Goal: Task Accomplishment & Management: Use online tool/utility

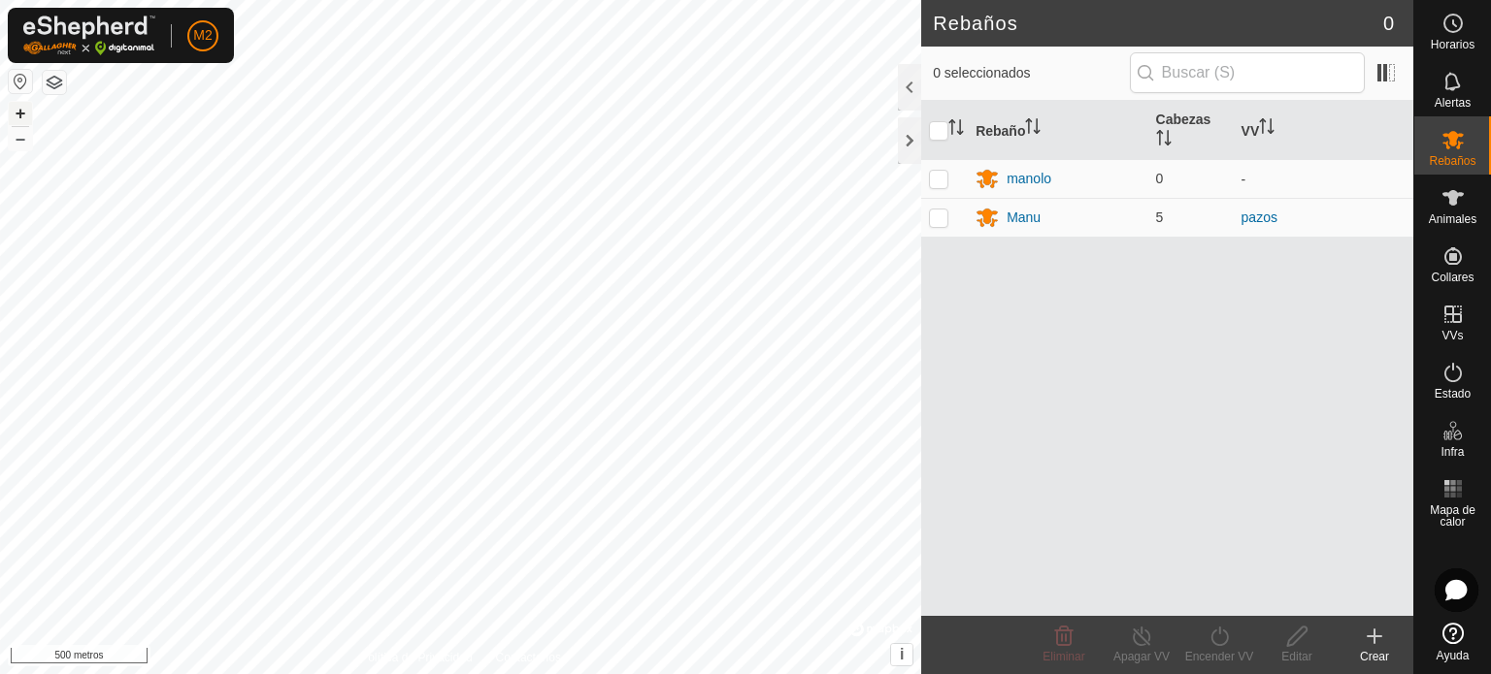
click at [18, 115] on font "+" at bounding box center [21, 113] width 11 height 20
click at [926, 355] on div "Rebaños 0 0 seleccionados Rebaño [PERSON_NAME] manolo 0 - Manu 5 [PERSON_NAME] …" at bounding box center [706, 337] width 1413 height 674
click at [20, 104] on font "+" at bounding box center [21, 113] width 11 height 20
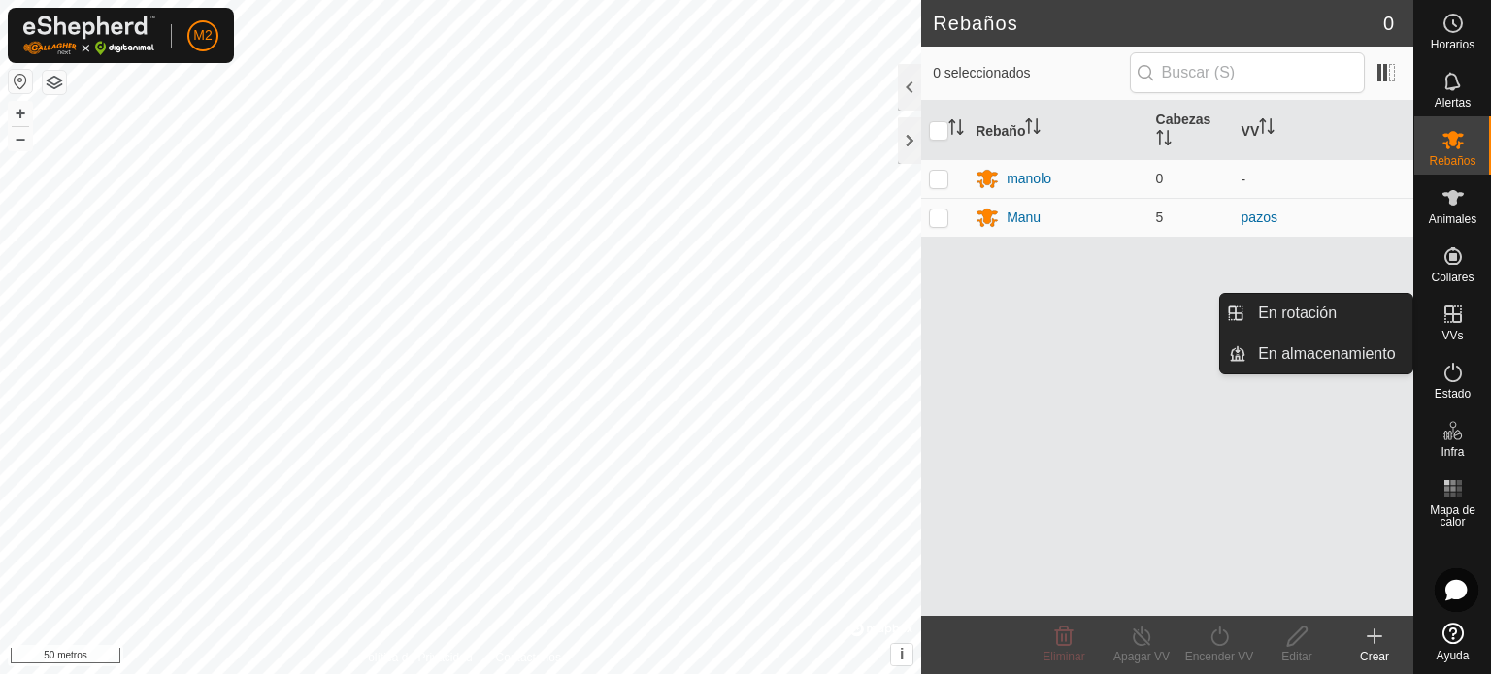
click at [1453, 324] on icon at bounding box center [1452, 314] width 23 height 23
click at [1301, 306] on link "En Rotación" at bounding box center [1329, 313] width 166 height 39
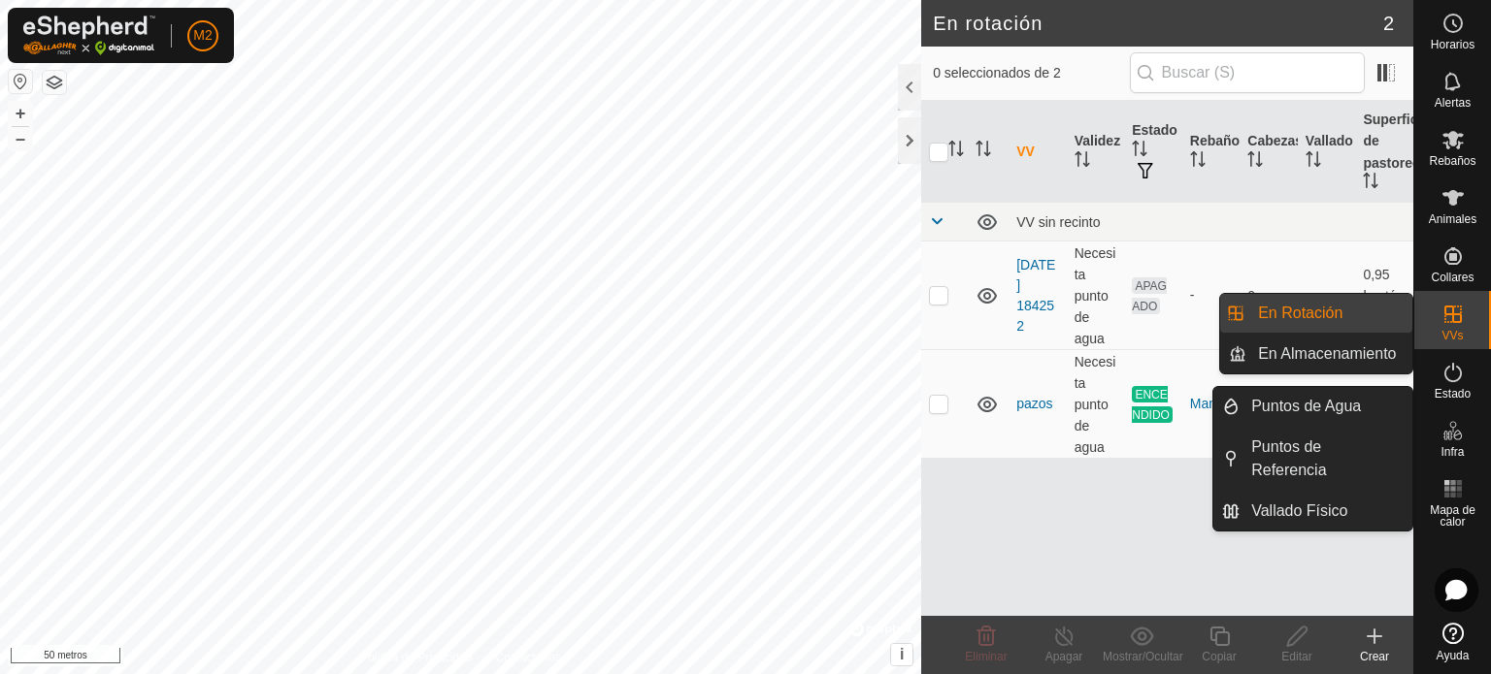
click at [1456, 333] on font "VVs" at bounding box center [1451, 336] width 21 height 14
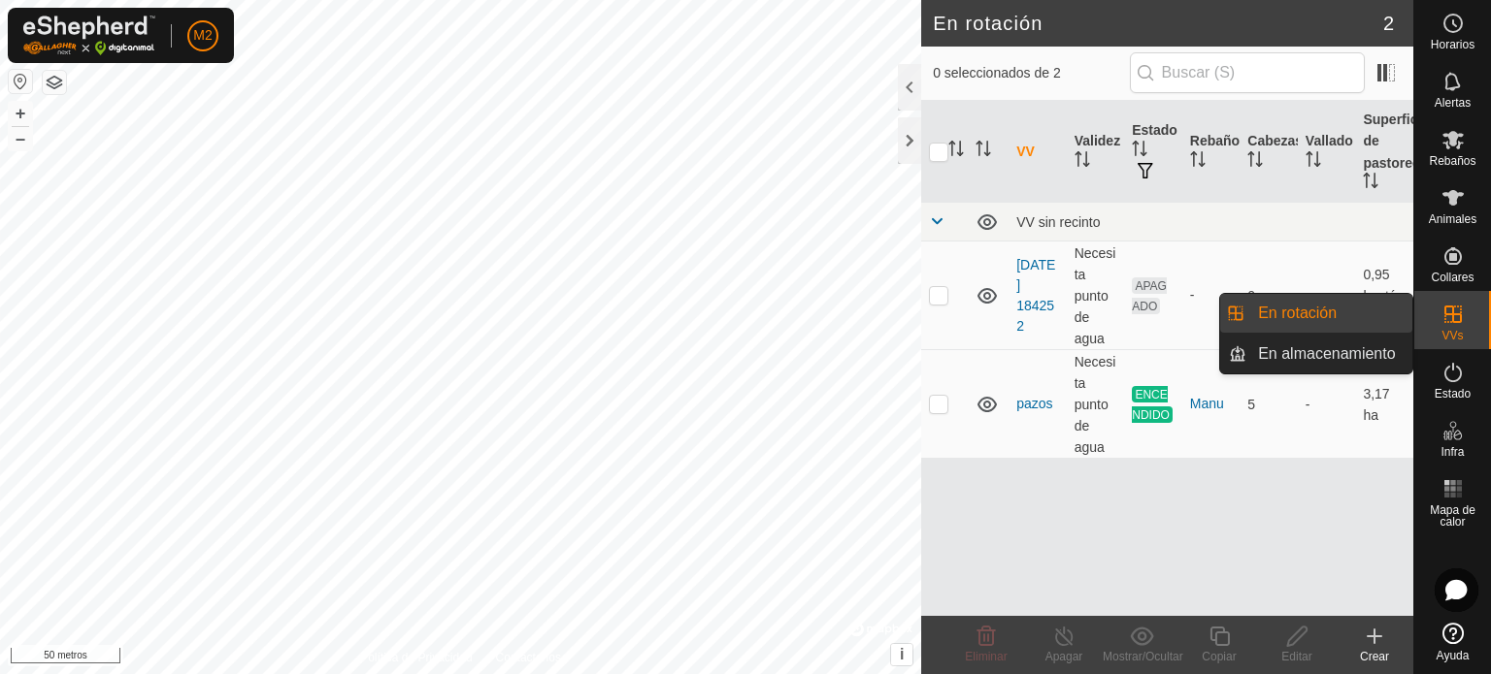
click at [1462, 325] on icon at bounding box center [1452, 314] width 23 height 23
click at [1308, 321] on link "En rotación" at bounding box center [1329, 313] width 166 height 39
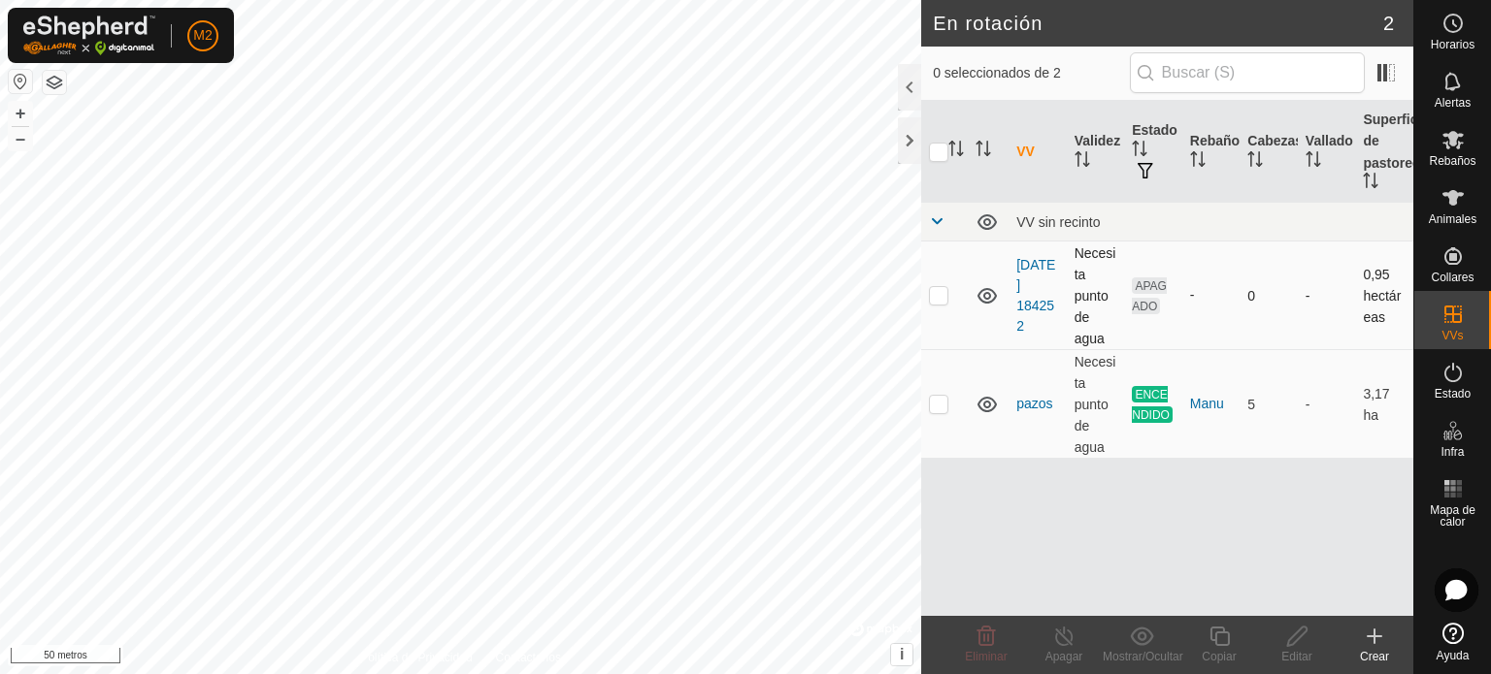
checkbox input "true"
click at [1369, 639] on icon at bounding box center [1373, 636] width 23 height 23
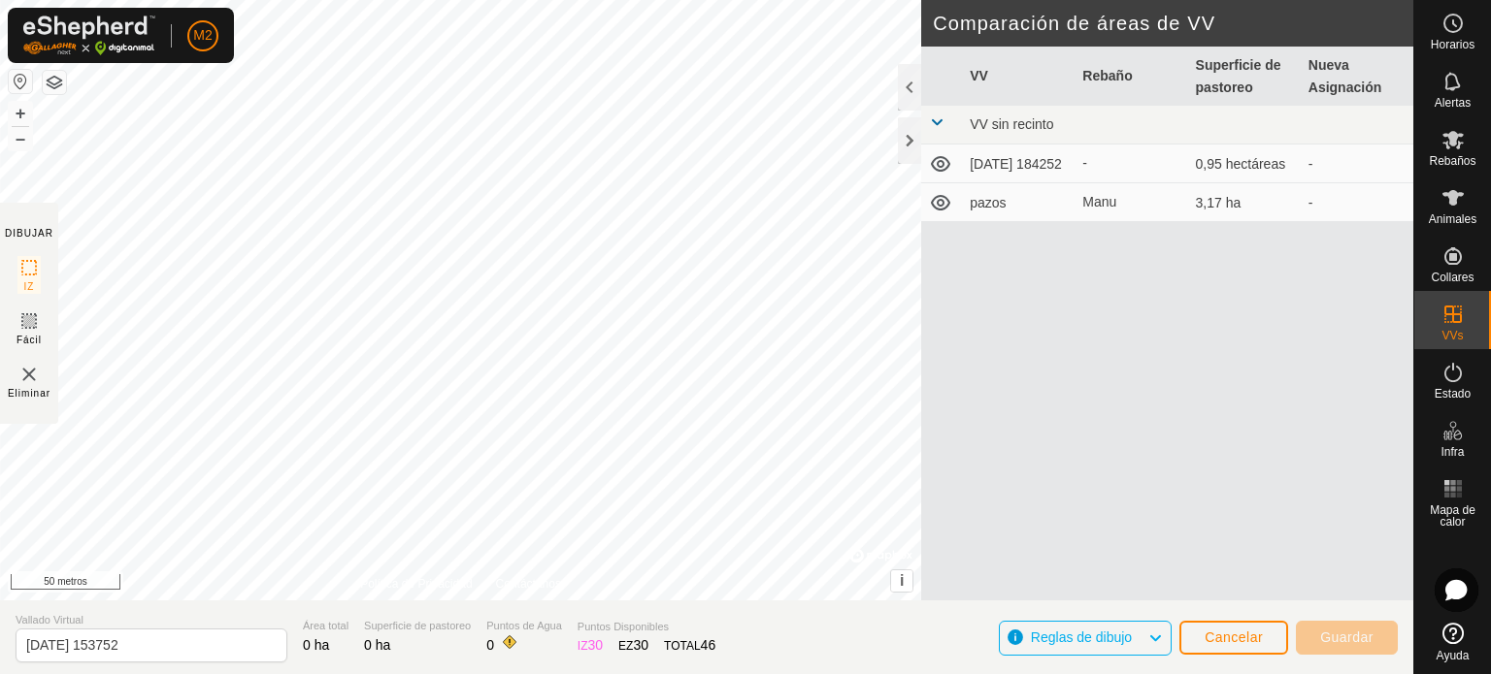
click at [1158, 386] on div "VV Rebaño Superficie de pastoreo Nueva Asignación VV sin recinto [DATE] 184252 …" at bounding box center [1167, 347] width 492 height 601
click at [1444, 162] on font "Rebaños" at bounding box center [1451, 161] width 47 height 14
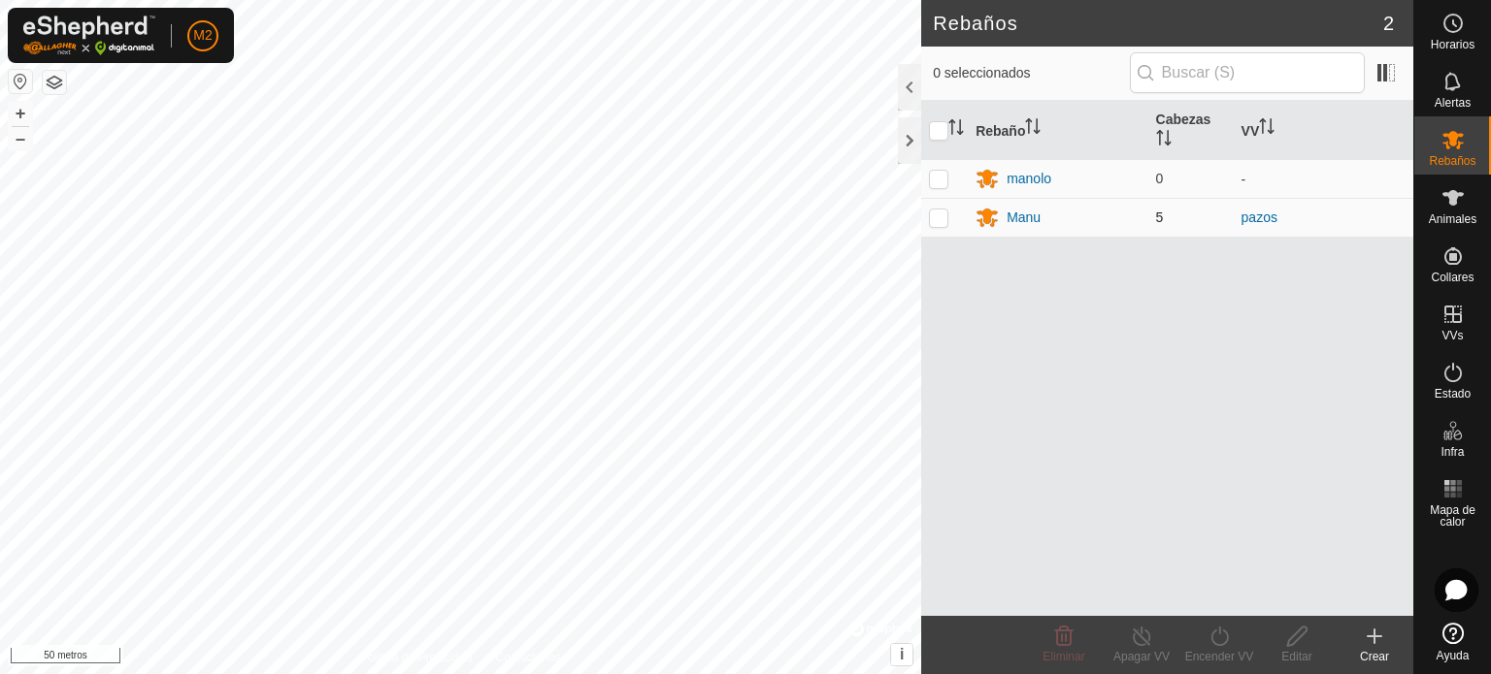
click at [948, 214] on td at bounding box center [944, 217] width 47 height 39
checkbox input "true"
click at [1138, 638] on icon at bounding box center [1142, 636] width 24 height 23
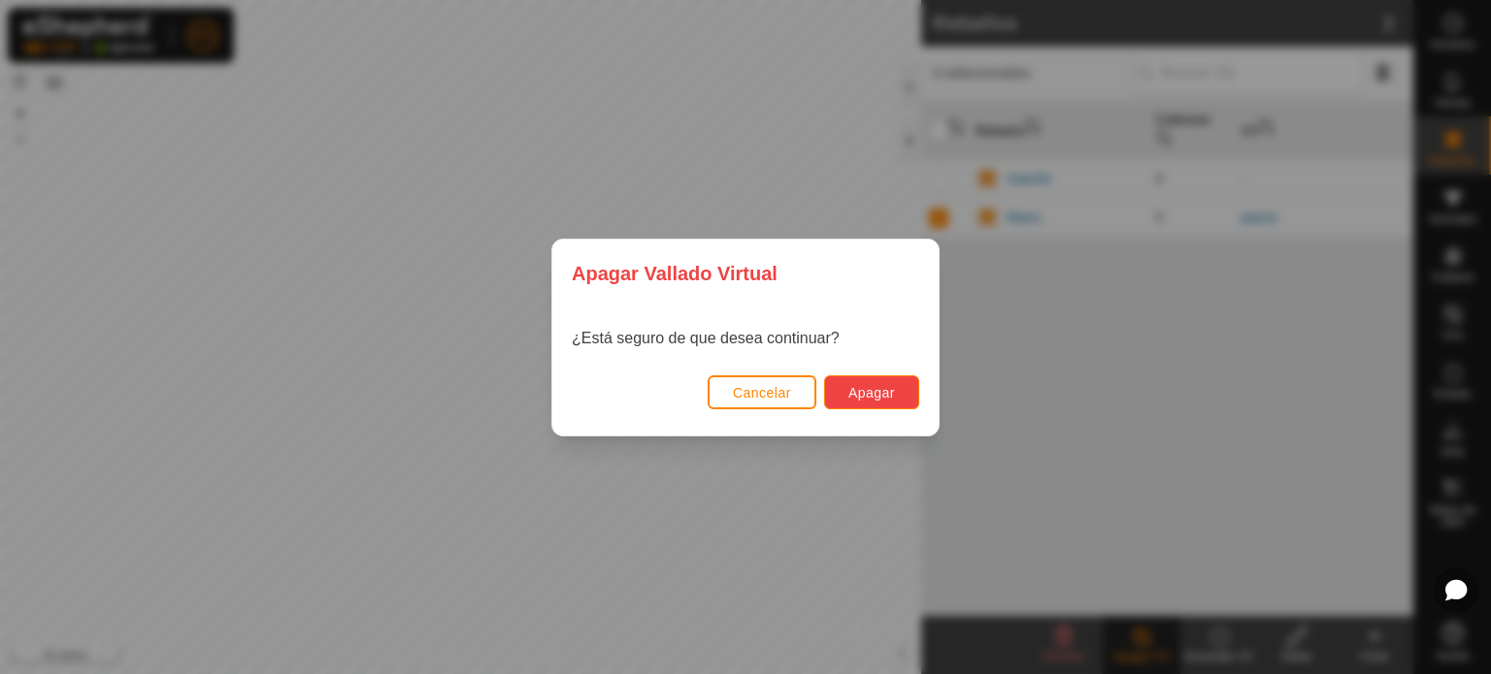
click at [851, 388] on font "Apagar" at bounding box center [871, 393] width 47 height 16
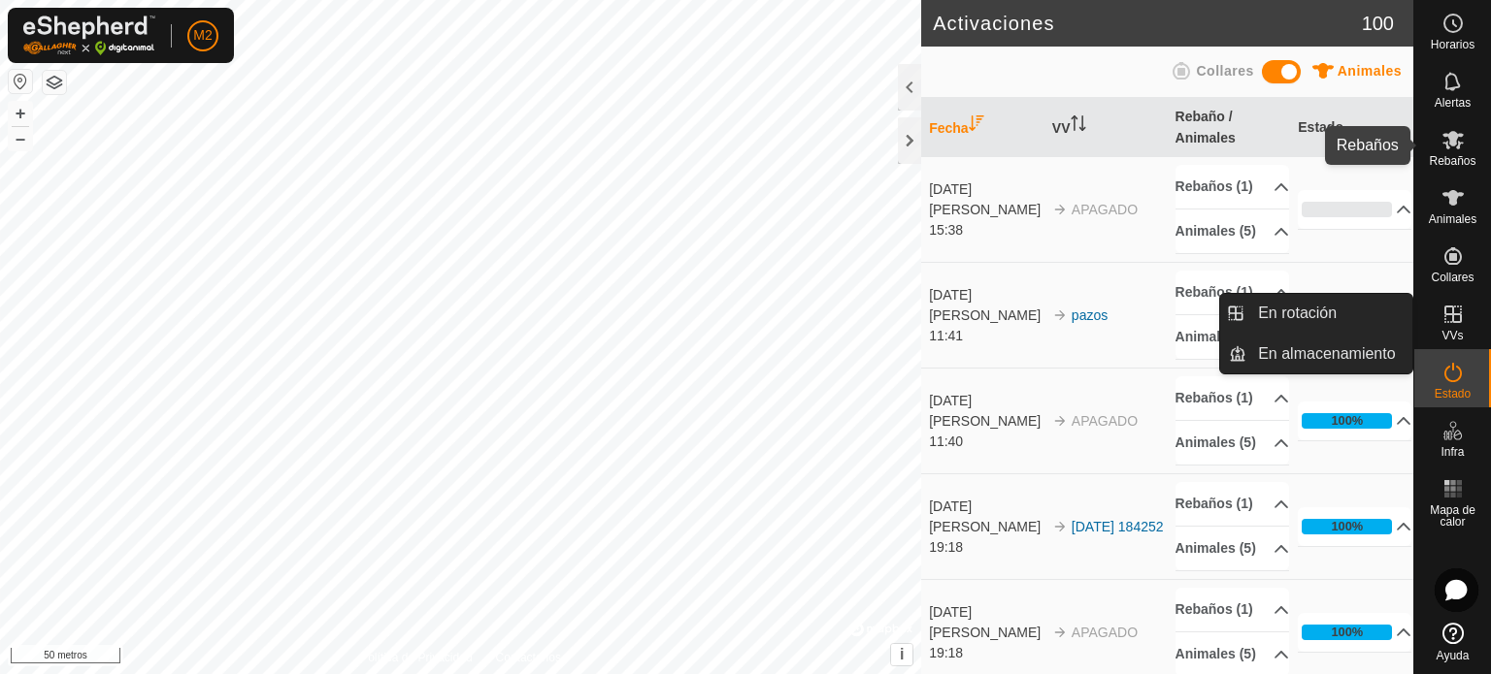
click at [1451, 158] on font "Rebaños" at bounding box center [1451, 161] width 47 height 14
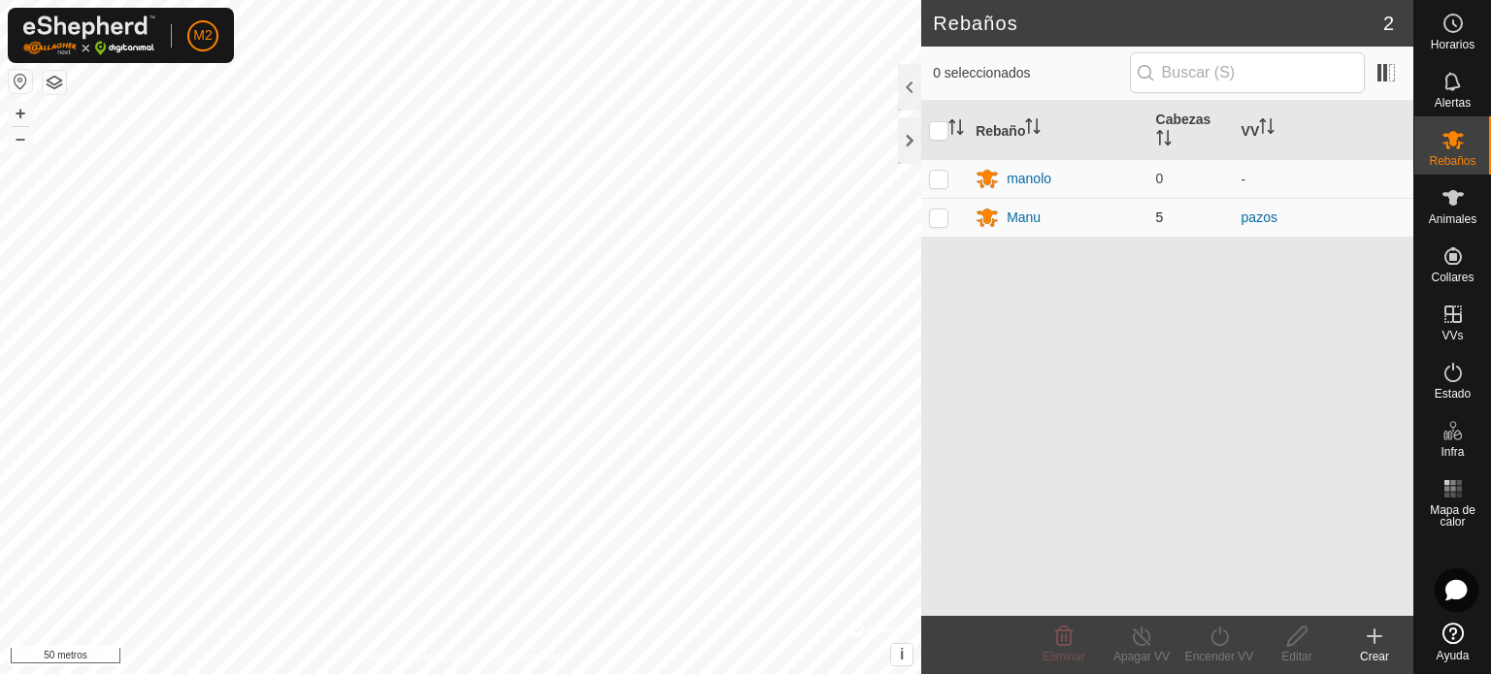
click at [938, 216] on p-checkbox at bounding box center [938, 218] width 19 height 16
checkbox input "true"
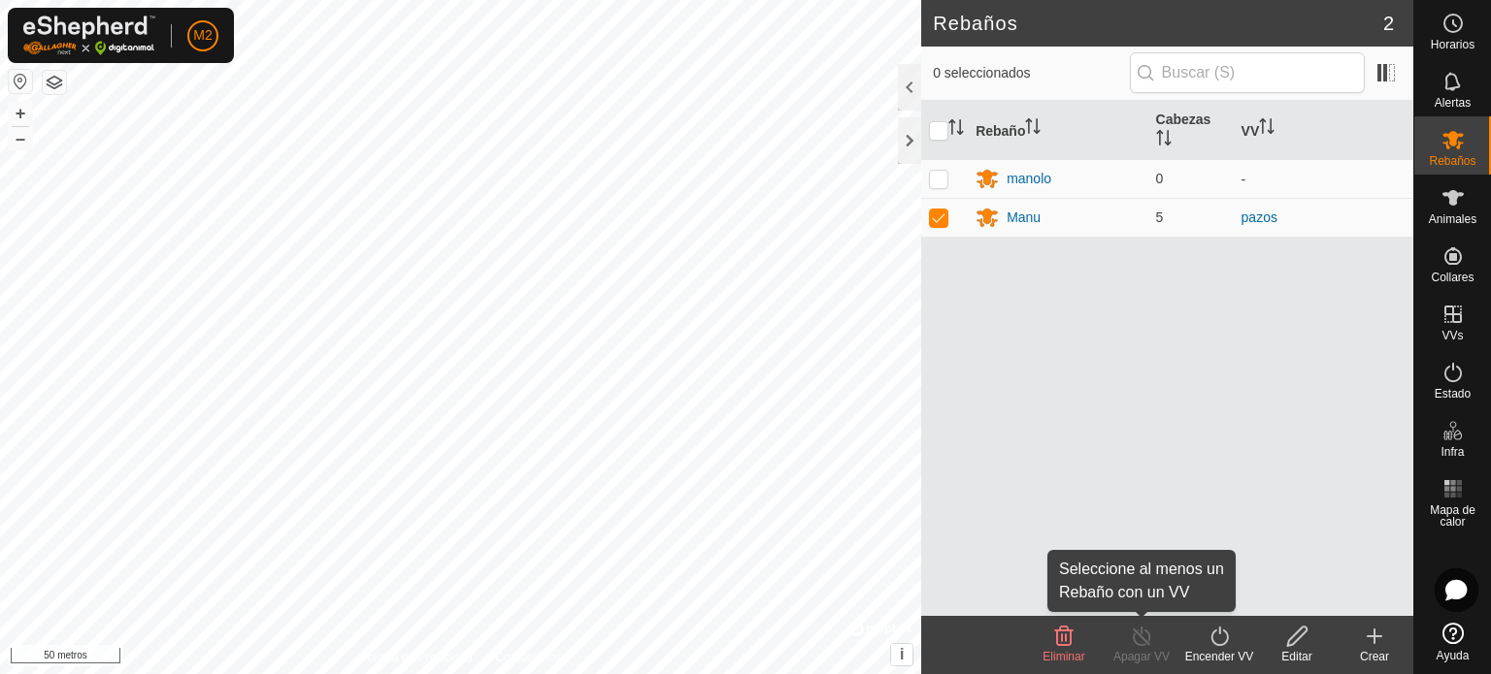
click at [1137, 642] on icon at bounding box center [1142, 636] width 24 height 23
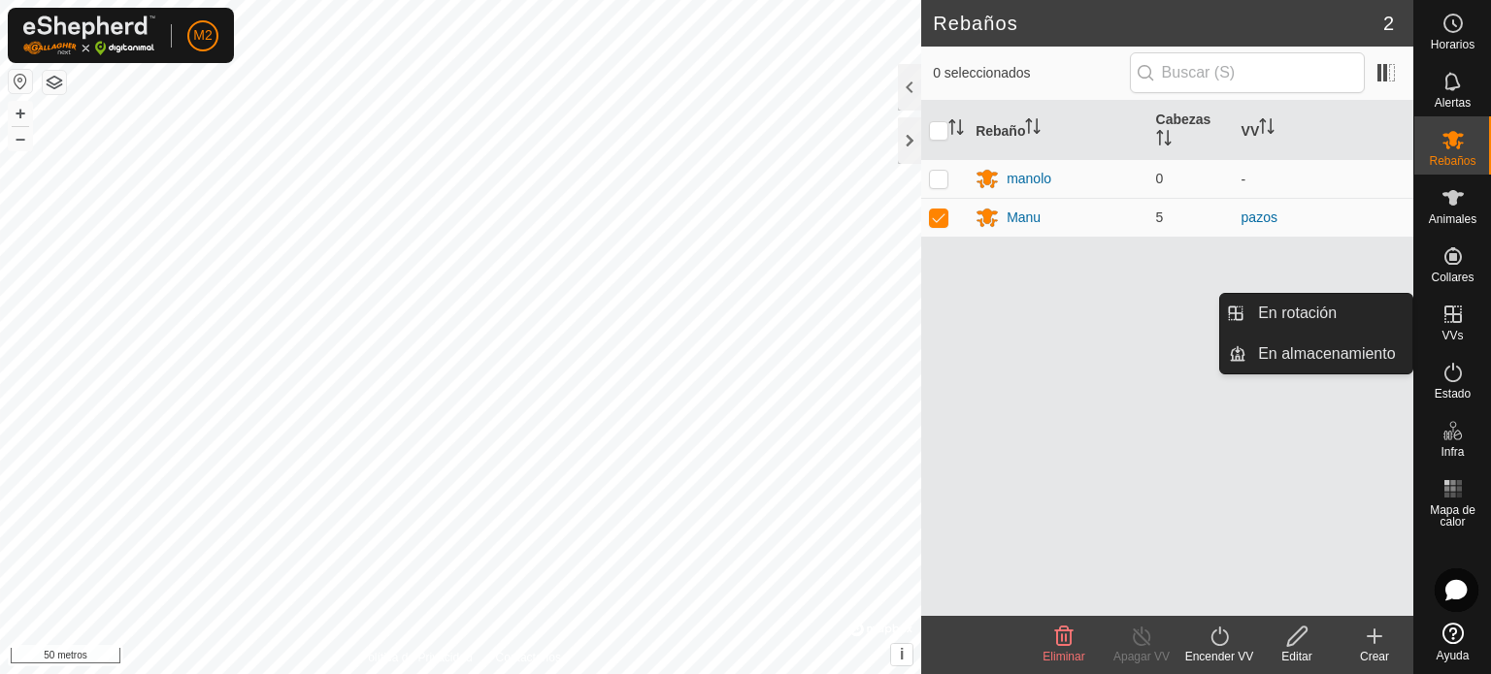
click at [1449, 313] on icon at bounding box center [1452, 314] width 17 height 17
click at [1328, 313] on link "En rotación" at bounding box center [1329, 313] width 166 height 39
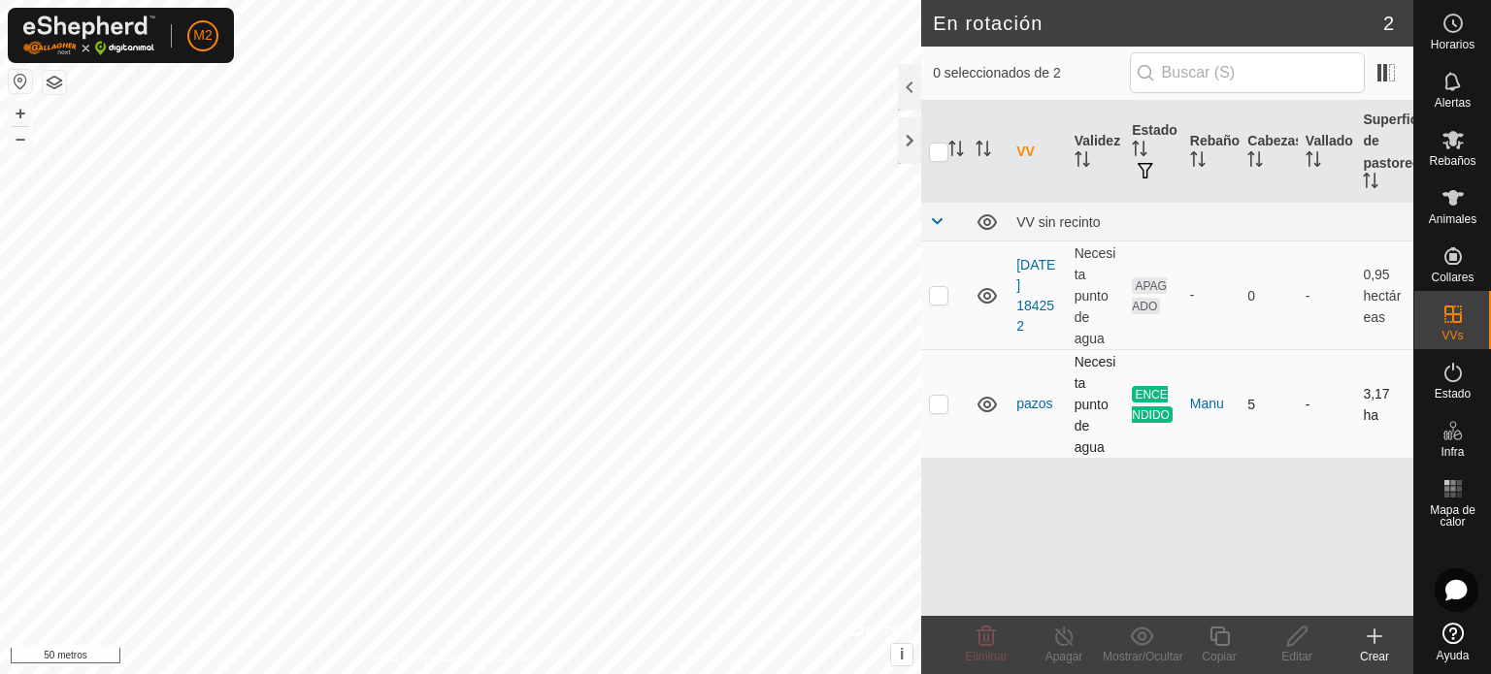
click at [952, 409] on td at bounding box center [944, 404] width 47 height 109
checkbox input "true"
click at [1375, 633] on icon at bounding box center [1373, 636] width 23 height 23
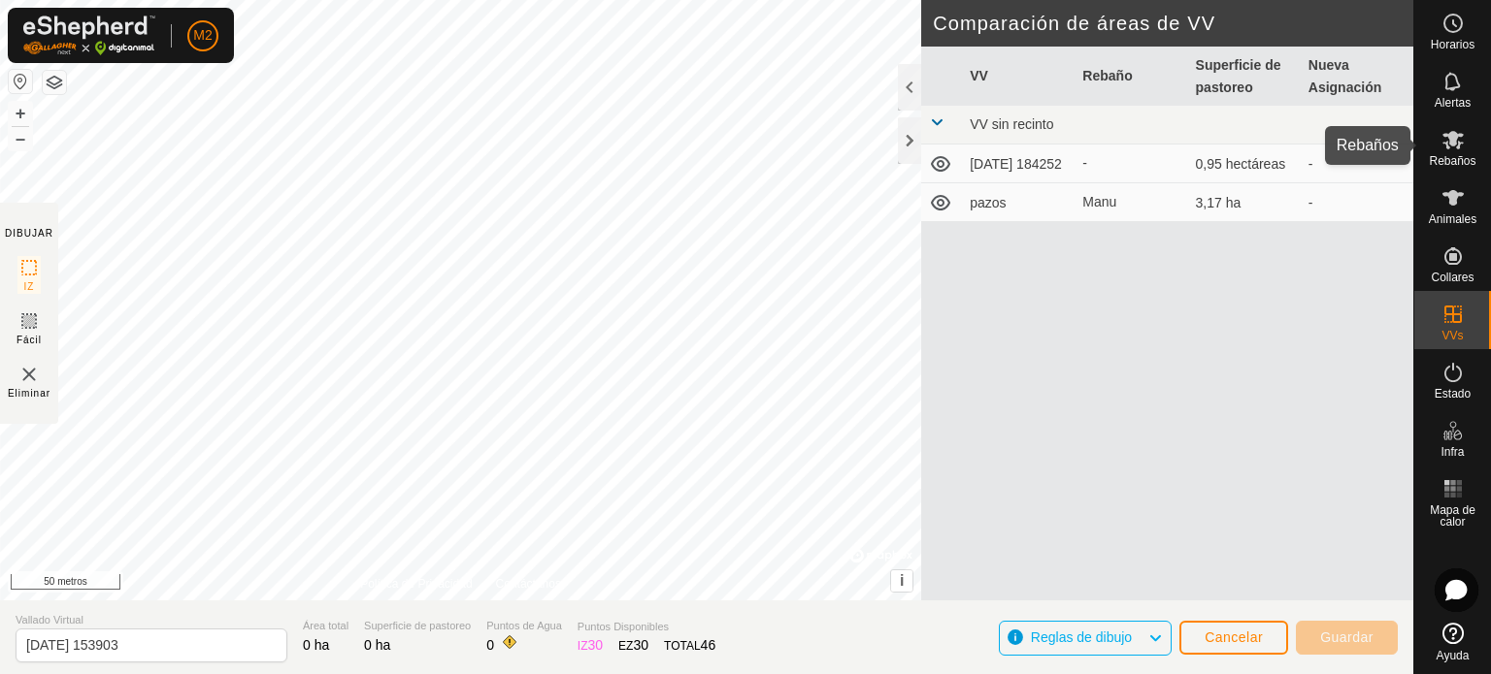
click at [1455, 158] on font "Rebaños" at bounding box center [1451, 161] width 47 height 14
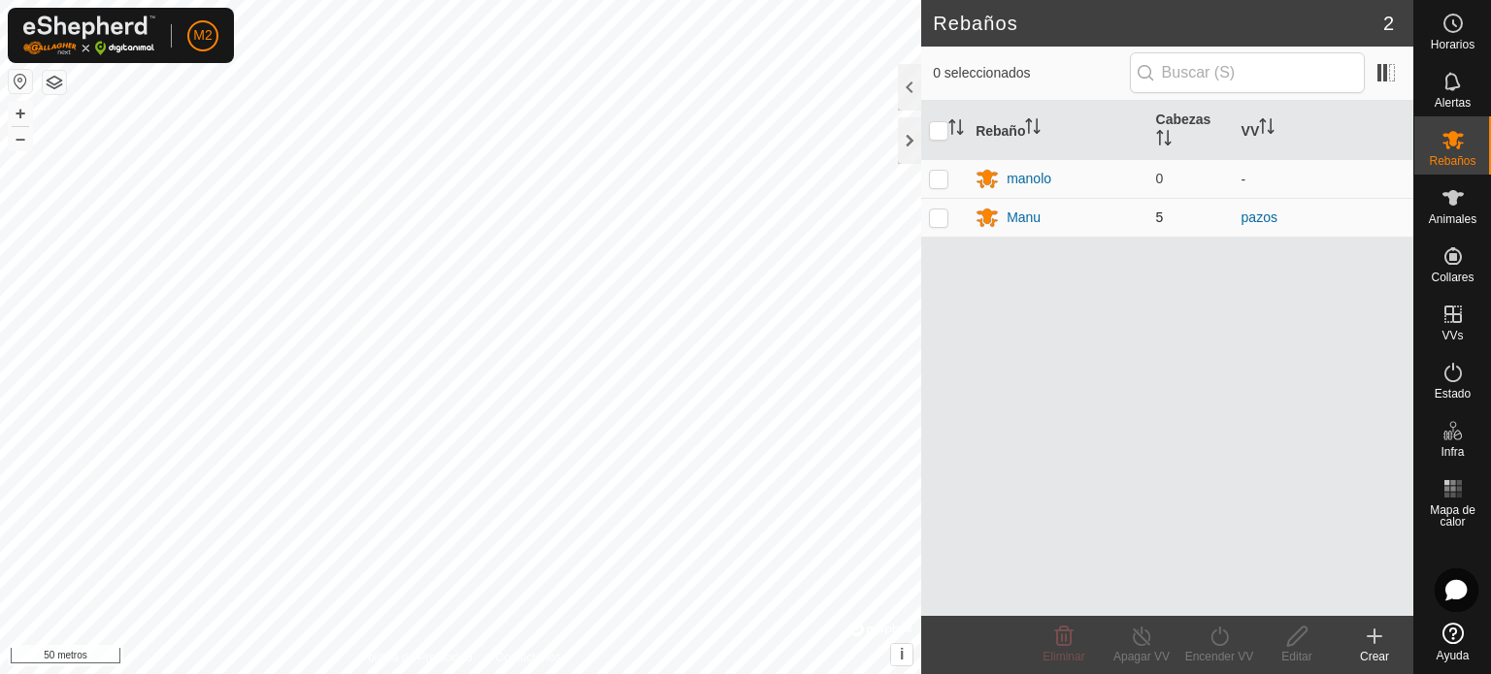
click at [946, 213] on p-checkbox at bounding box center [938, 218] width 19 height 16
checkbox input "true"
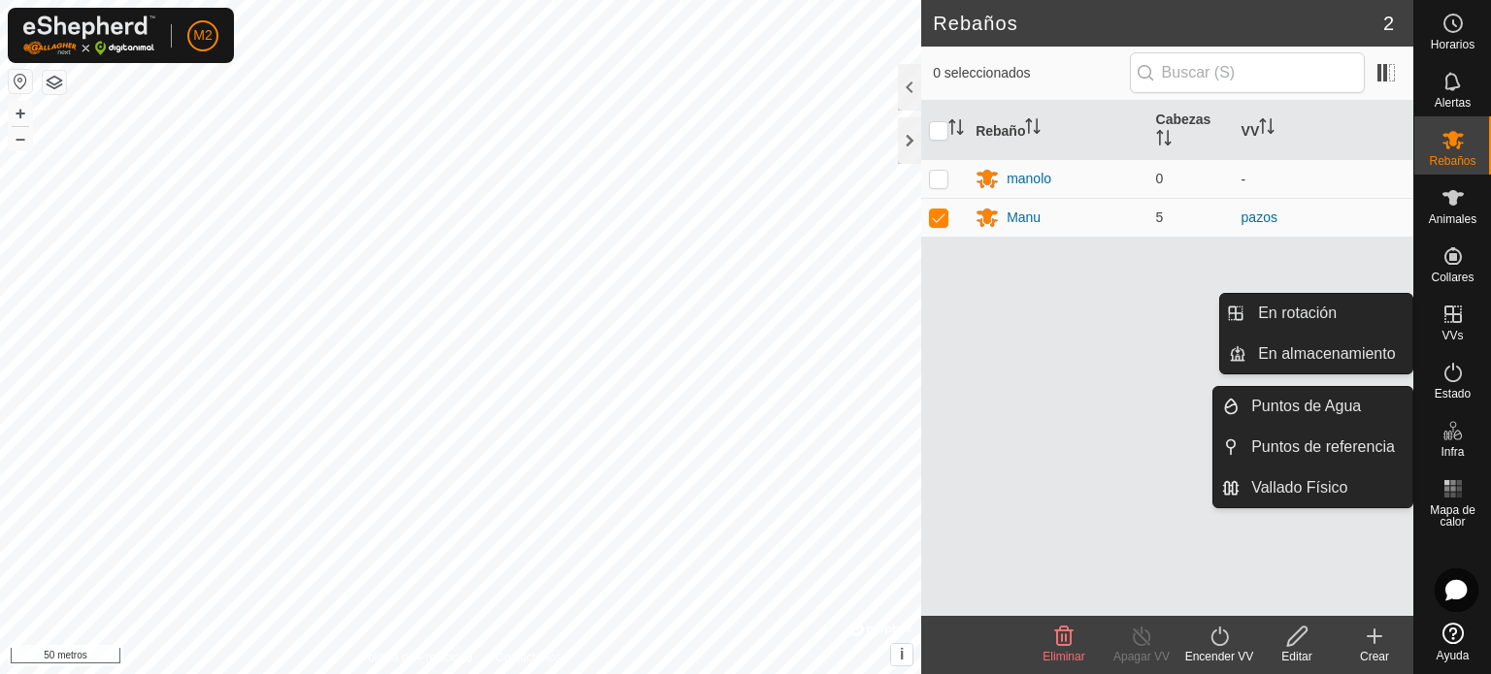
click at [1453, 317] on icon at bounding box center [1452, 314] width 23 height 23
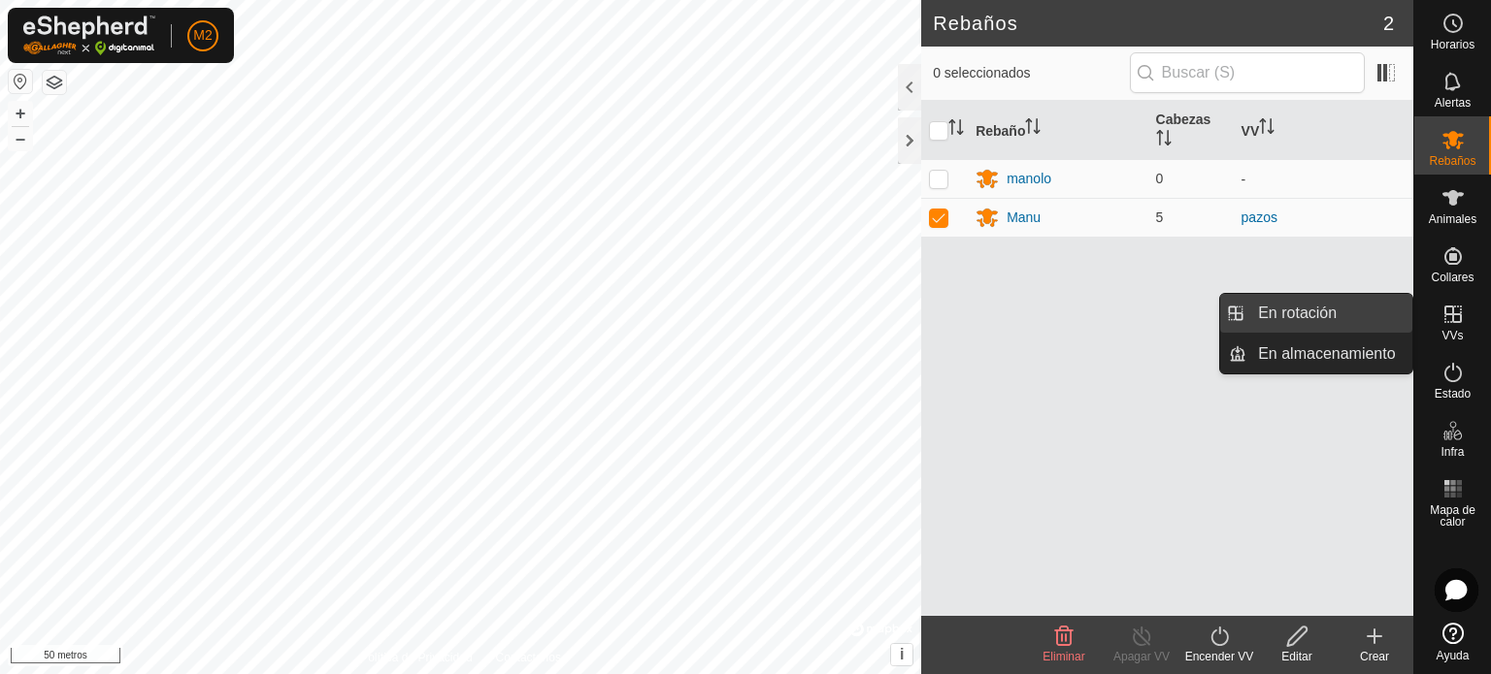
click at [1320, 318] on link "En rotación" at bounding box center [1329, 313] width 166 height 39
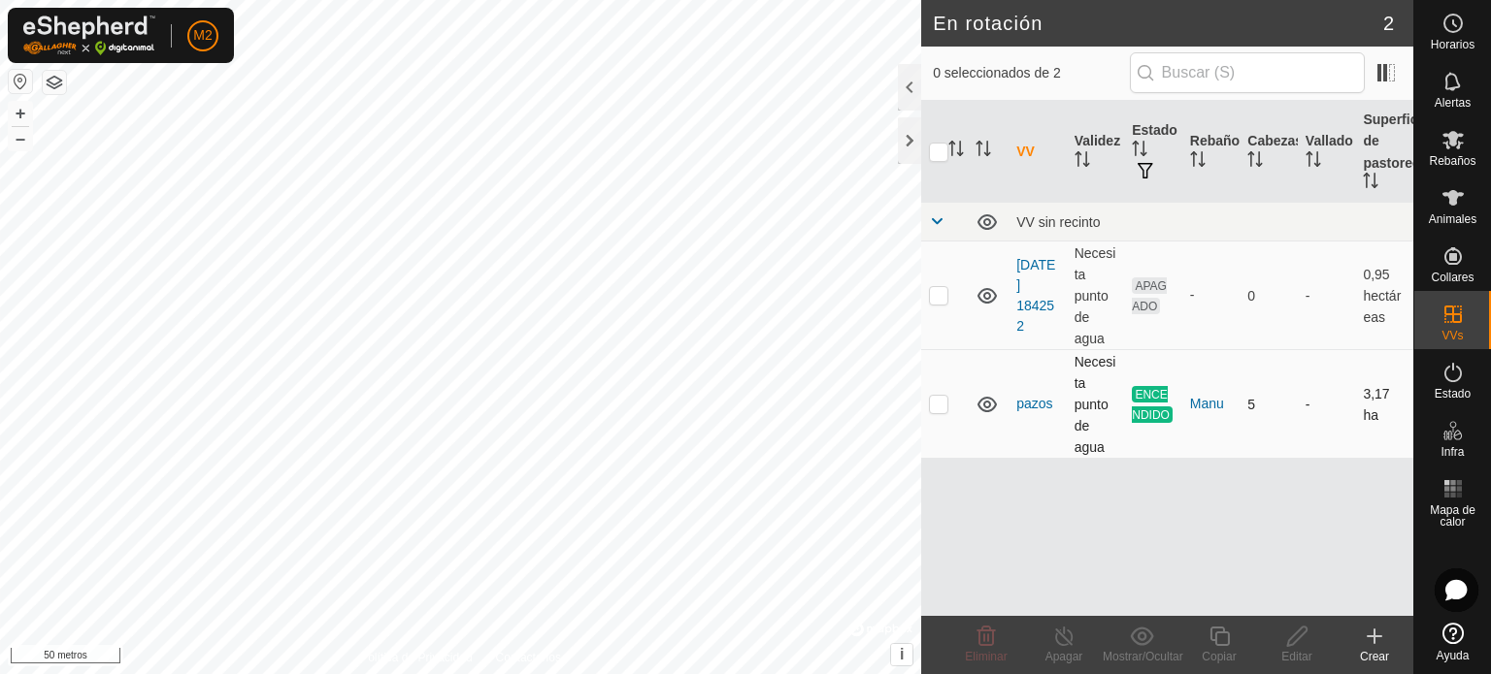
click at [943, 411] on p-checkbox at bounding box center [938, 404] width 19 height 16
checkbox input "true"
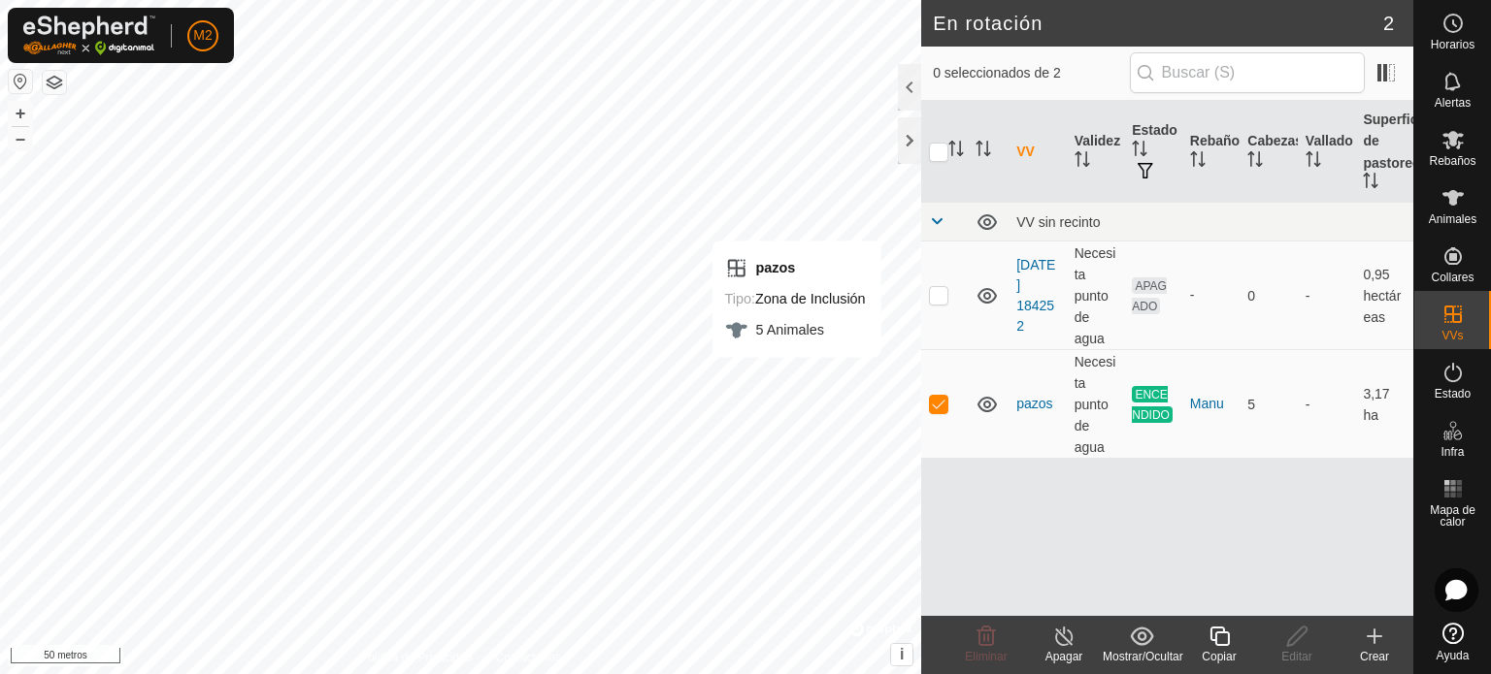
click at [1374, 642] on icon at bounding box center [1374, 637] width 0 height 14
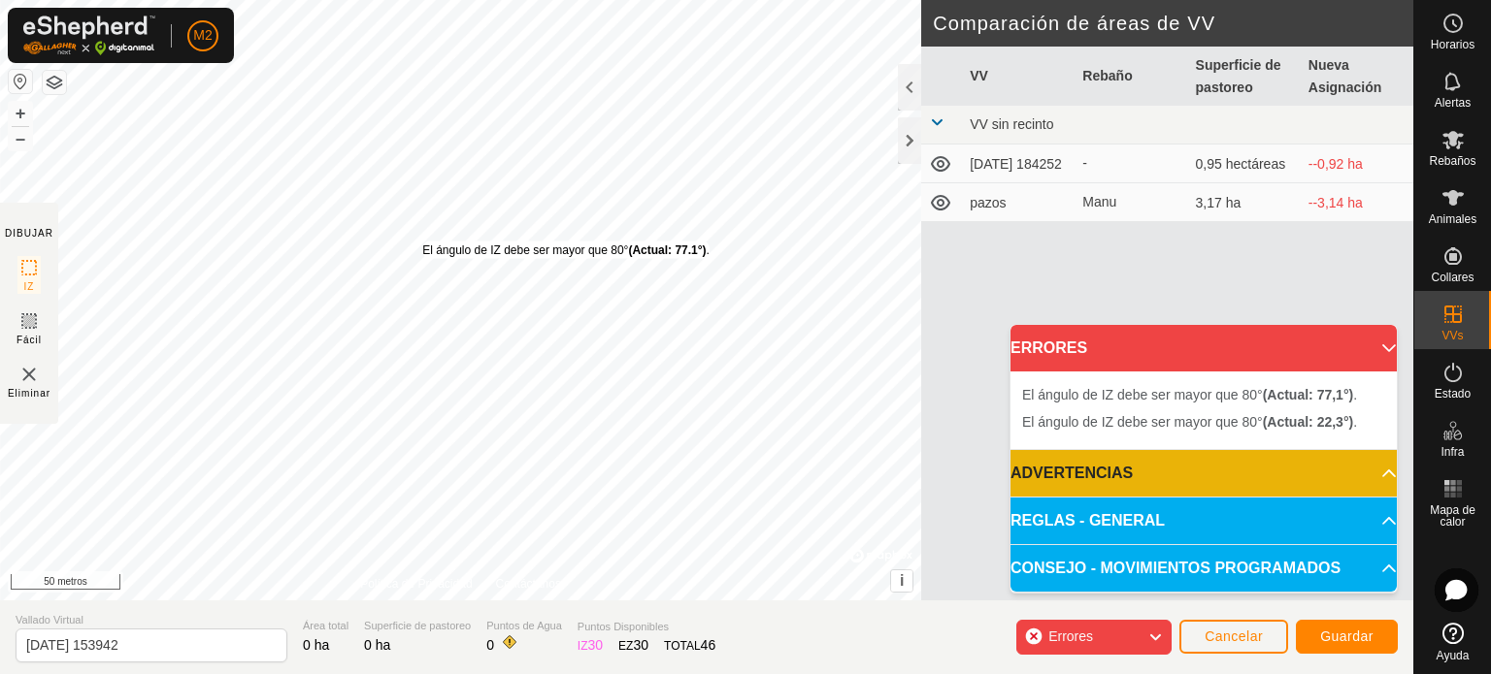
click at [422, 241] on div "El [PERSON_NAME] de IZ debe ser mayor que 80° (Actual: 77.1°) . + – ⇧ i © Mapbo…" at bounding box center [460, 300] width 921 height 601
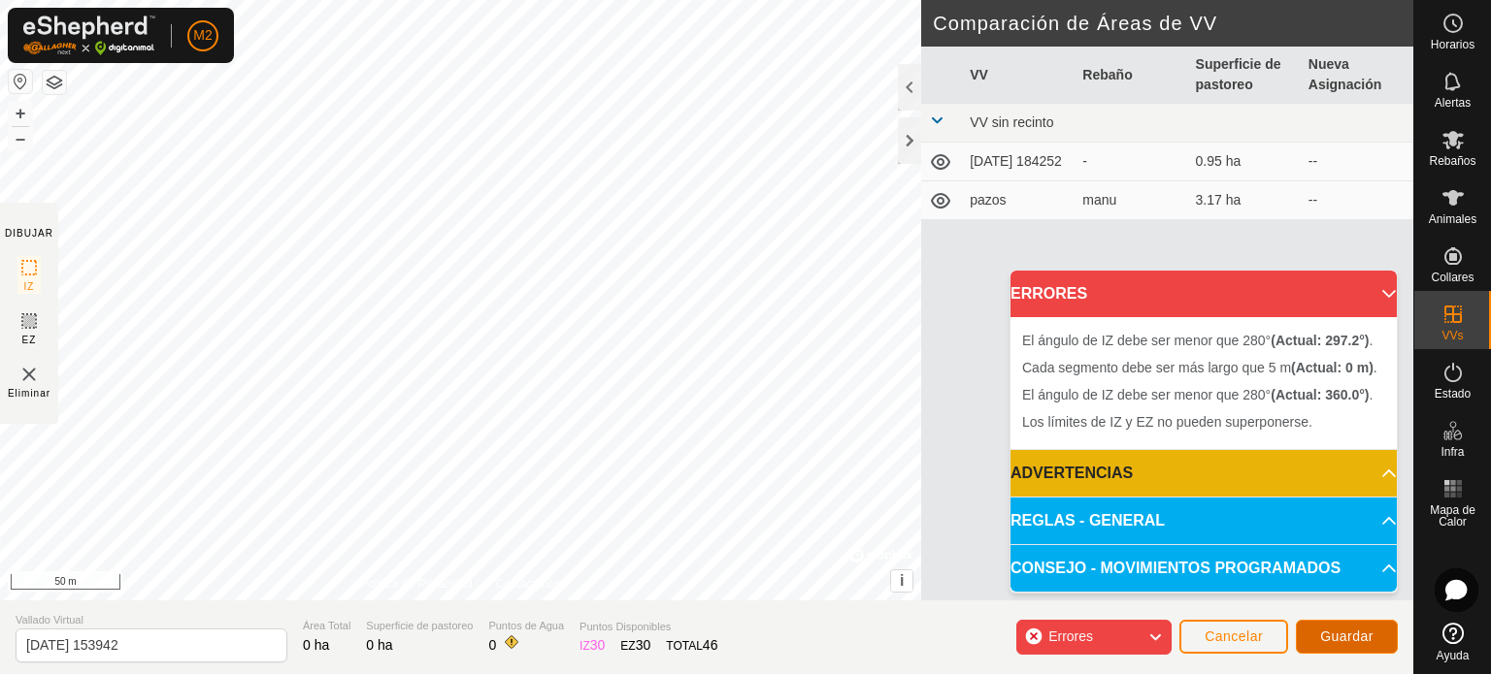
click at [1354, 636] on span "Guardar" at bounding box center [1346, 637] width 53 height 16
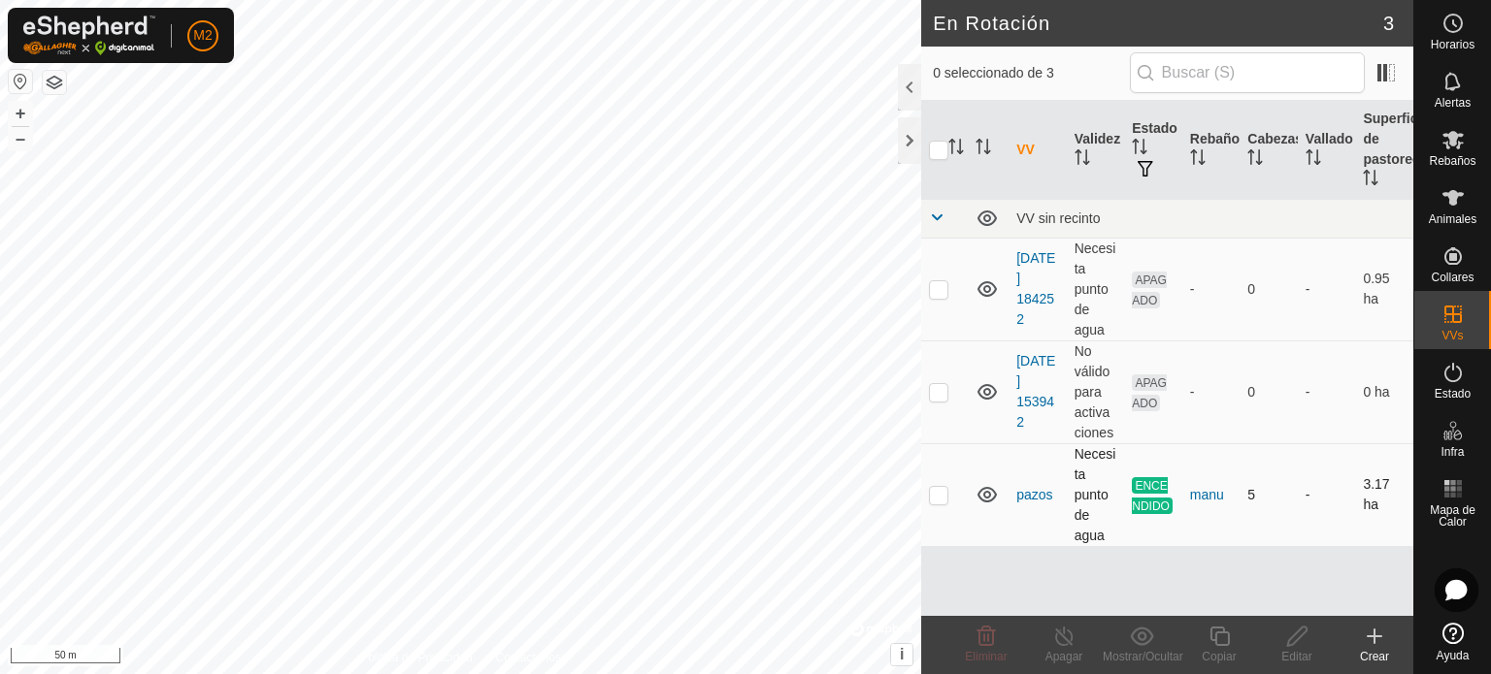
click at [943, 487] on p-checkbox at bounding box center [938, 495] width 19 height 16
checkbox input "true"
click at [1374, 636] on icon at bounding box center [1374, 637] width 0 height 14
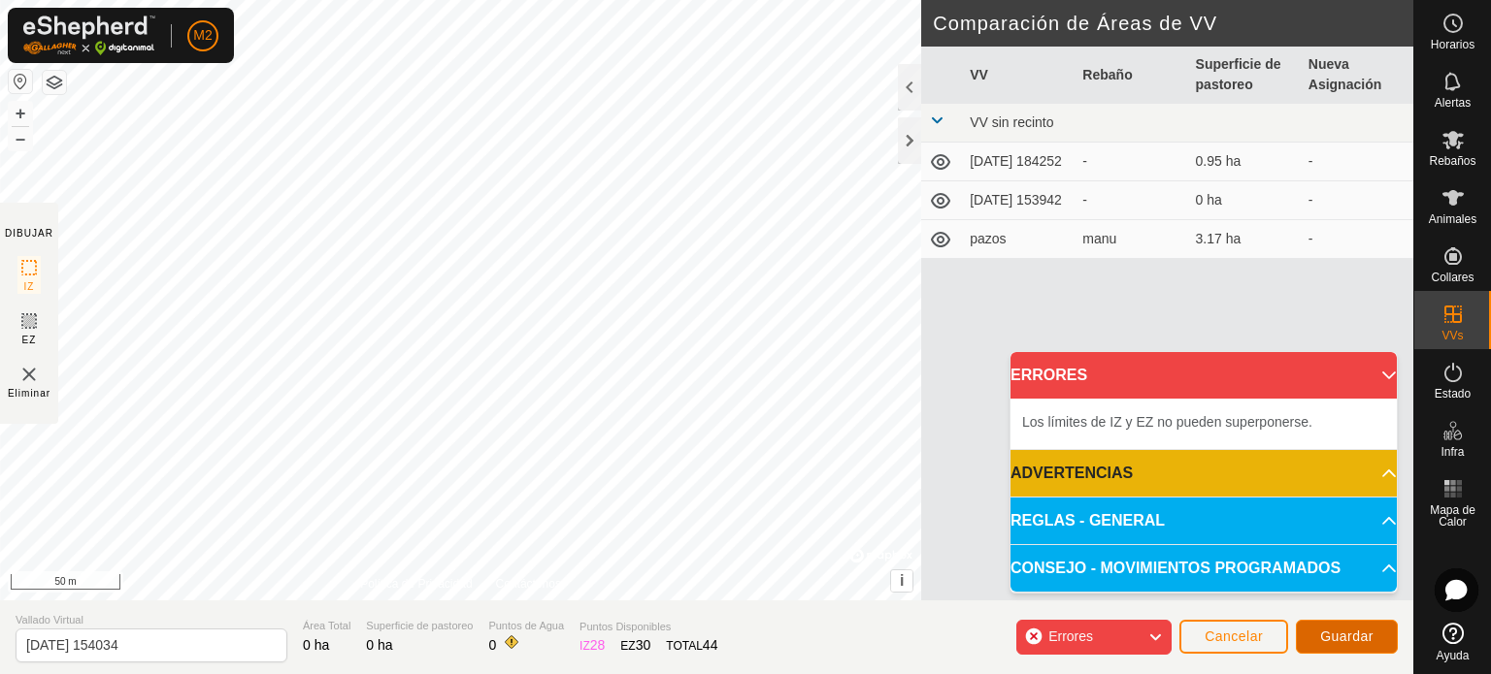
click at [1350, 638] on span "Guardar" at bounding box center [1346, 637] width 53 height 16
click at [937, 242] on icon at bounding box center [940, 239] width 23 height 23
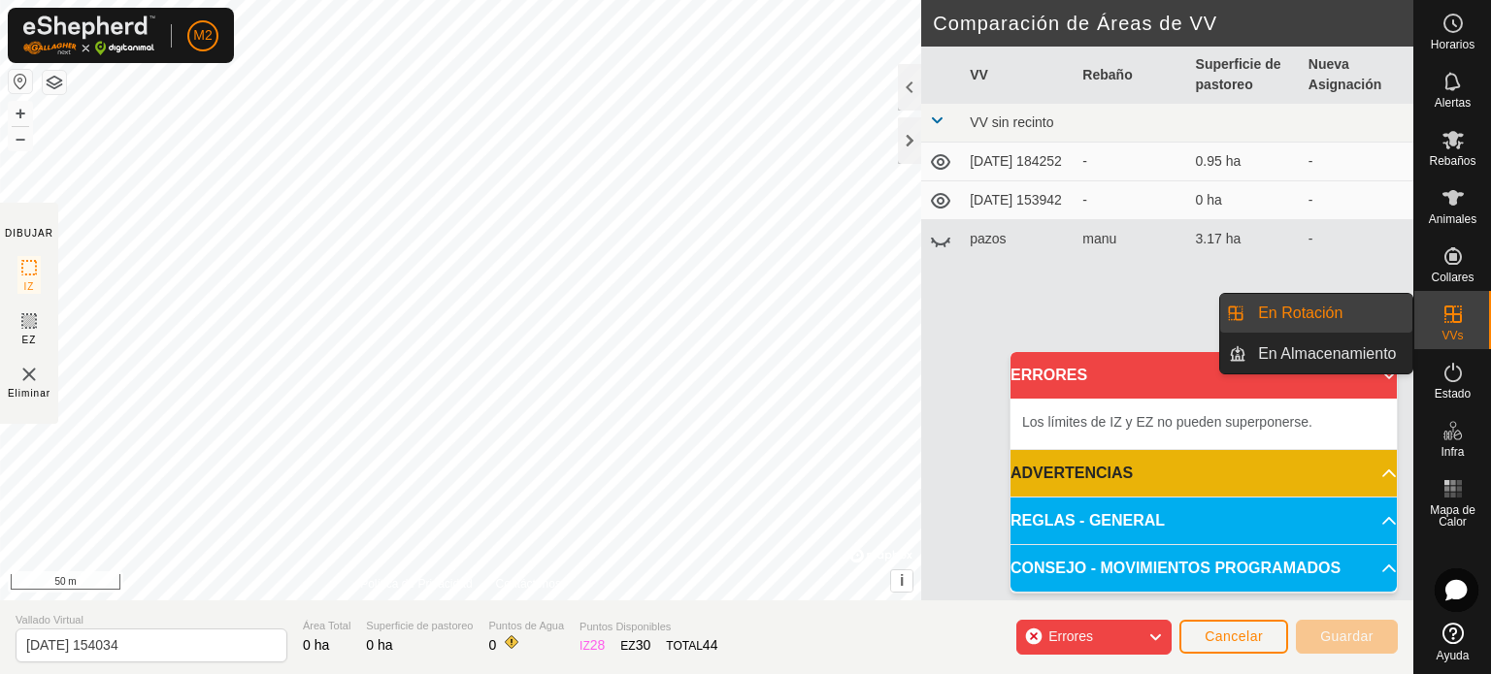
click at [1456, 326] on es-virtualpaddocks-svg-icon at bounding box center [1452, 314] width 35 height 31
click at [1324, 319] on link "En Rotación" at bounding box center [1329, 313] width 166 height 39
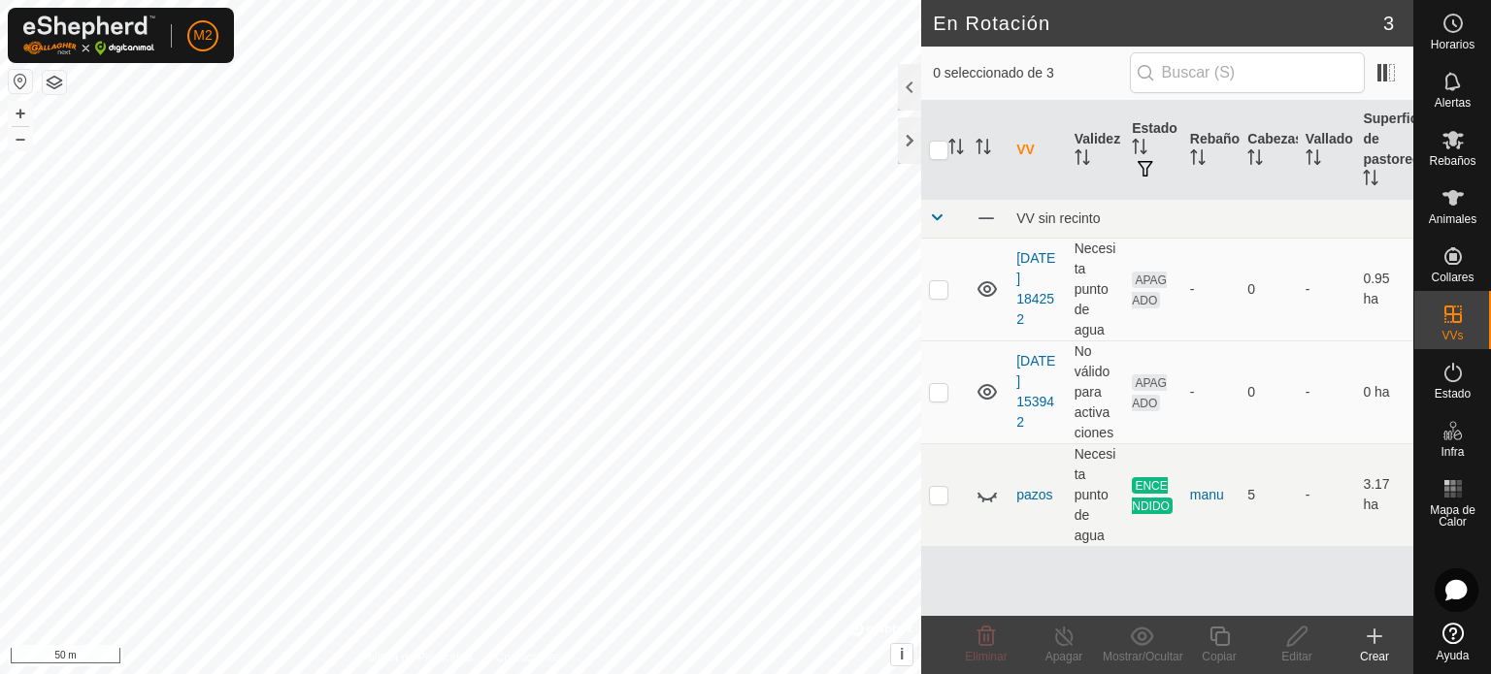
click at [1370, 638] on icon at bounding box center [1373, 636] width 23 height 23
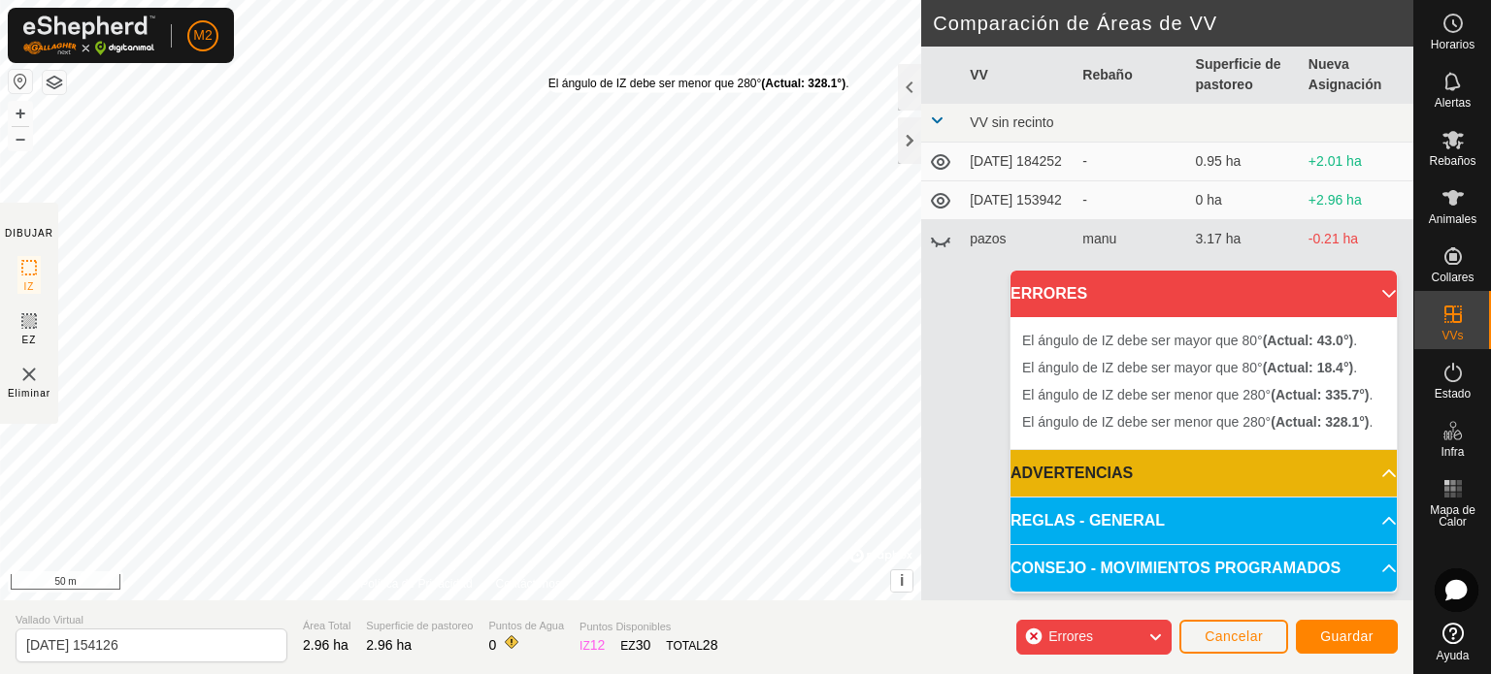
click at [548, 92] on div "El [PERSON_NAME] de IZ debe ser menor que 280° (Actual: 328.1°) ." at bounding box center [698, 83] width 301 height 17
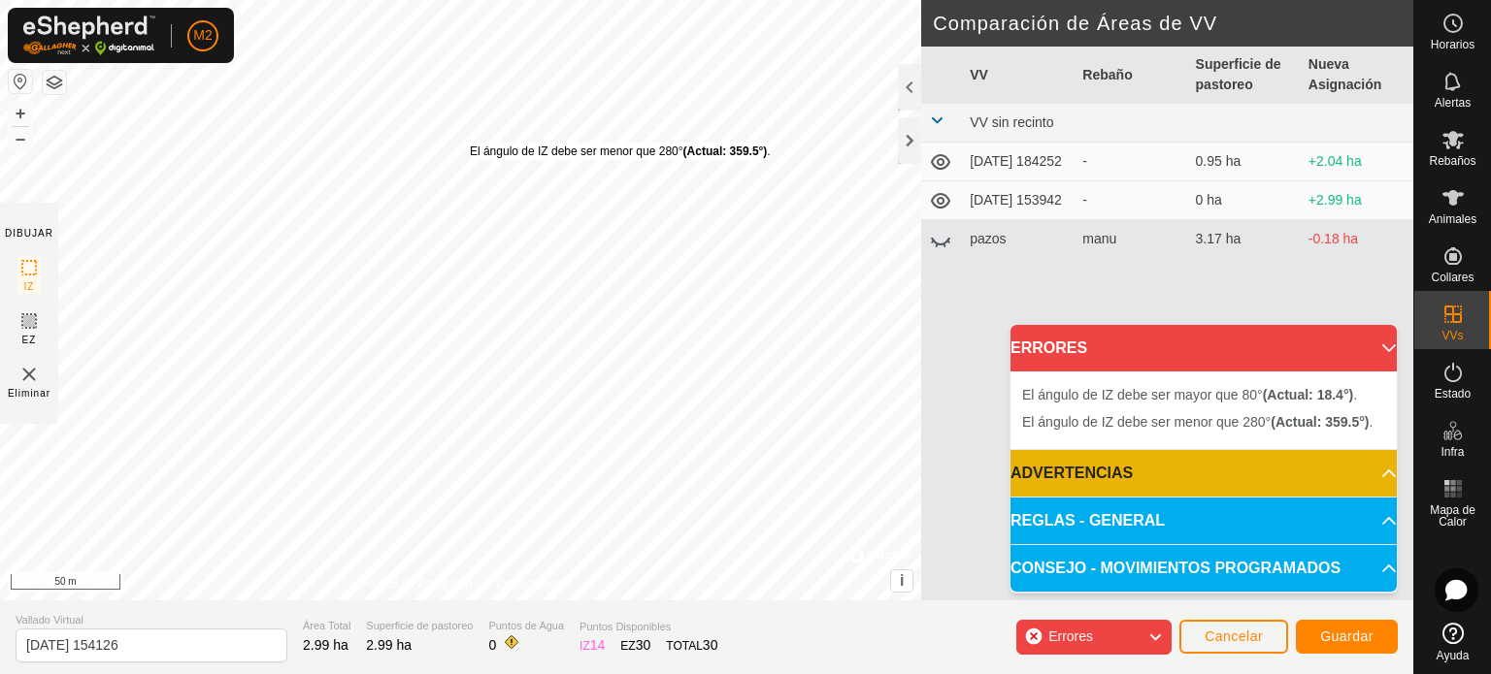
click at [471, 143] on div "El [PERSON_NAME] de IZ debe ser menor que 280° (Actual: 359.5°) . + – ⇧ i © Map…" at bounding box center [460, 300] width 921 height 601
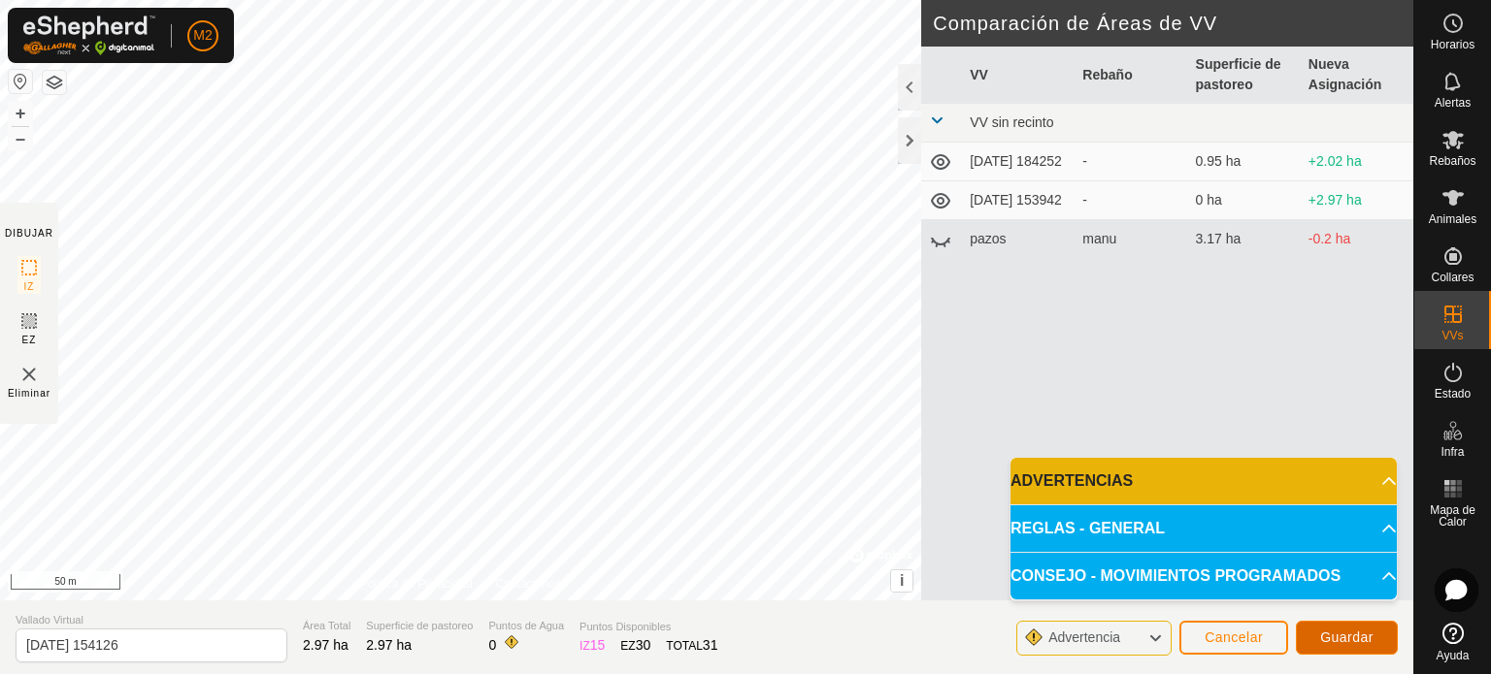
click at [1358, 637] on span "Guardar" at bounding box center [1346, 638] width 53 height 16
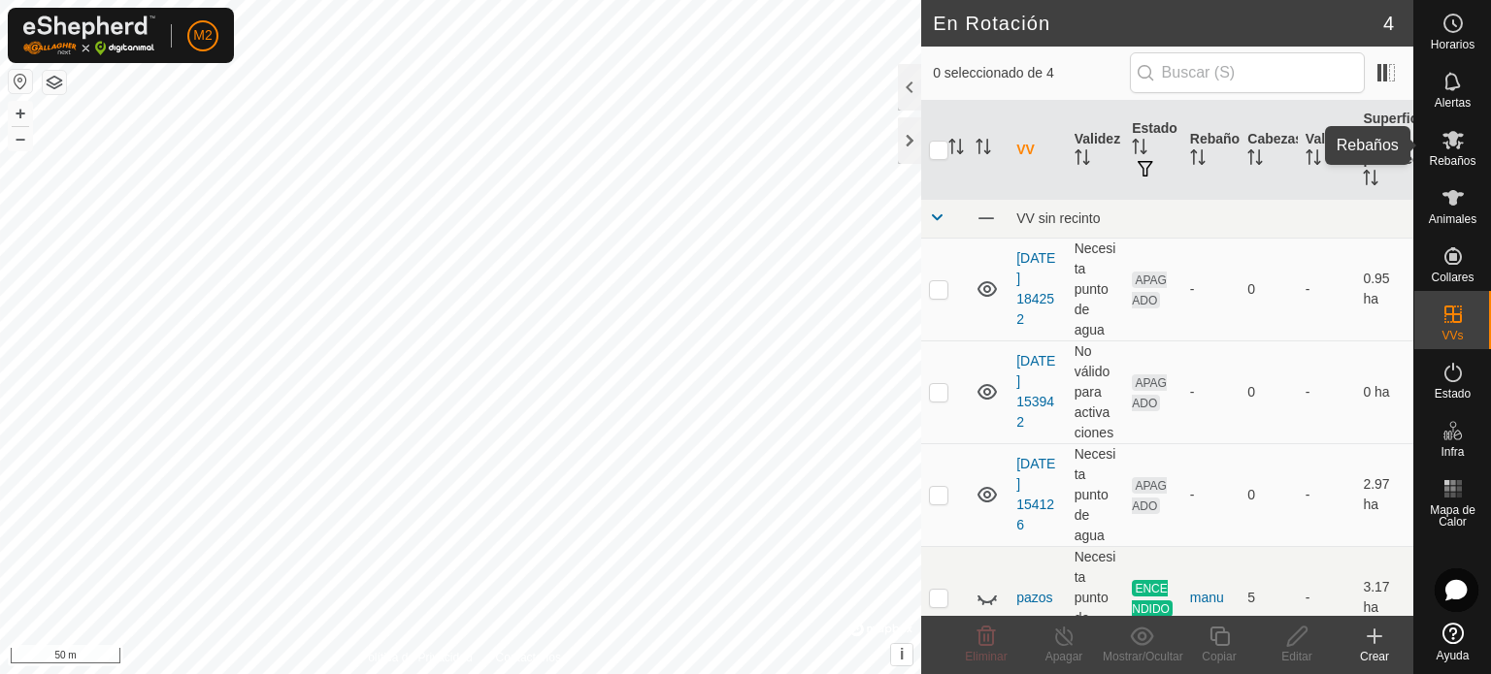
click at [1460, 160] on span "Rebaños" at bounding box center [1451, 161] width 47 height 12
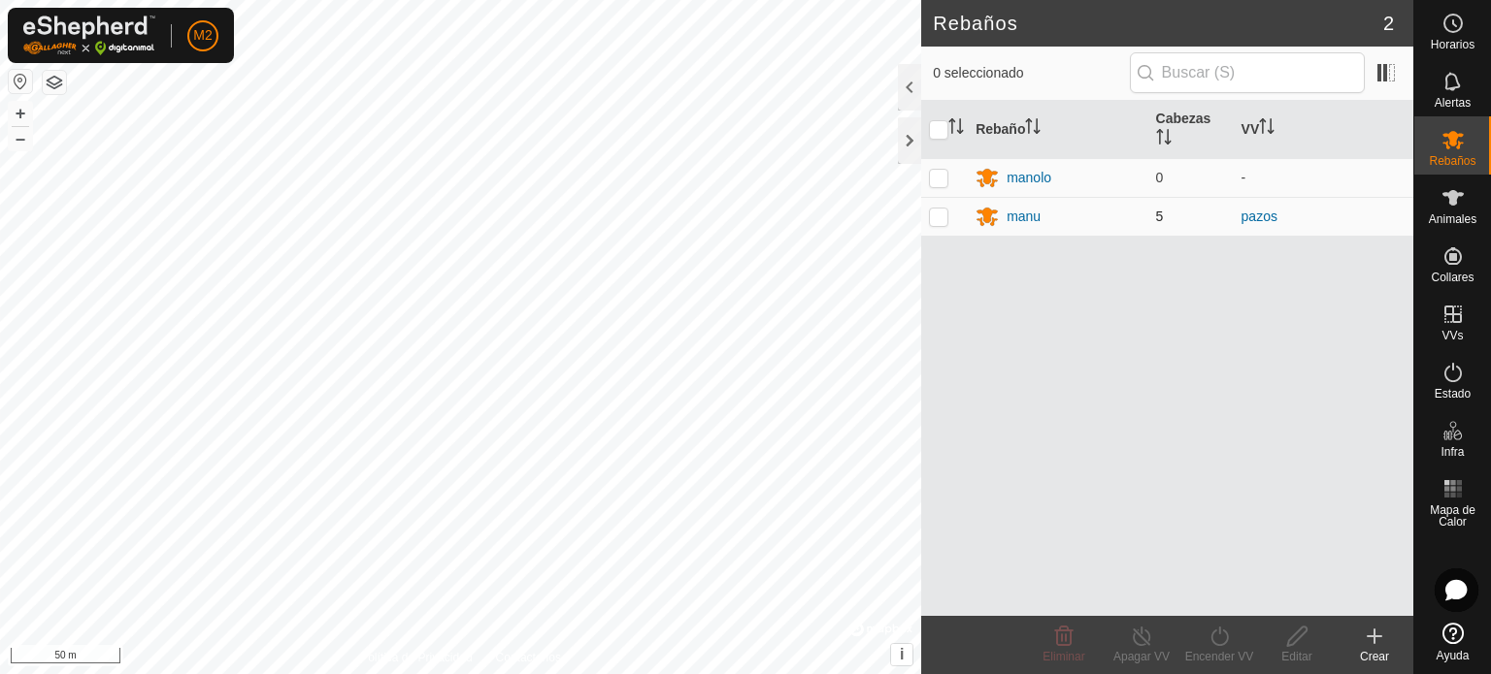
click at [939, 213] on p-checkbox at bounding box center [938, 217] width 19 height 16
checkbox input "true"
click at [1233, 642] on turn-on-svg-icon at bounding box center [1219, 636] width 78 height 23
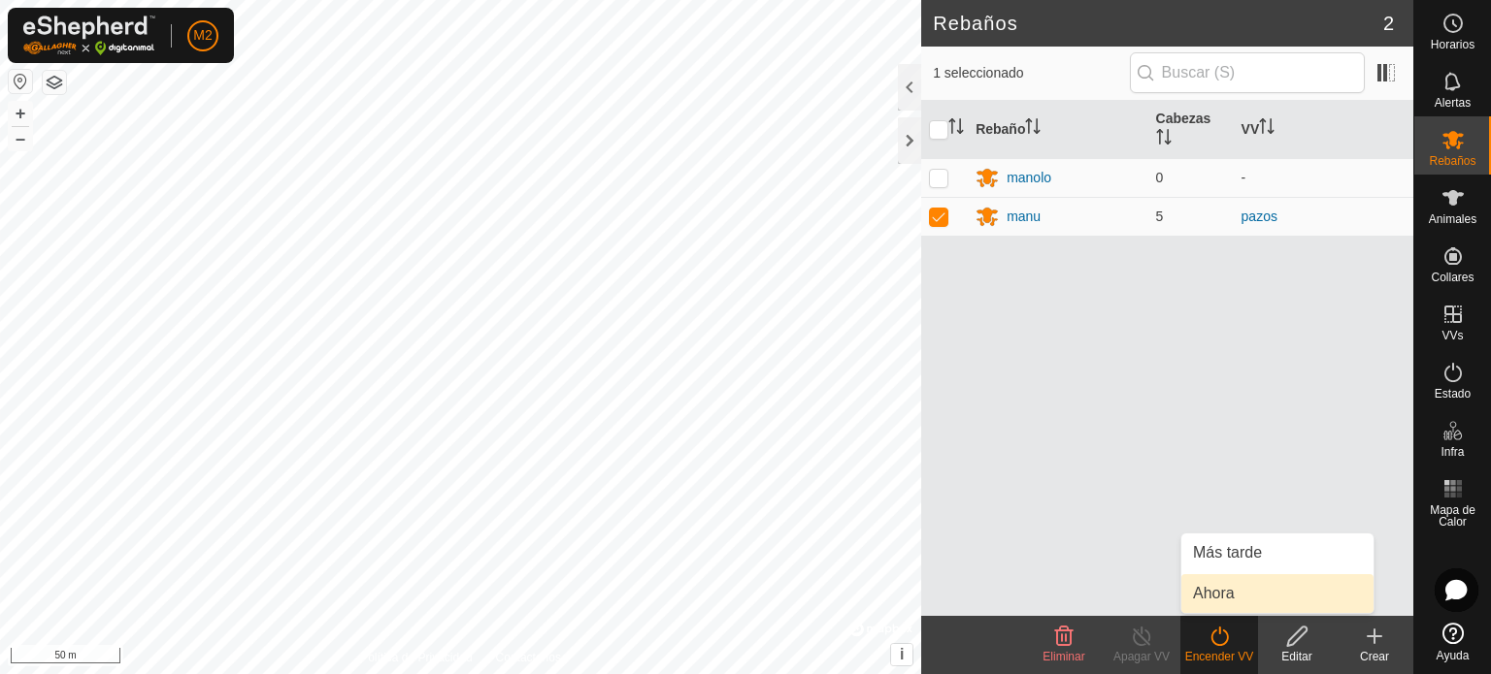
click at [1220, 595] on link "Ahora" at bounding box center [1277, 593] width 192 height 39
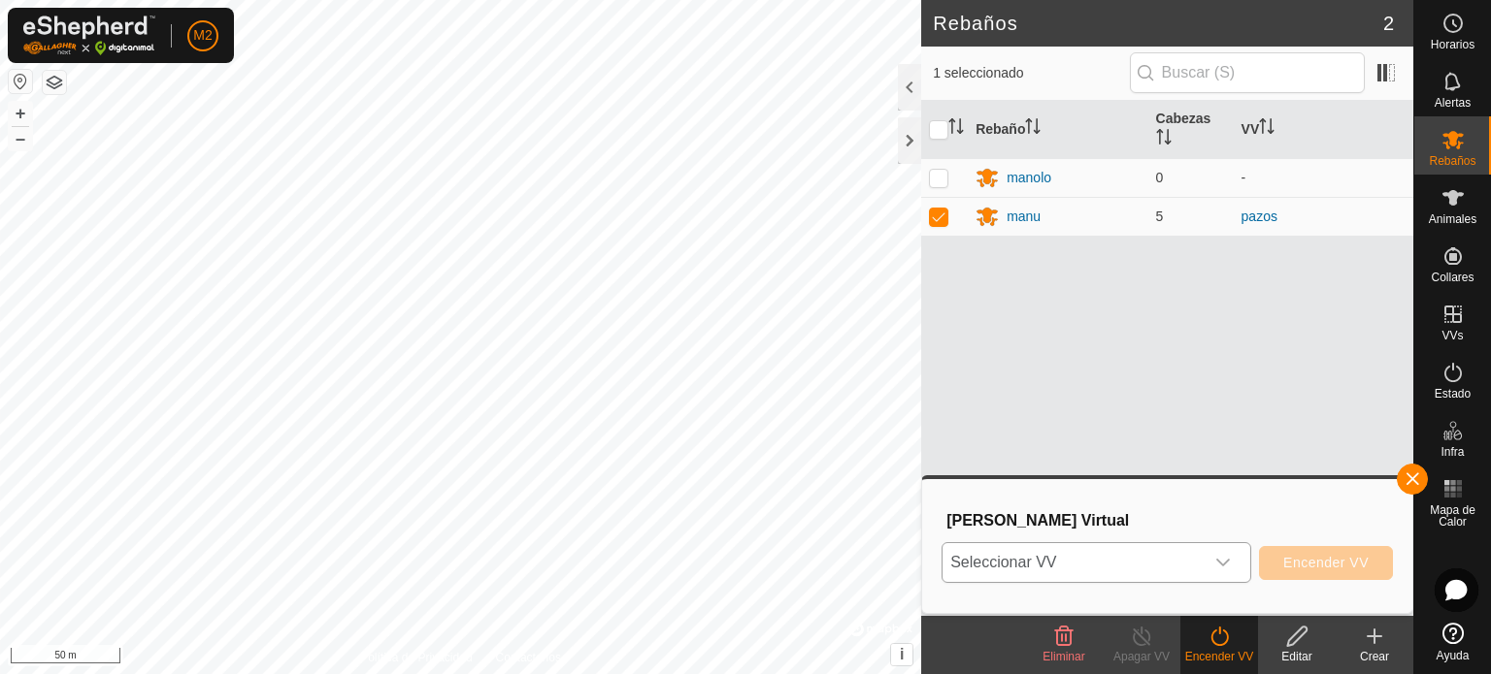
click at [1228, 562] on icon "dropdown trigger" at bounding box center [1223, 563] width 14 height 8
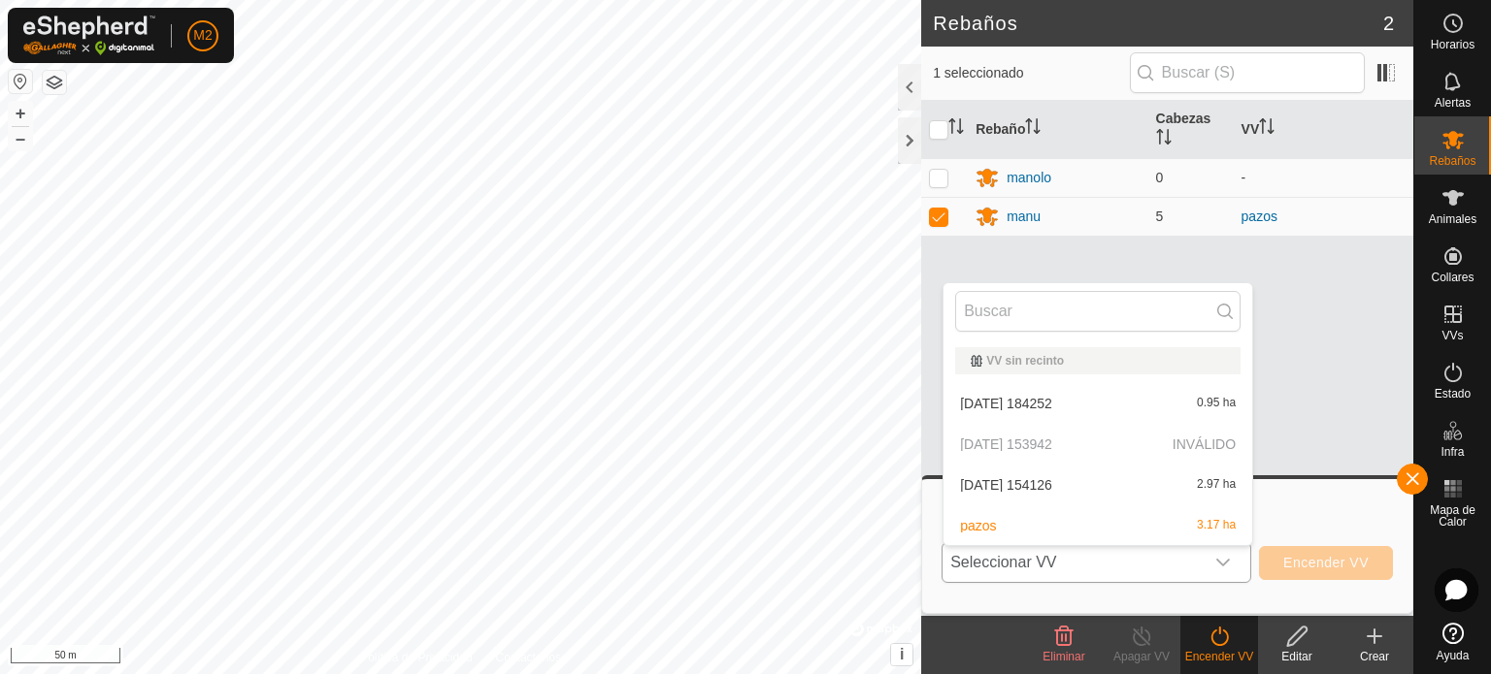
click at [1036, 392] on li "[DATE] 184252 0.95 ha" at bounding box center [1097, 403] width 309 height 39
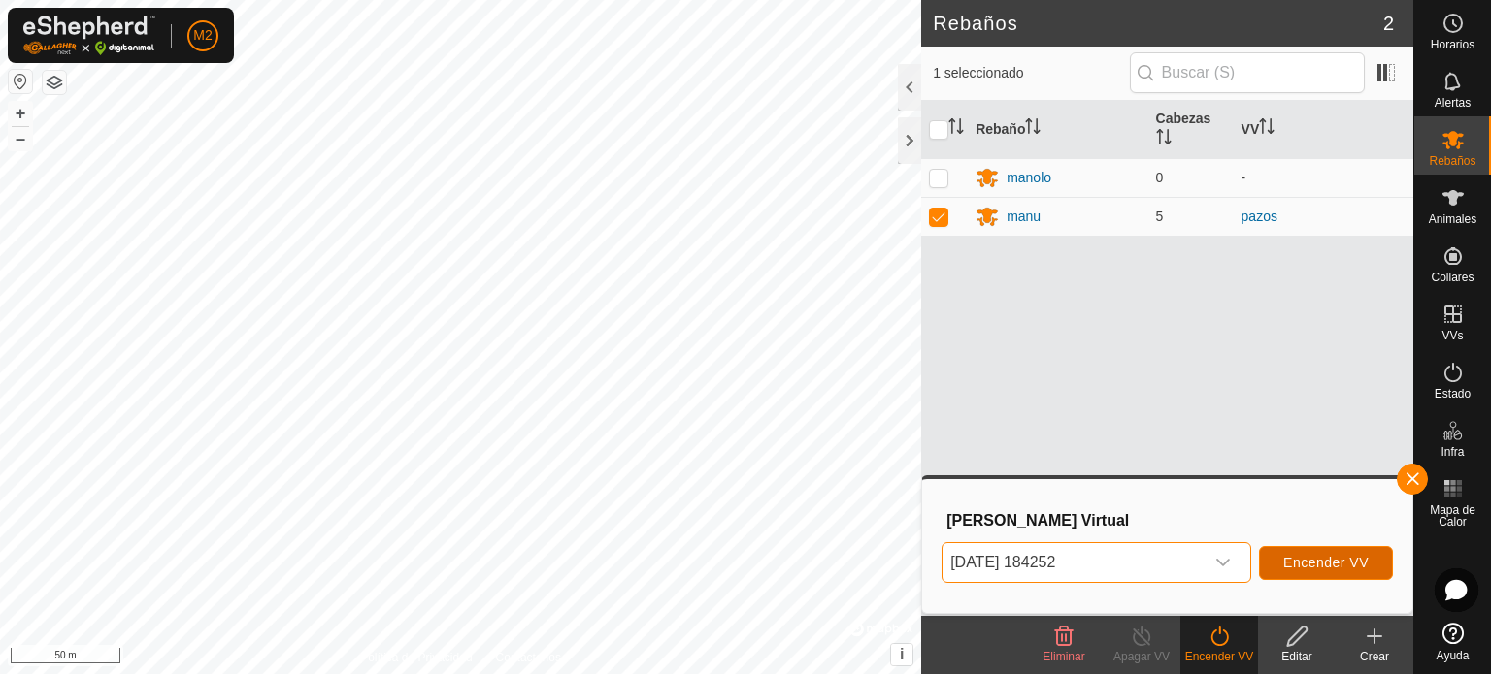
click at [1320, 557] on span "Encender VV" at bounding box center [1325, 563] width 85 height 16
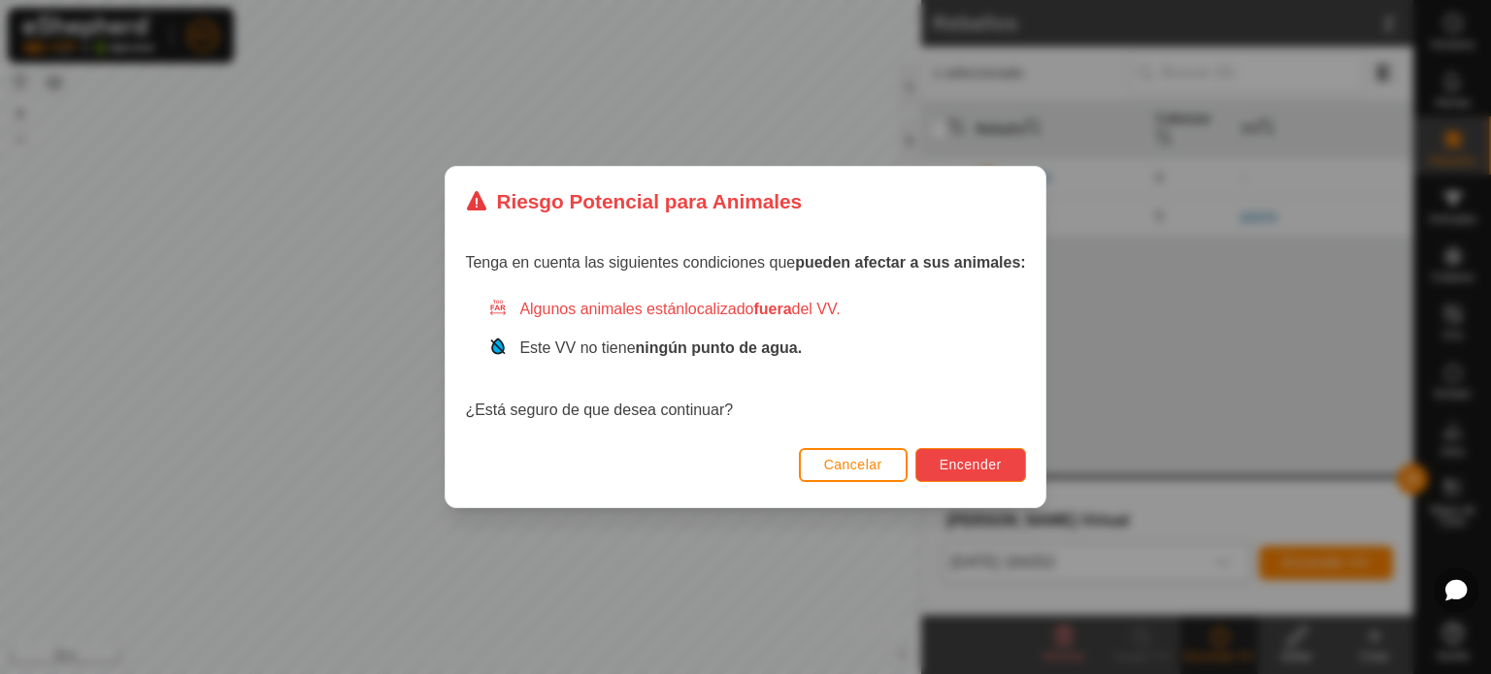
click at [969, 457] on span "Encender" at bounding box center [970, 465] width 62 height 16
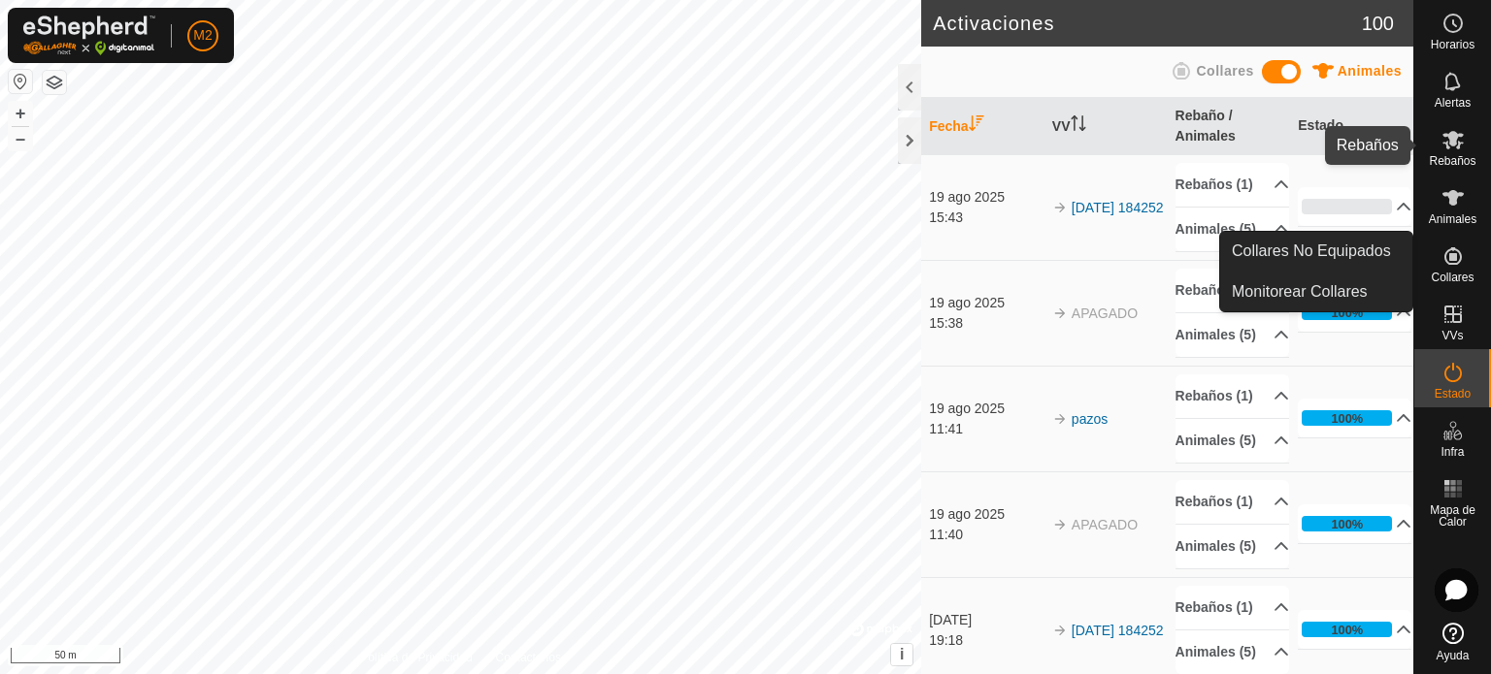
click at [1440, 162] on span "Rebaños" at bounding box center [1451, 161] width 47 height 12
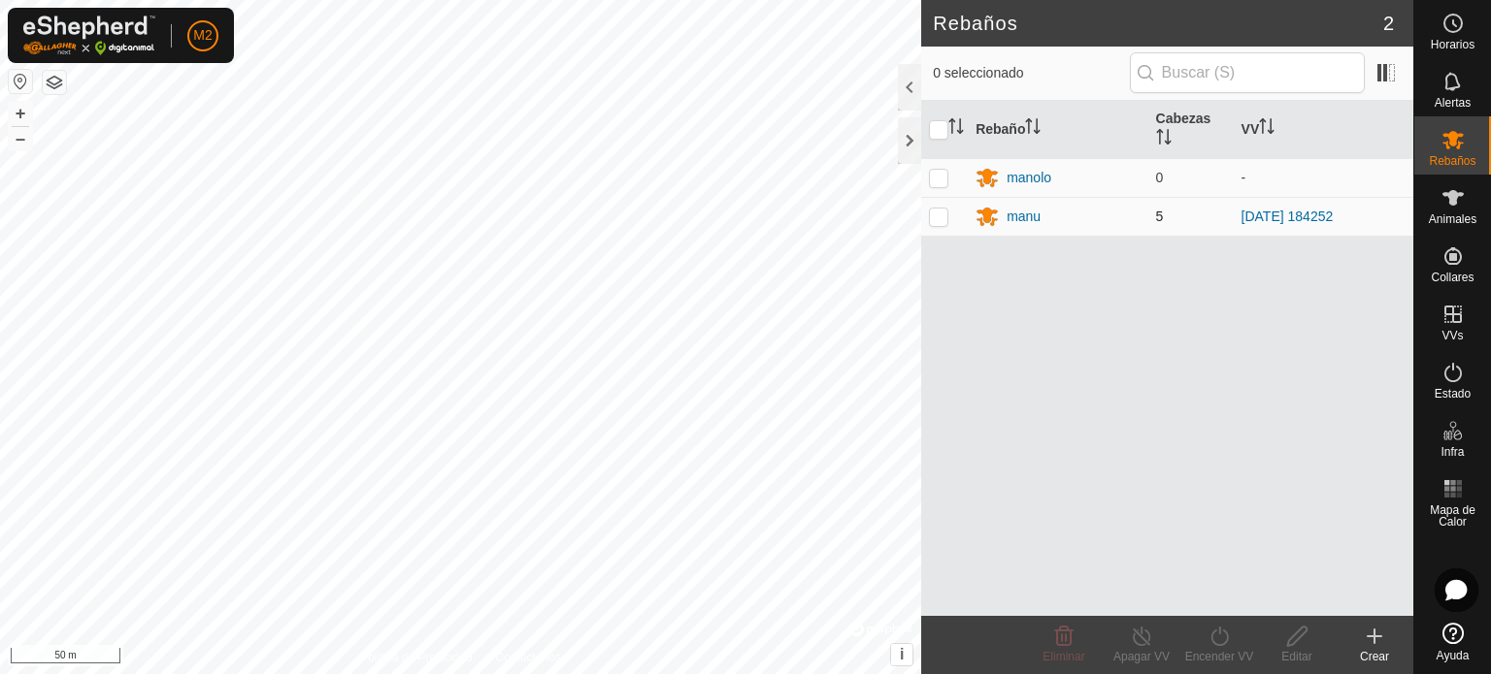
click at [937, 217] on p-checkbox at bounding box center [938, 217] width 19 height 16
checkbox input "true"
click at [1147, 637] on icon at bounding box center [1142, 636] width 24 height 23
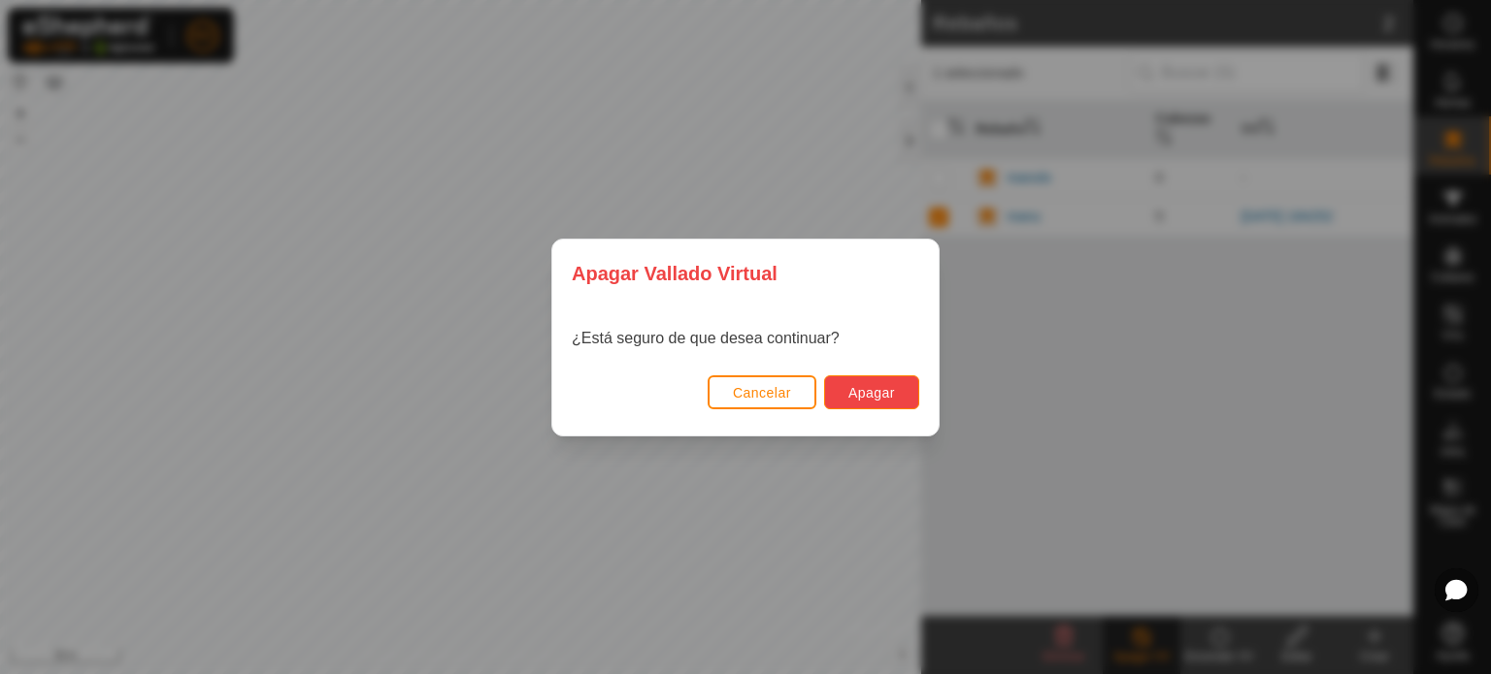
click at [873, 391] on span "Apagar" at bounding box center [871, 393] width 47 height 16
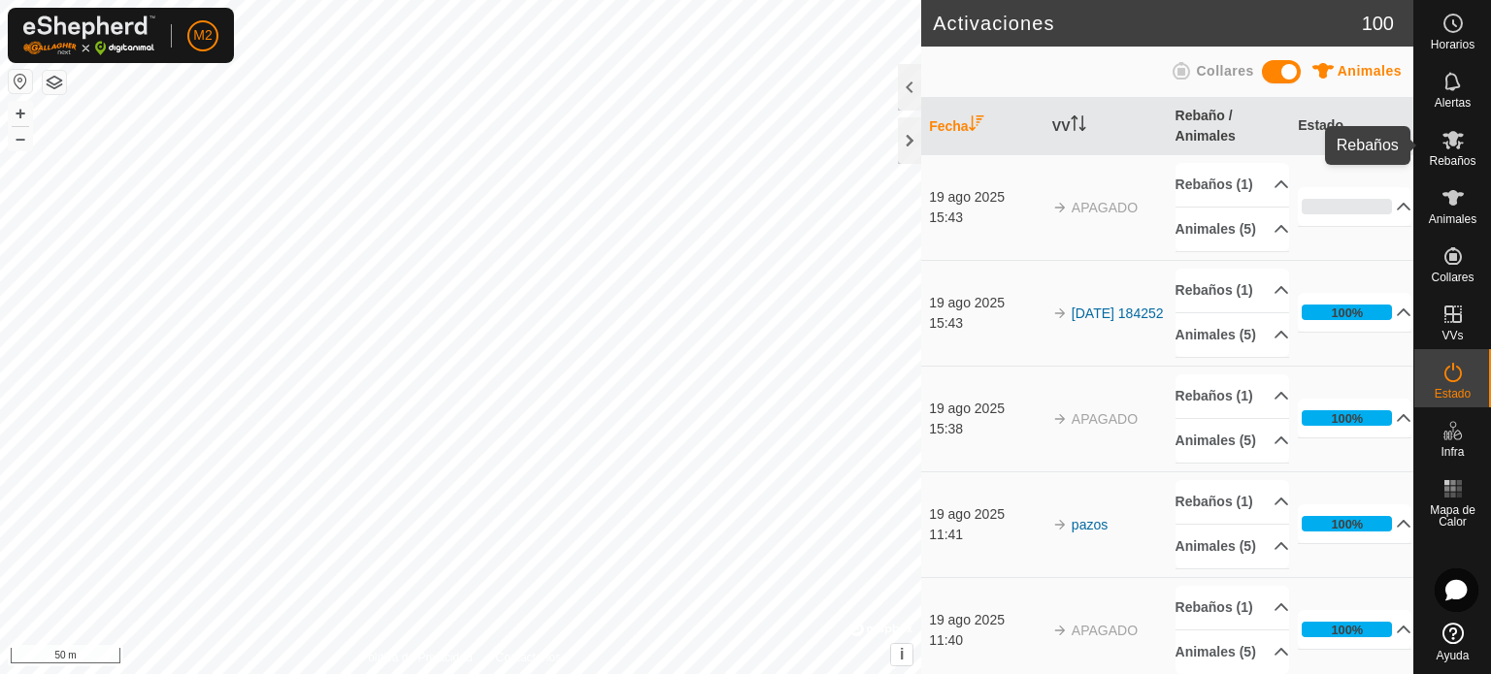
click at [1448, 168] on div "Rebaños" at bounding box center [1452, 145] width 77 height 58
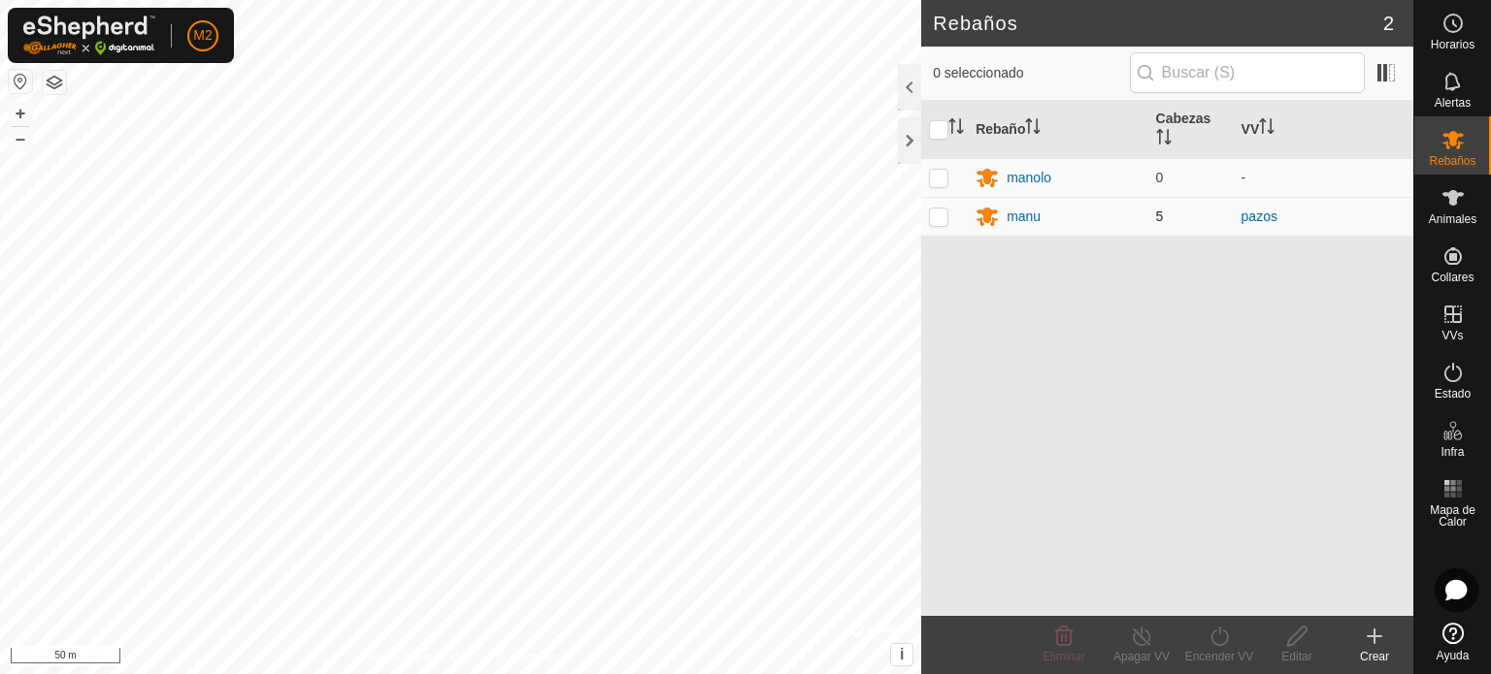
click at [936, 217] on p-checkbox at bounding box center [938, 217] width 19 height 16
checkbox input "true"
click at [1219, 641] on icon at bounding box center [1219, 636] width 24 height 23
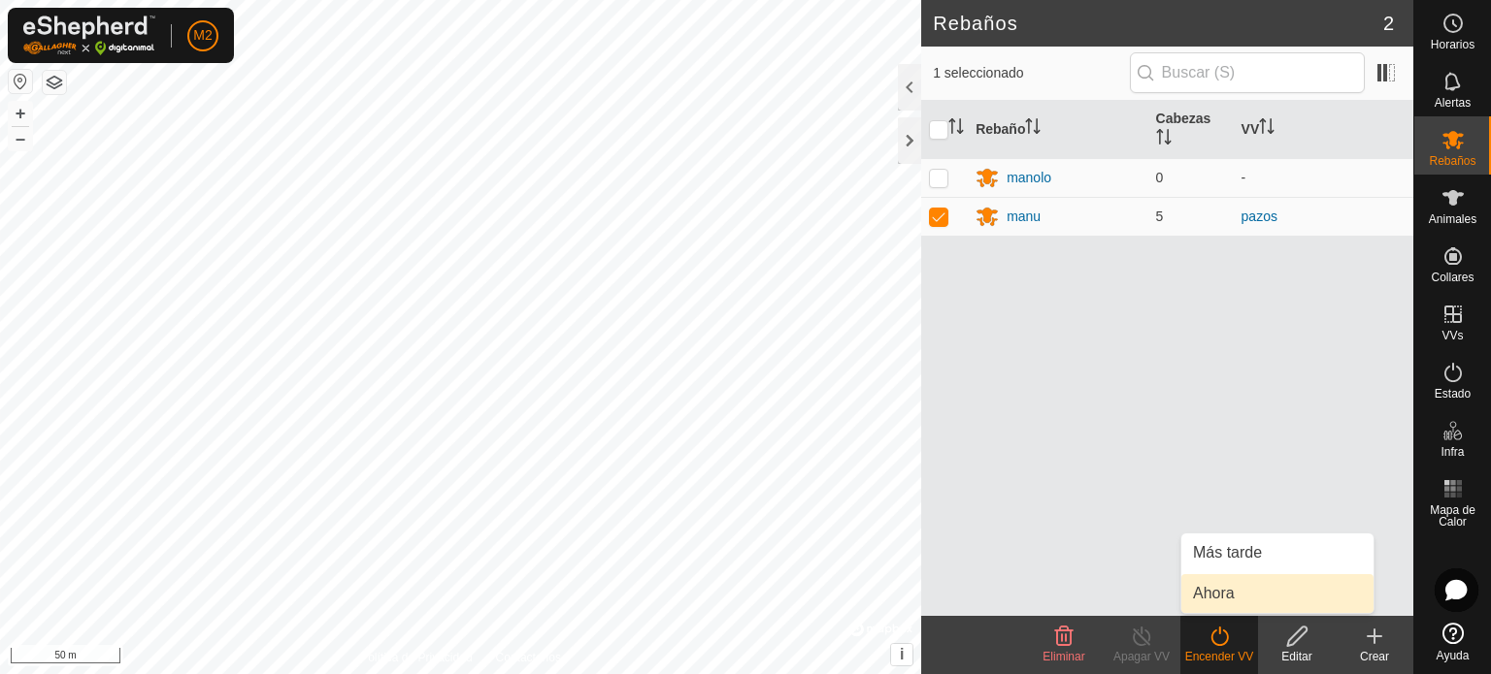
click at [1218, 589] on link "Ahora" at bounding box center [1277, 593] width 192 height 39
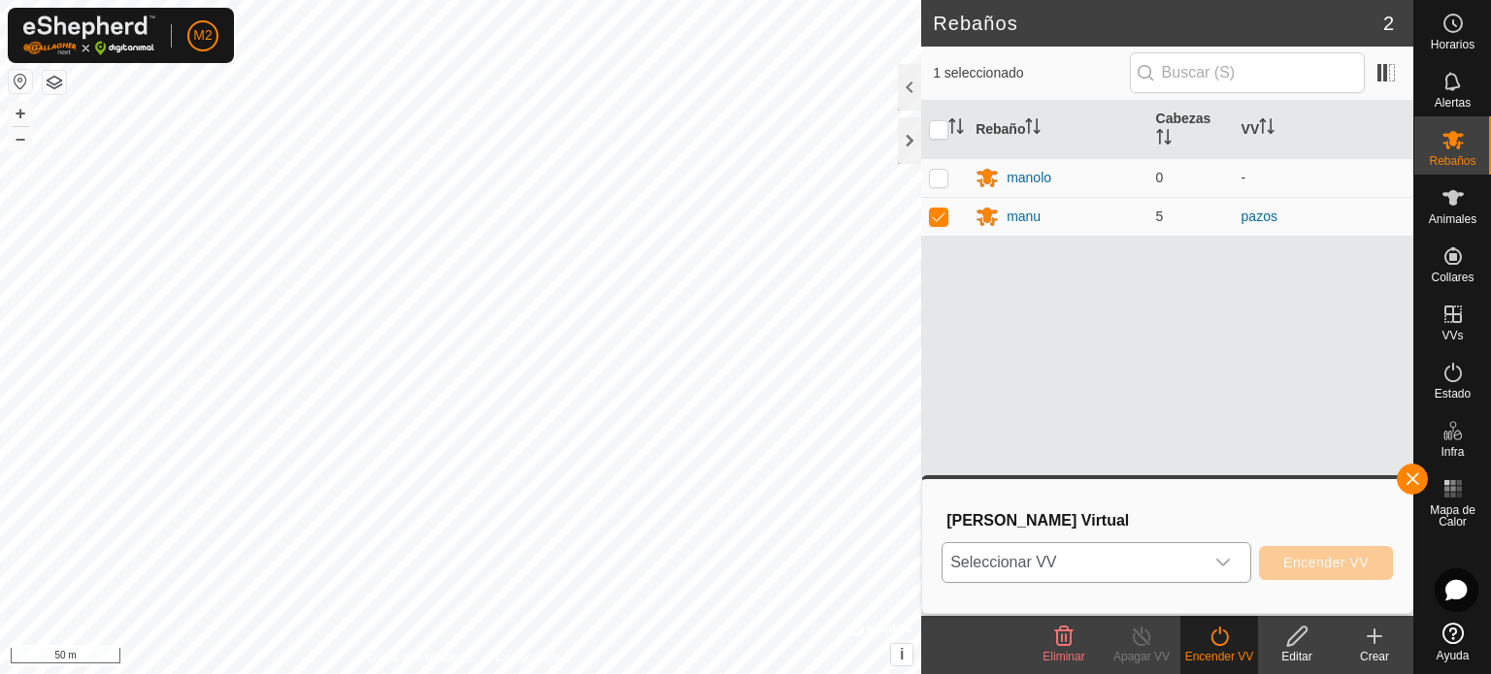
click at [1223, 565] on icon "dropdown trigger" at bounding box center [1223, 563] width 14 height 8
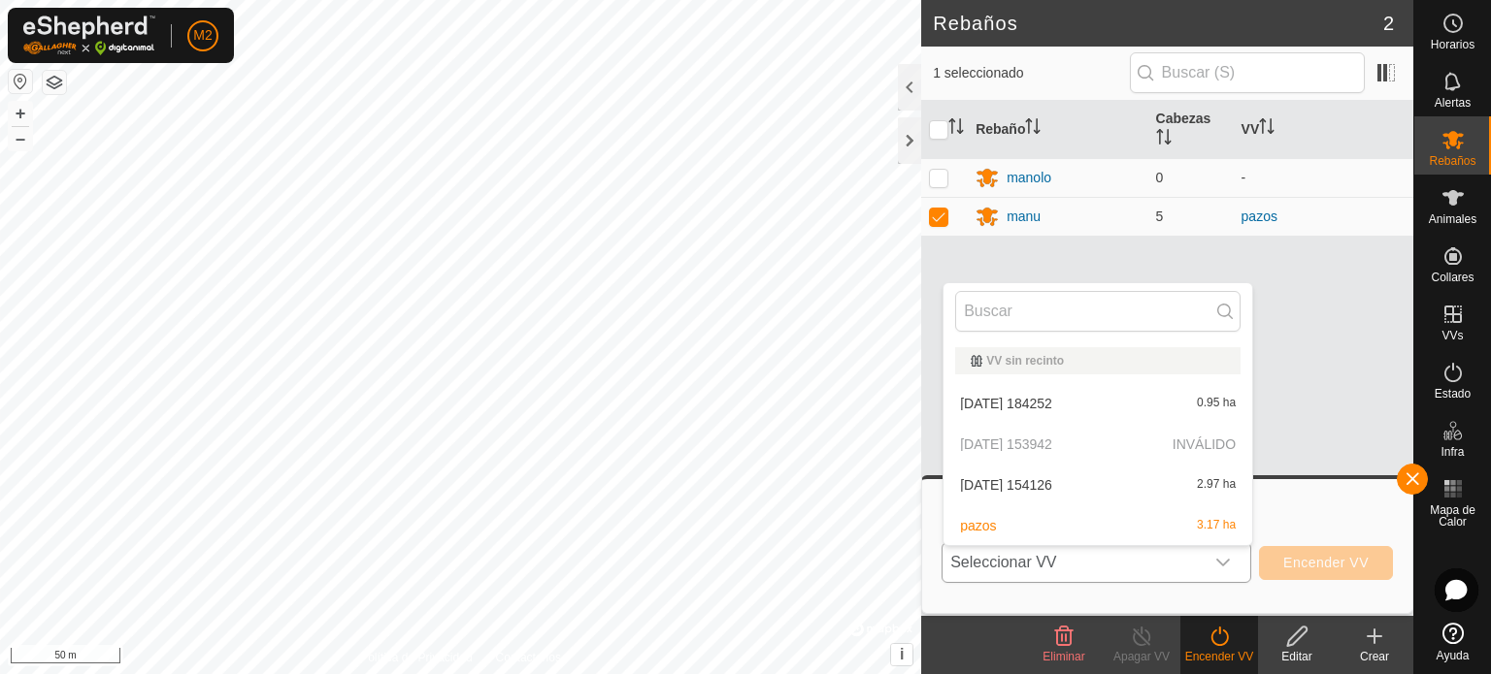
click at [965, 517] on li "[PERSON_NAME] 3.17 ha" at bounding box center [1097, 526] width 309 height 39
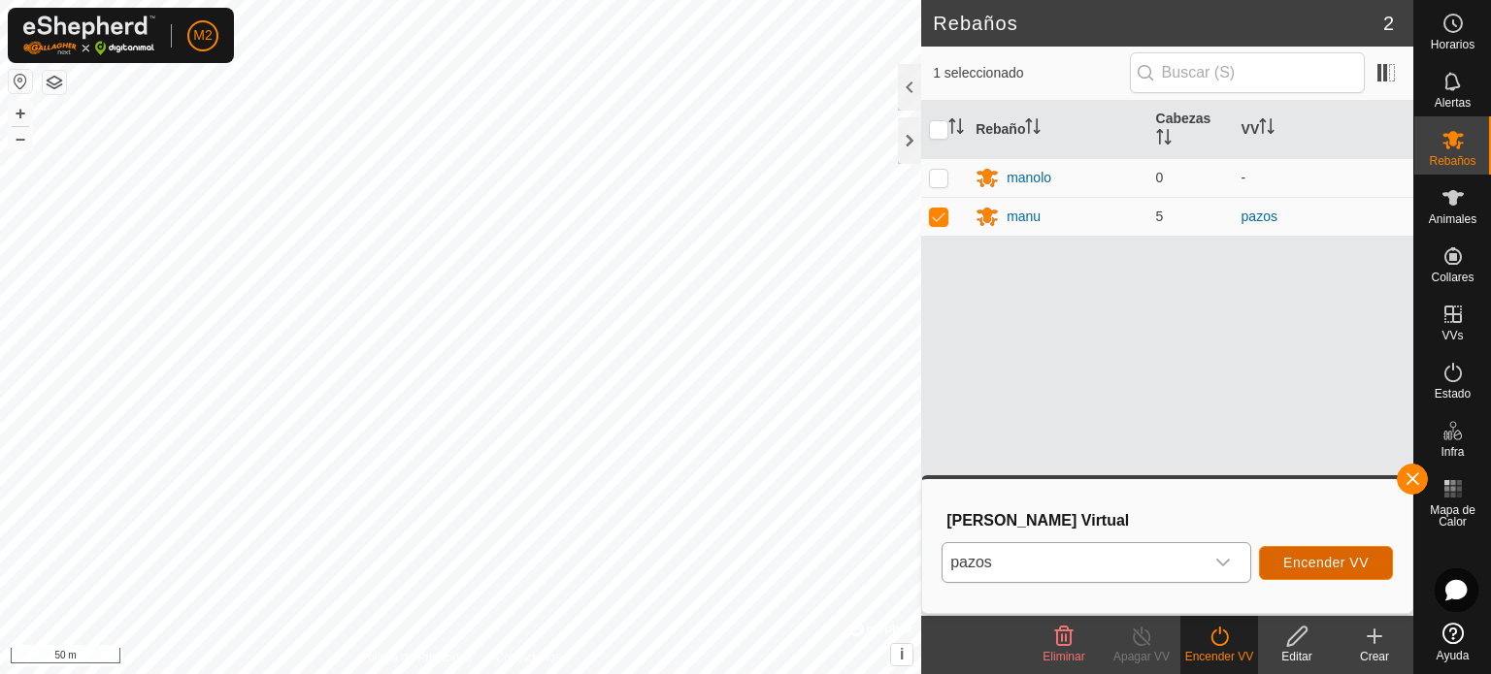
click at [1308, 563] on span "Encender VV" at bounding box center [1325, 563] width 85 height 16
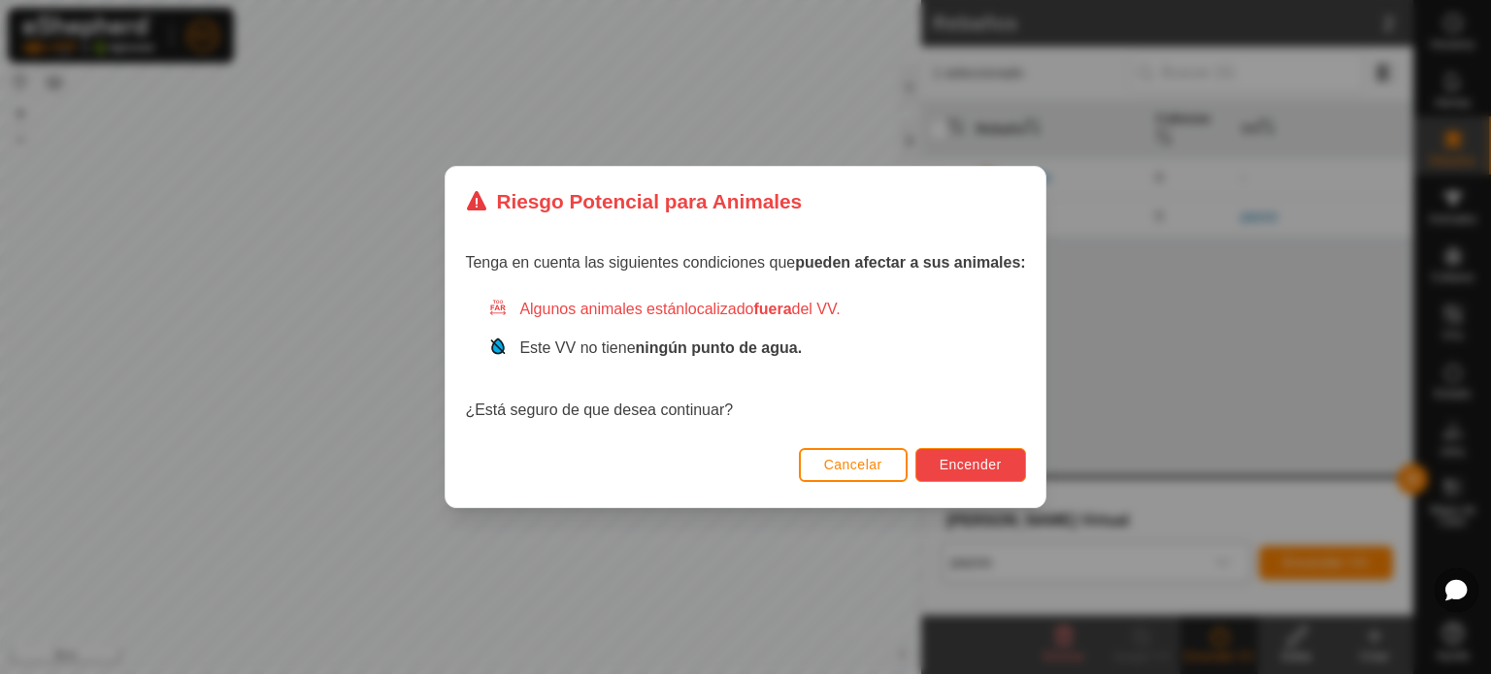
click at [958, 459] on span "Encender" at bounding box center [970, 465] width 62 height 16
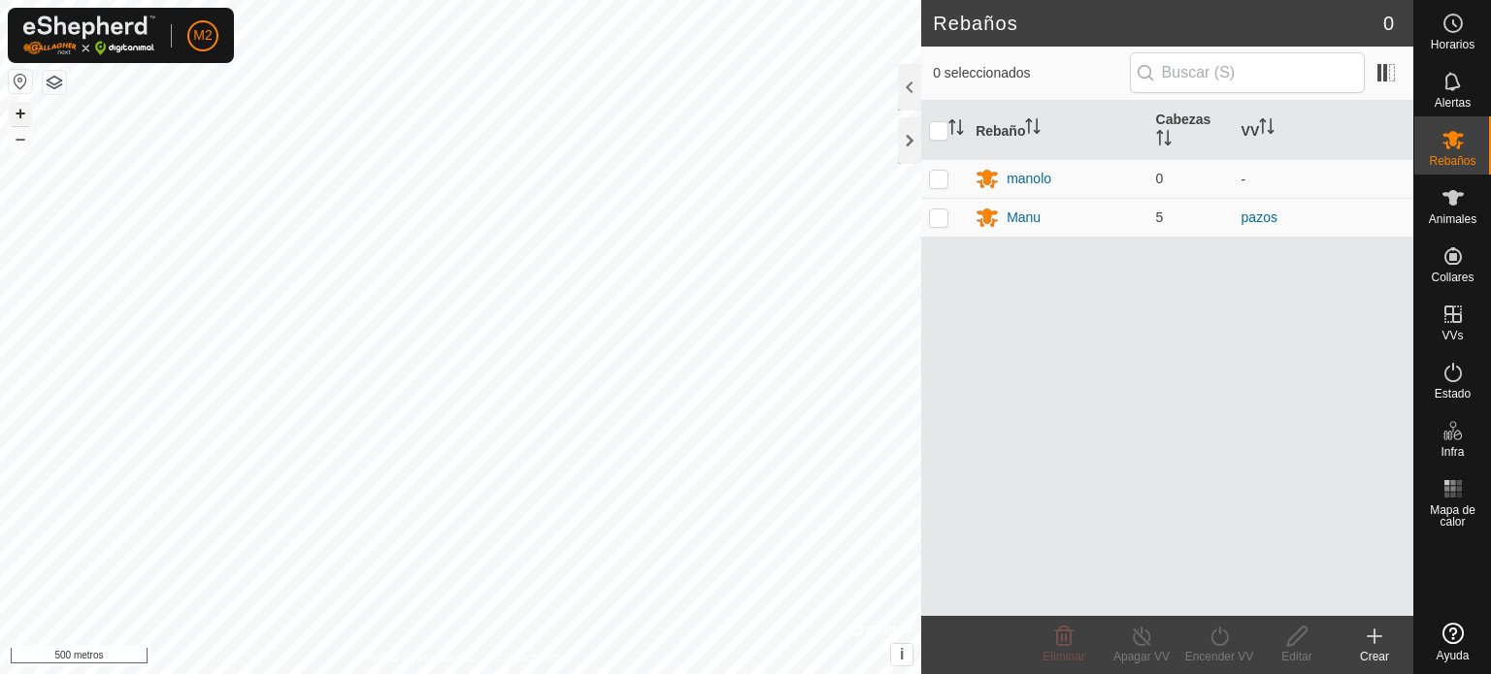
click at [19, 112] on font "+" at bounding box center [21, 113] width 11 height 20
click at [908, 142] on div at bounding box center [909, 140] width 23 height 47
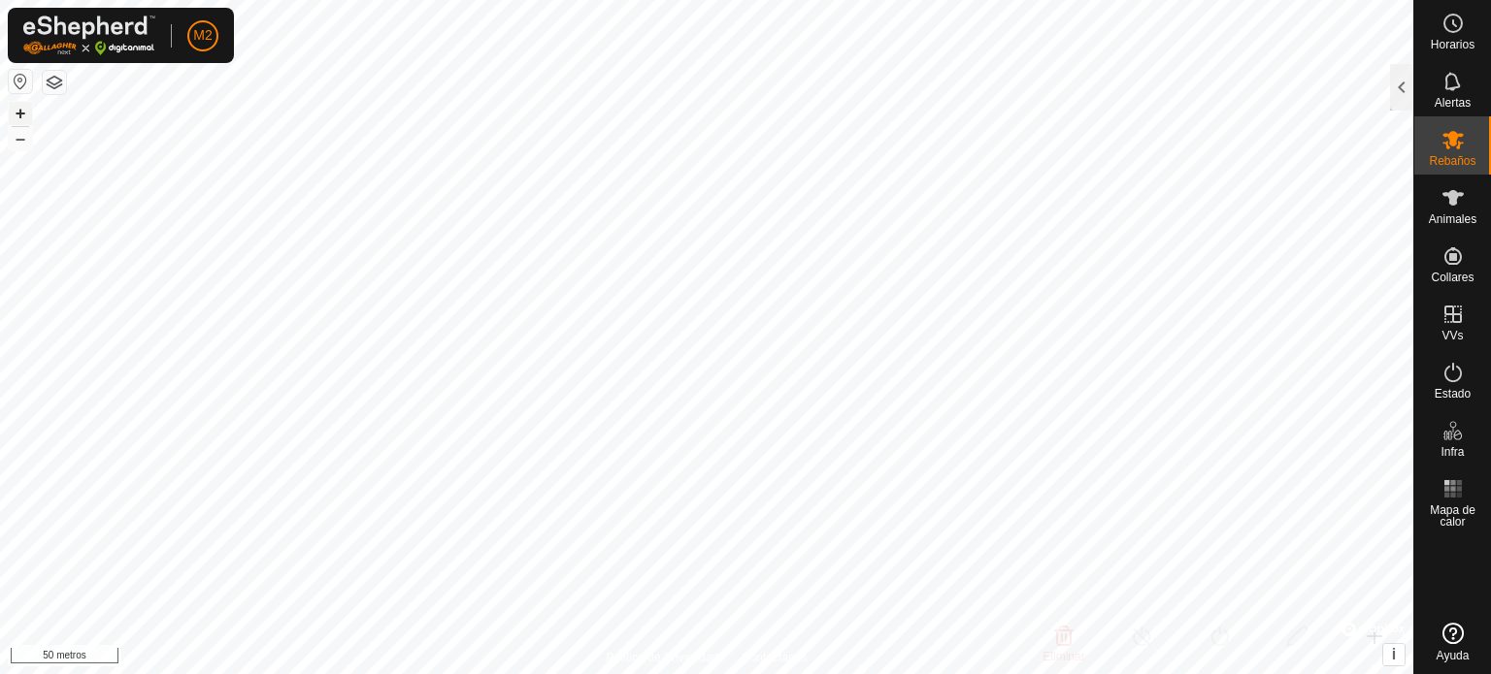
click at [26, 113] on button "+" at bounding box center [20, 113] width 23 height 23
click at [19, 113] on font "+" at bounding box center [21, 113] width 11 height 20
click at [21, 139] on font "–" at bounding box center [21, 138] width 10 height 20
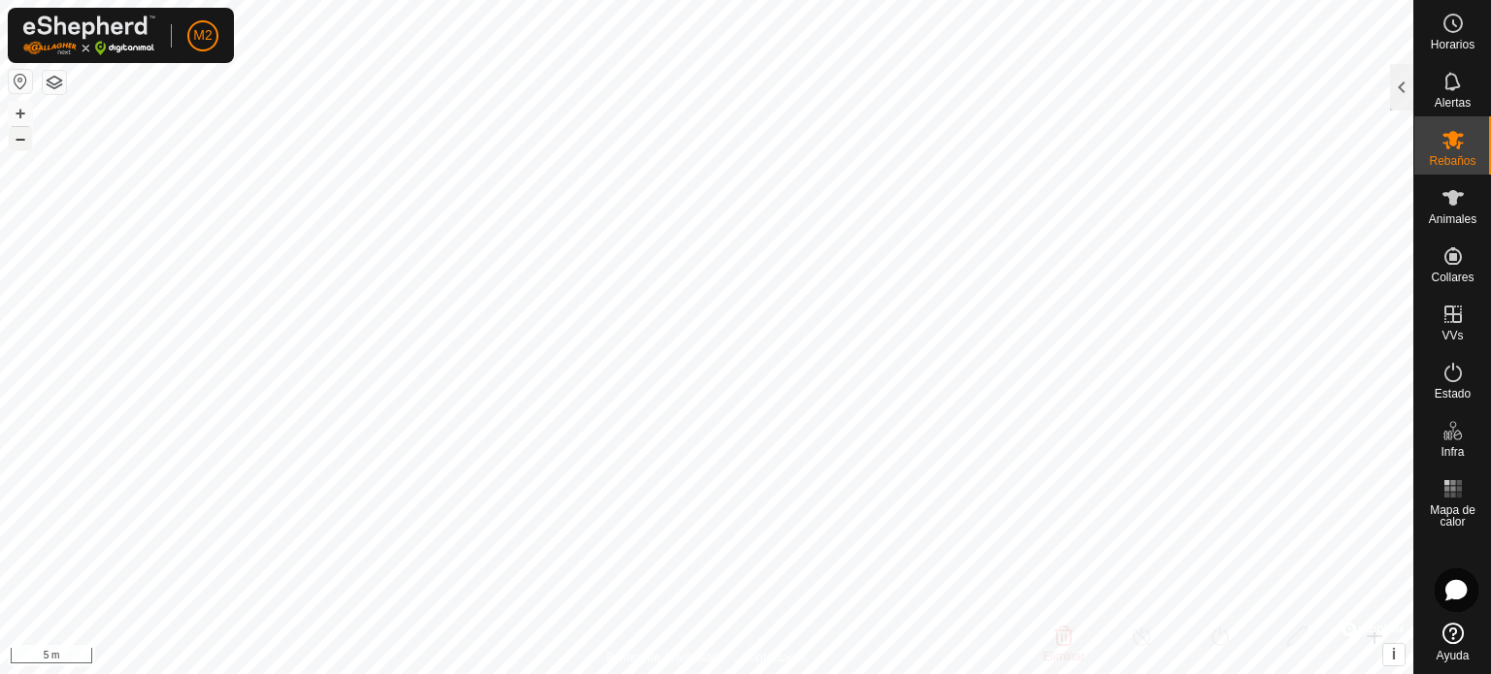
click at [21, 139] on font "–" at bounding box center [21, 138] width 10 height 20
click at [21, 112] on font "+" at bounding box center [21, 113] width 11 height 20
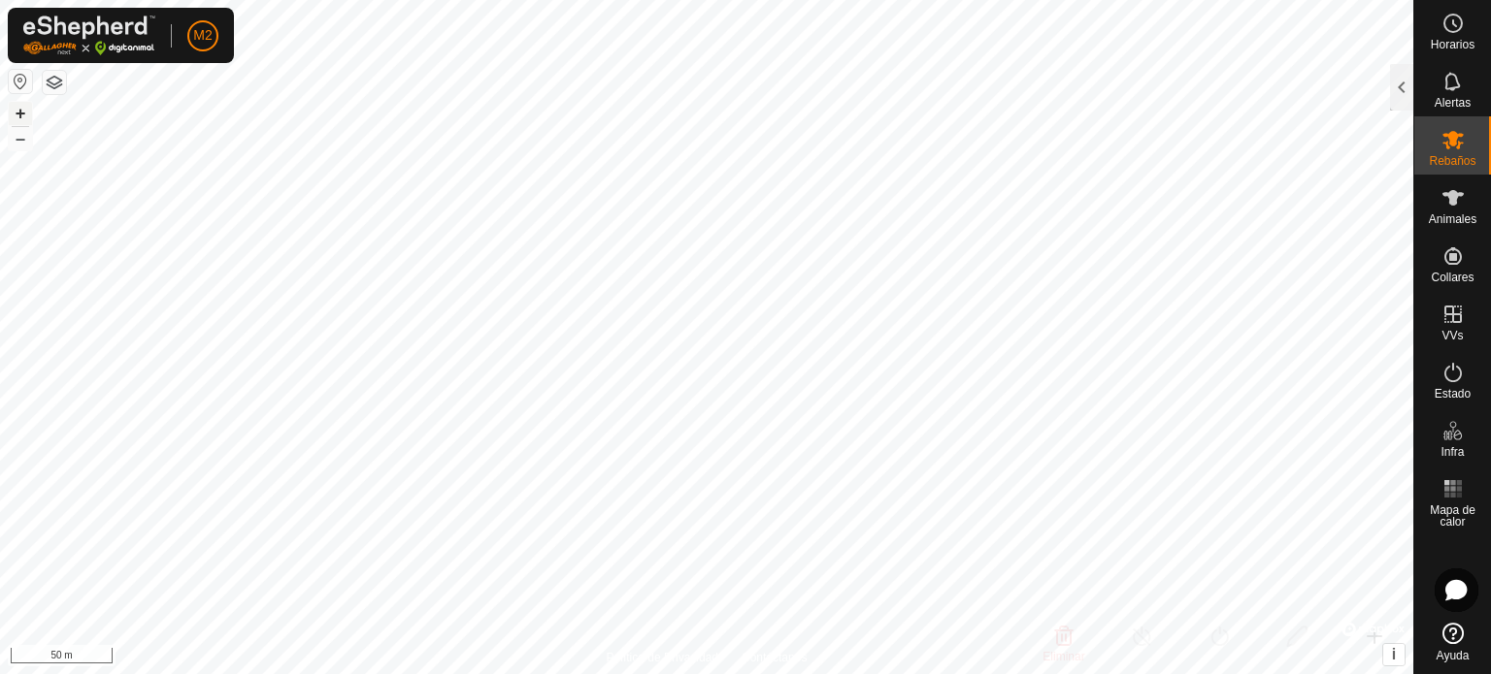
click at [21, 112] on font "+" at bounding box center [21, 113] width 11 height 20
click at [16, 136] on font "–" at bounding box center [21, 138] width 10 height 20
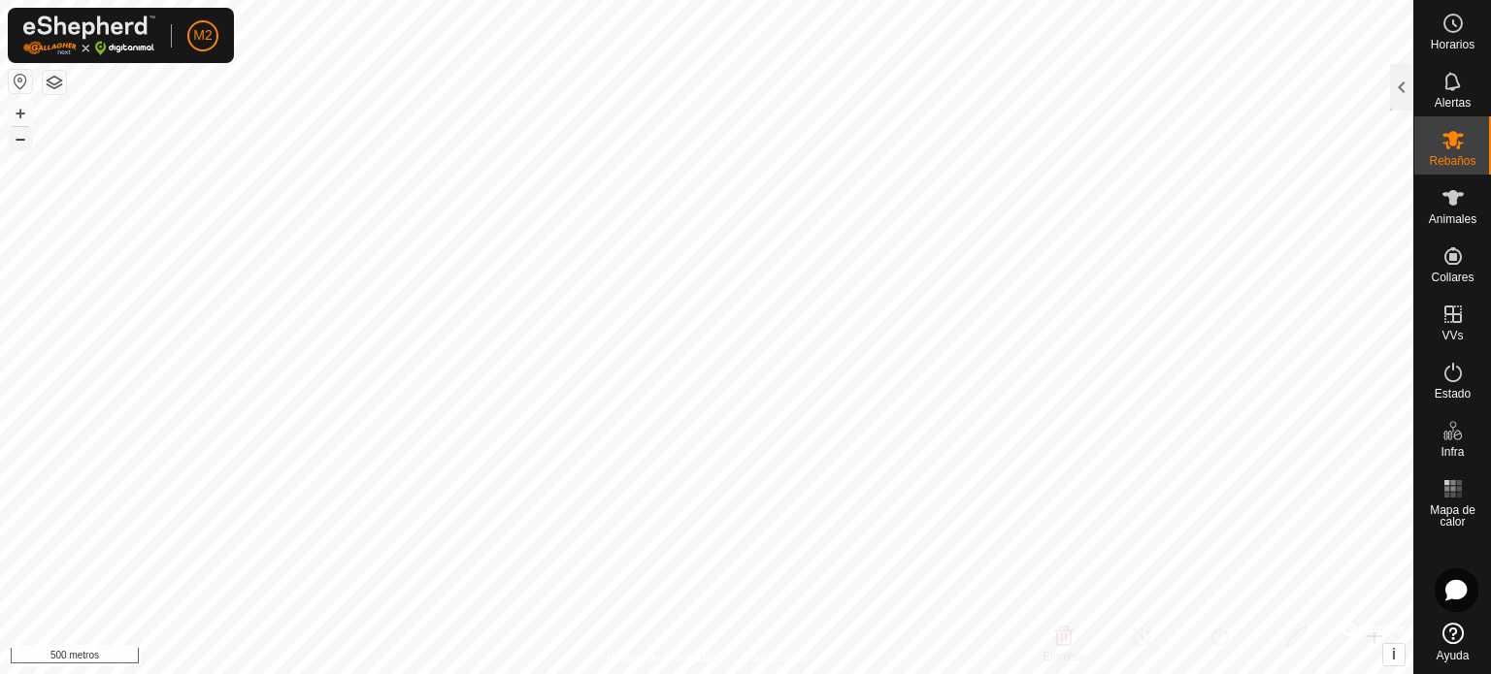
click at [23, 137] on font "–" at bounding box center [21, 138] width 10 height 20
click at [23, 114] on font "+" at bounding box center [21, 113] width 11 height 20
click at [17, 109] on font "+" at bounding box center [21, 113] width 11 height 20
click at [19, 109] on font "+" at bounding box center [21, 113] width 11 height 20
click at [1399, 93] on div at bounding box center [1401, 87] width 23 height 47
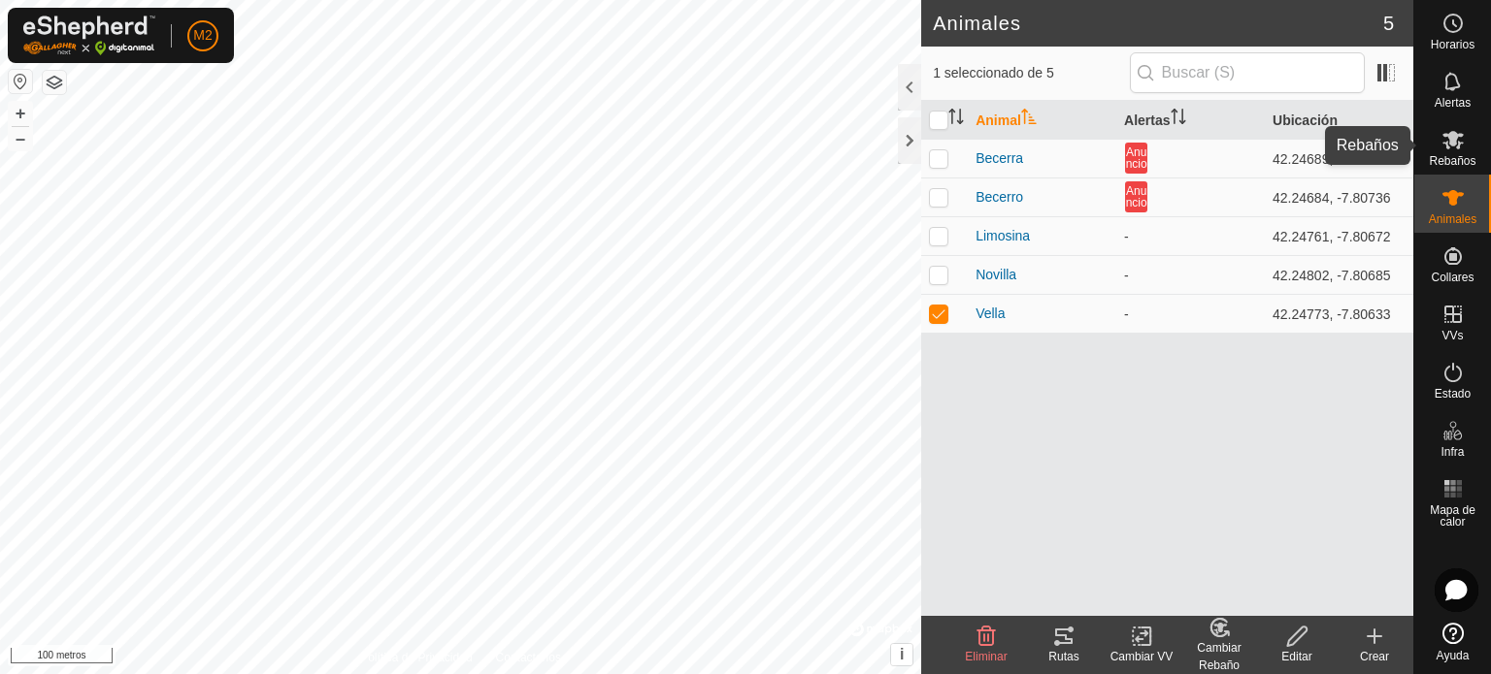
click at [1452, 150] on icon at bounding box center [1452, 139] width 23 height 23
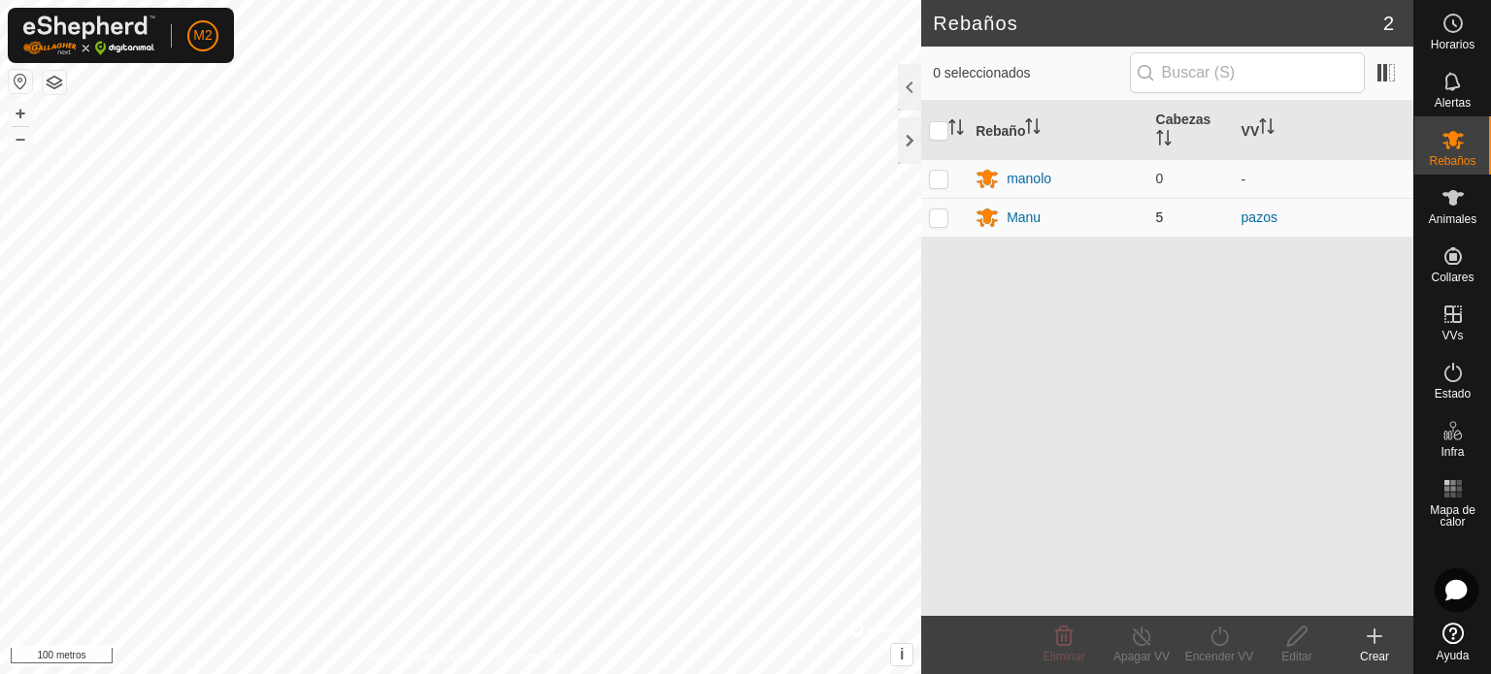
click at [935, 217] on p-checkbox at bounding box center [938, 218] width 19 height 16
checkbox input "true"
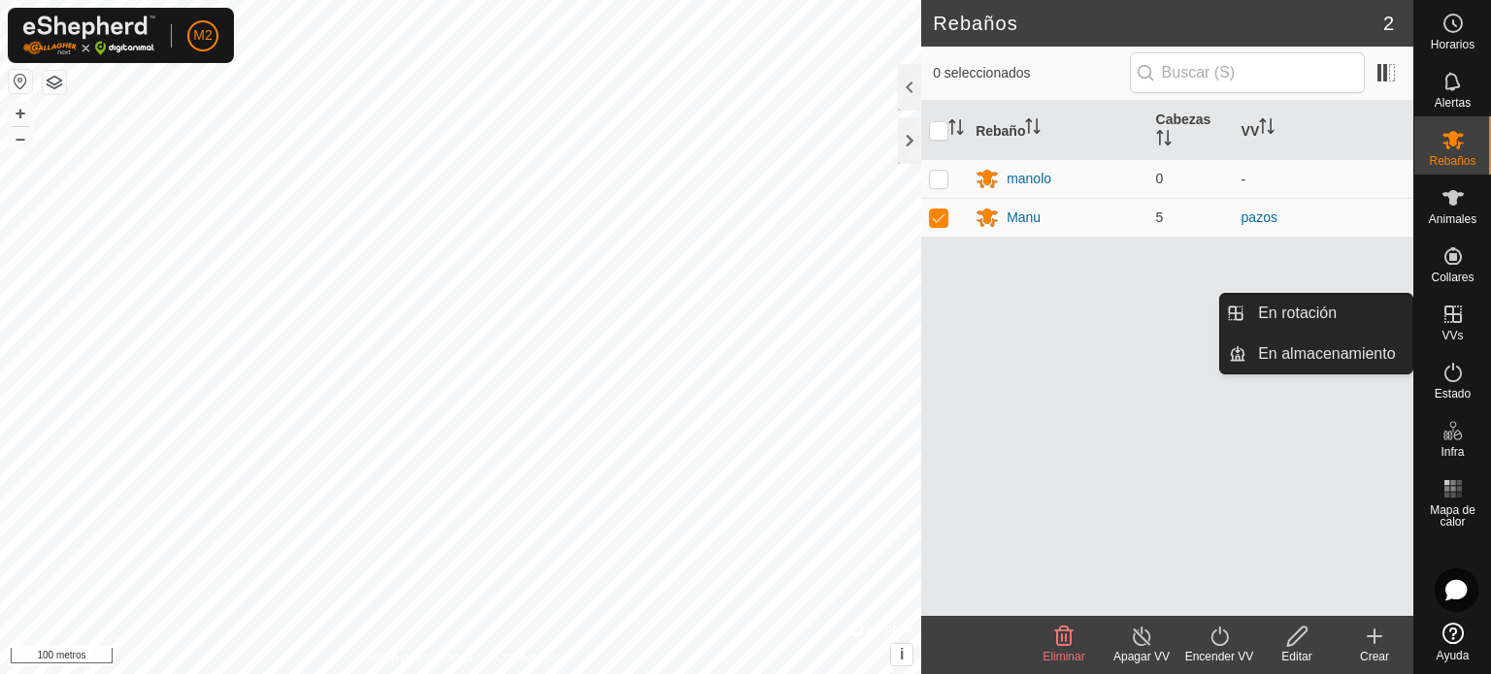
click at [1448, 319] on icon at bounding box center [1452, 314] width 23 height 23
click at [1322, 317] on link "En rotación" at bounding box center [1329, 313] width 166 height 39
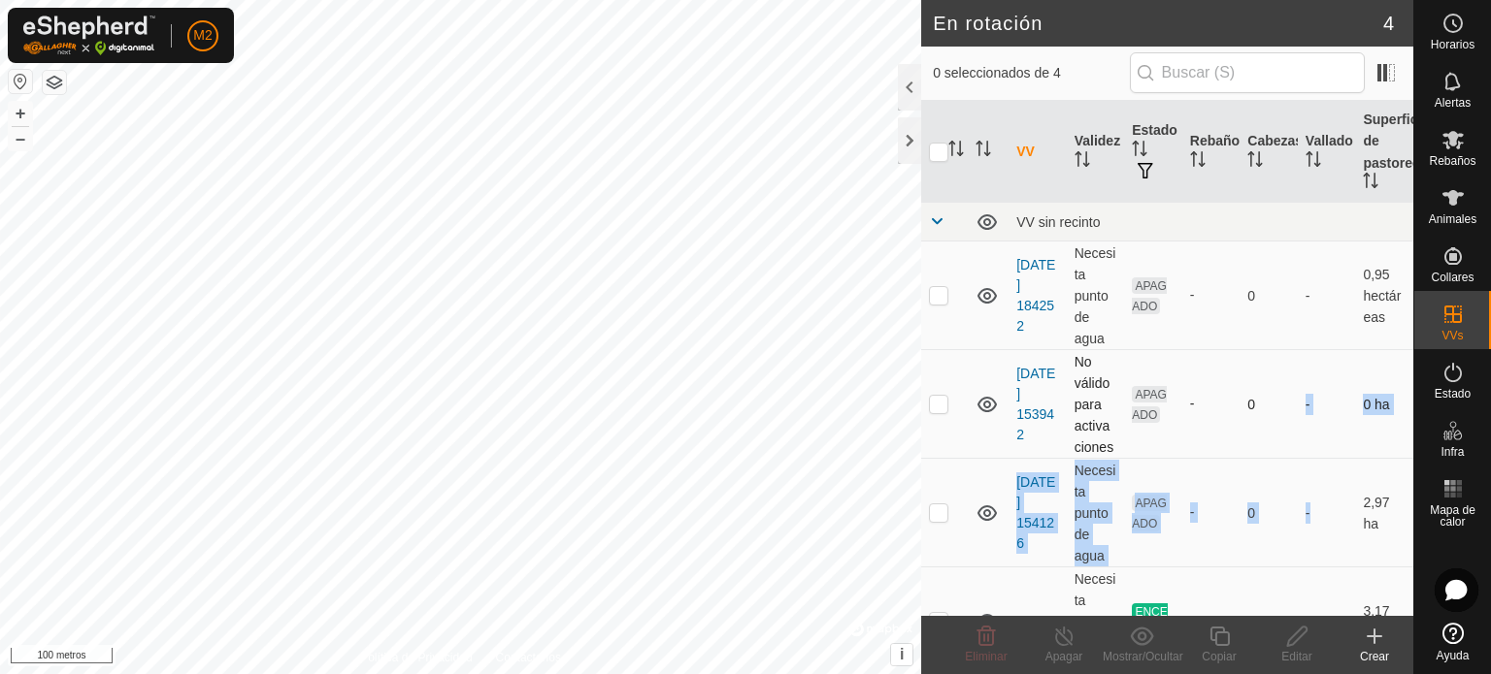
drag, startPoint x: 1304, startPoint y: 514, endPoint x: 1284, endPoint y: 399, distance: 117.3
click at [1285, 407] on tbody "VV sin recinto 2025-07-12 184252 Necesita punto de agua APAGADO - 0 - 0,95 hect…" at bounding box center [1167, 440] width 492 height 474
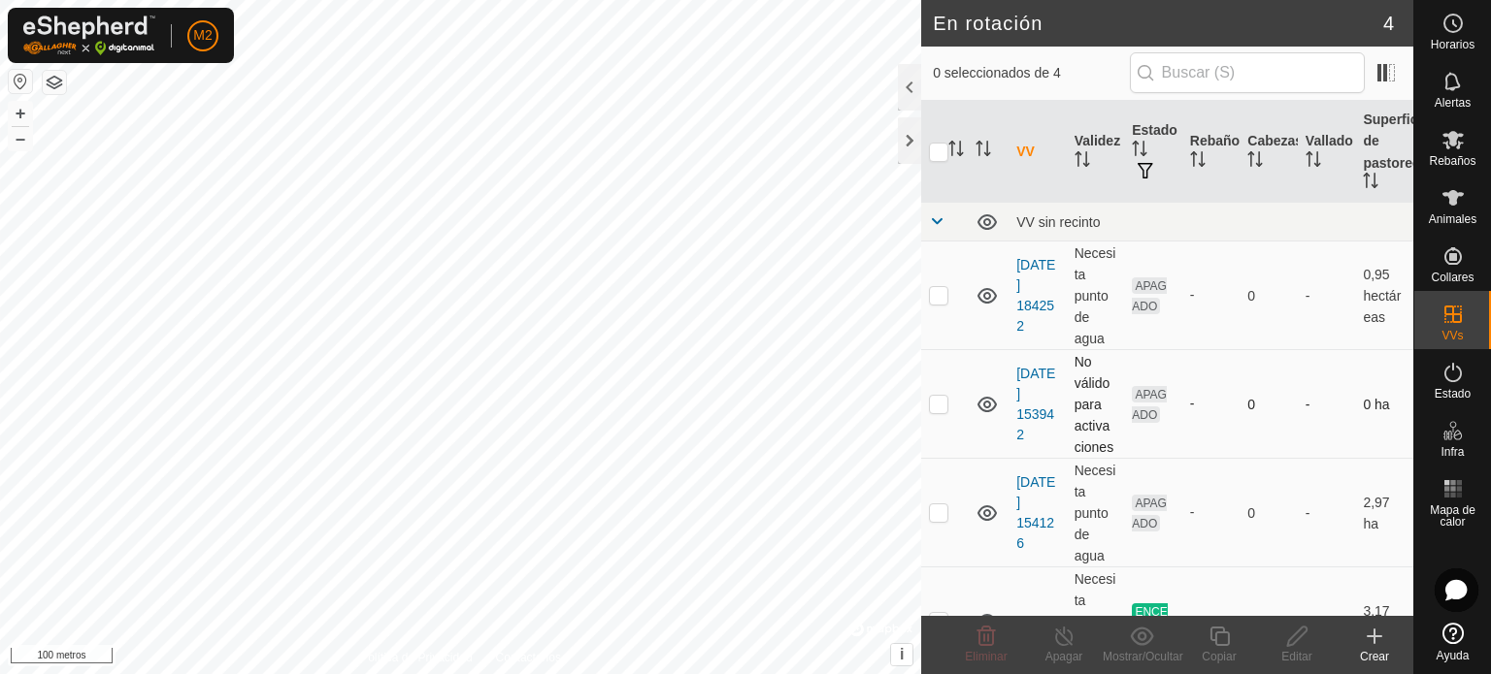
drag, startPoint x: 1188, startPoint y: 424, endPoint x: 1199, endPoint y: 353, distance: 71.8
click at [1199, 361] on td "-" at bounding box center [1211, 404] width 58 height 109
checkbox input "true"
drag, startPoint x: 959, startPoint y: 555, endPoint x: 953, endPoint y: 467, distance: 88.5
click at [953, 473] on td at bounding box center [944, 513] width 47 height 109
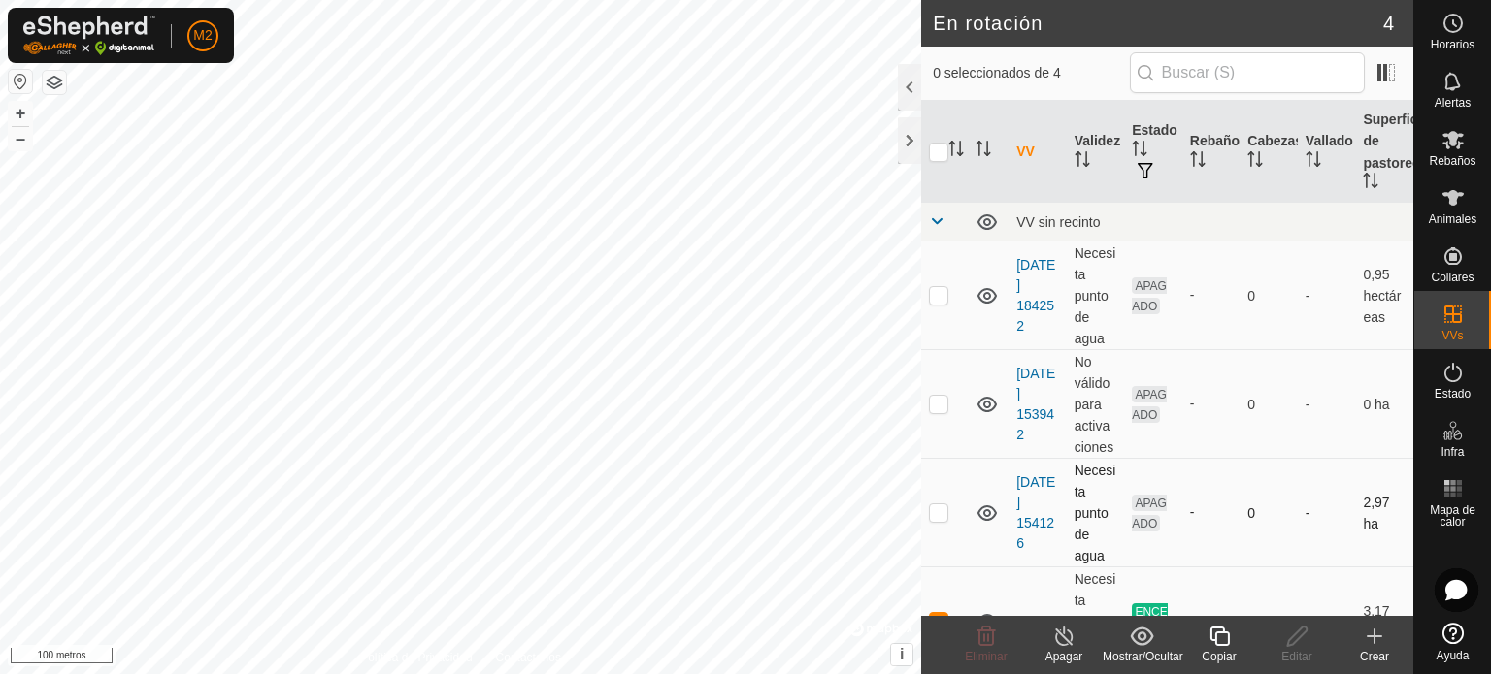
checkbox input "true"
click at [1380, 637] on icon at bounding box center [1374, 637] width 14 height 0
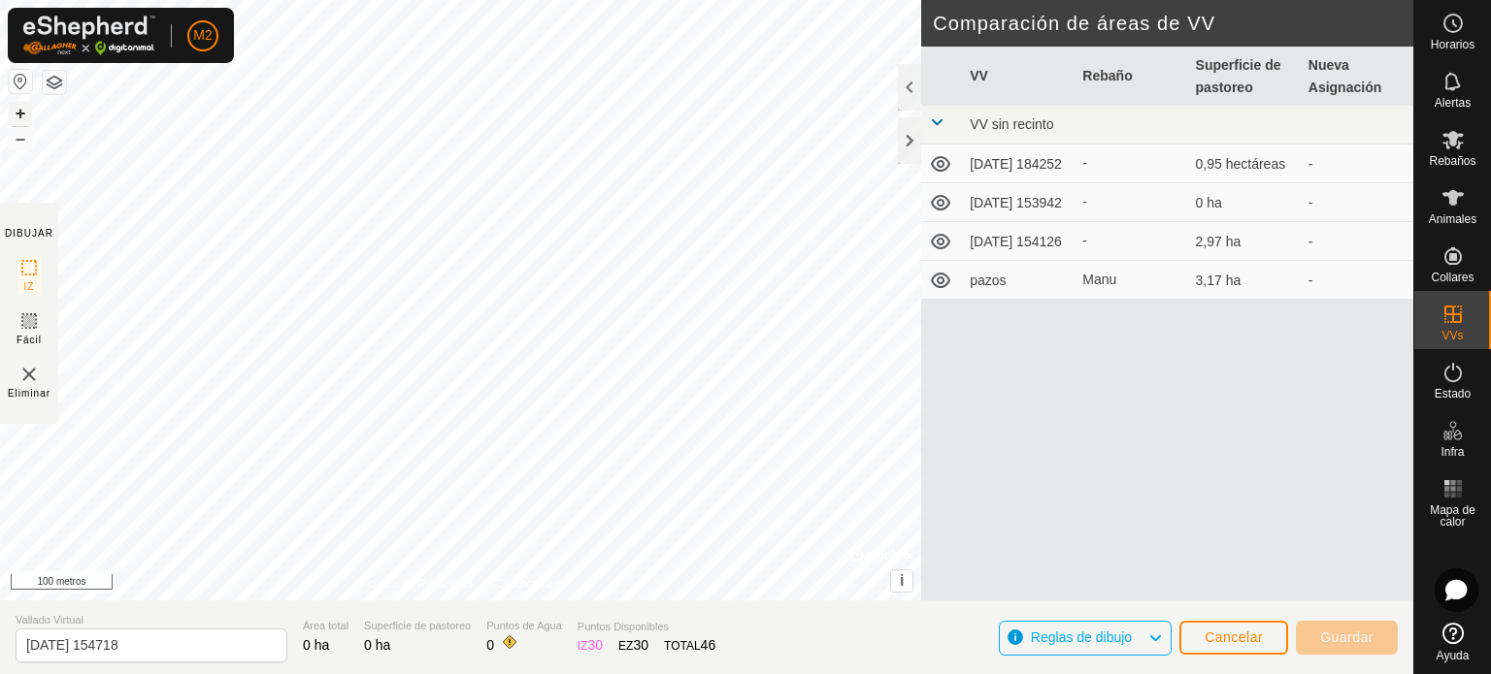
click at [25, 112] on button "+" at bounding box center [20, 113] width 23 height 23
drag, startPoint x: 1256, startPoint y: 487, endPoint x: 1203, endPoint y: 468, distance: 55.9
click at [1227, 479] on div "VV Rebaño Superficie de pastoreo Nueva Asignación VV sin recinto 2025-07-12 184…" at bounding box center [1167, 347] width 492 height 601
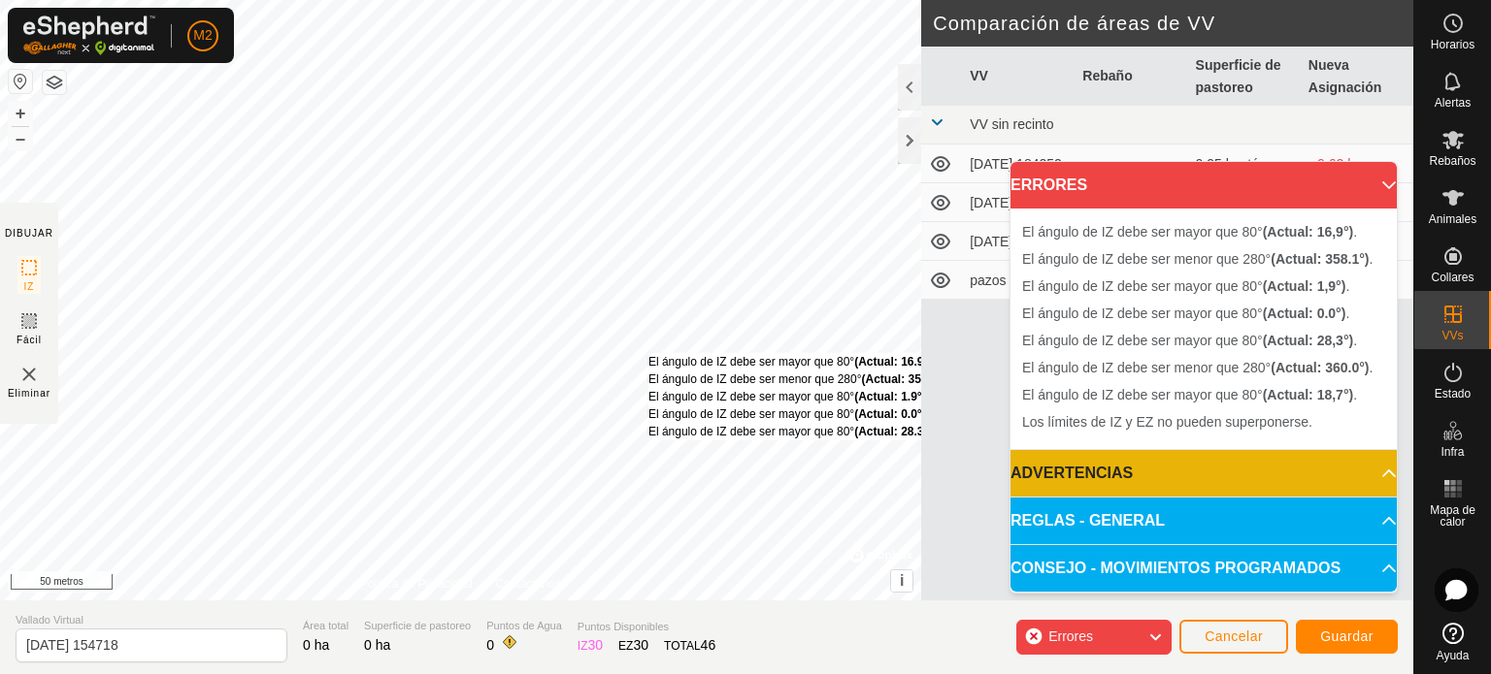
click at [659, 361] on div "El ángulo de IZ debe ser mayor que 80° (Actual: 16.9°) . El ángulo de IZ debe s…" at bounding box center [460, 300] width 921 height 601
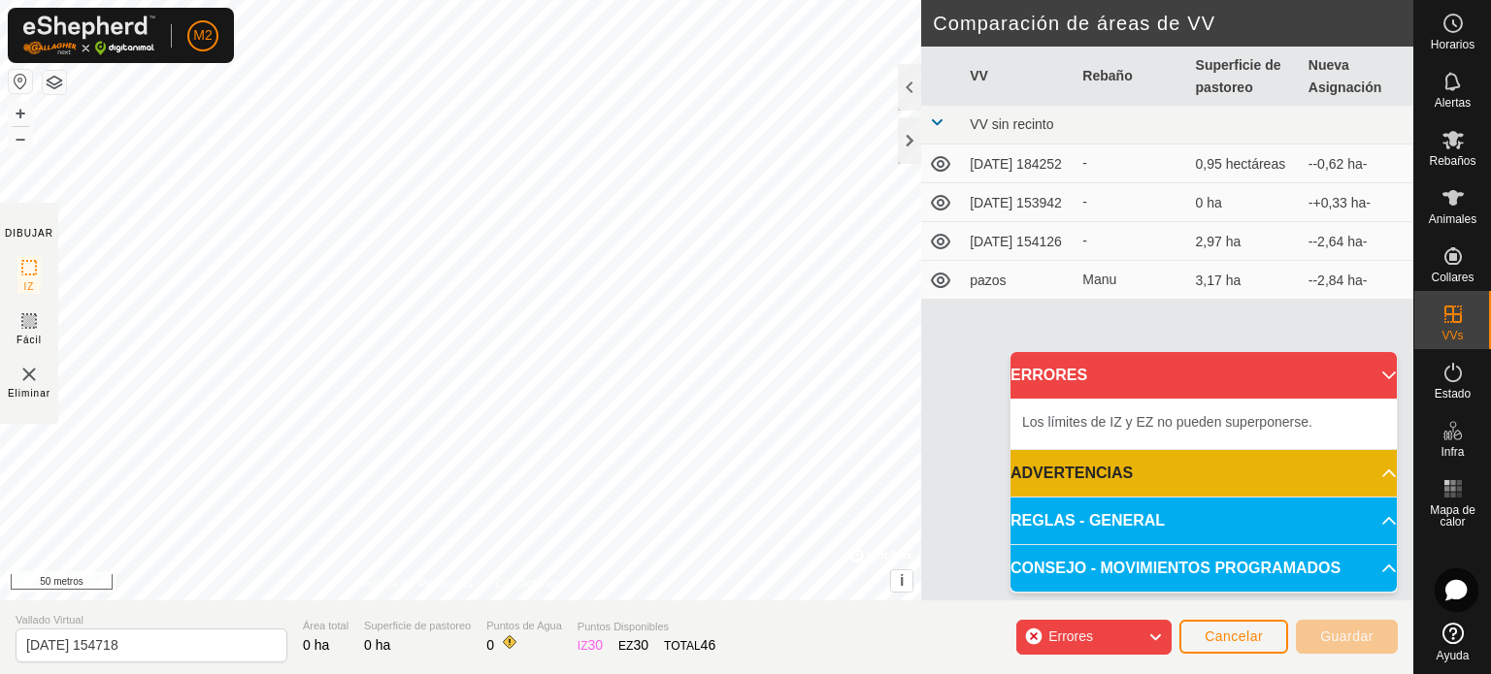
drag, startPoint x: 643, startPoint y: 354, endPoint x: 138, endPoint y: -25, distance: 632.1
click at [138, 0] on html "M2 Horarios Alertas Rebaños Animales Collares VVs Estado Infra Mapa de calor Ay…" at bounding box center [745, 337] width 1491 height 674
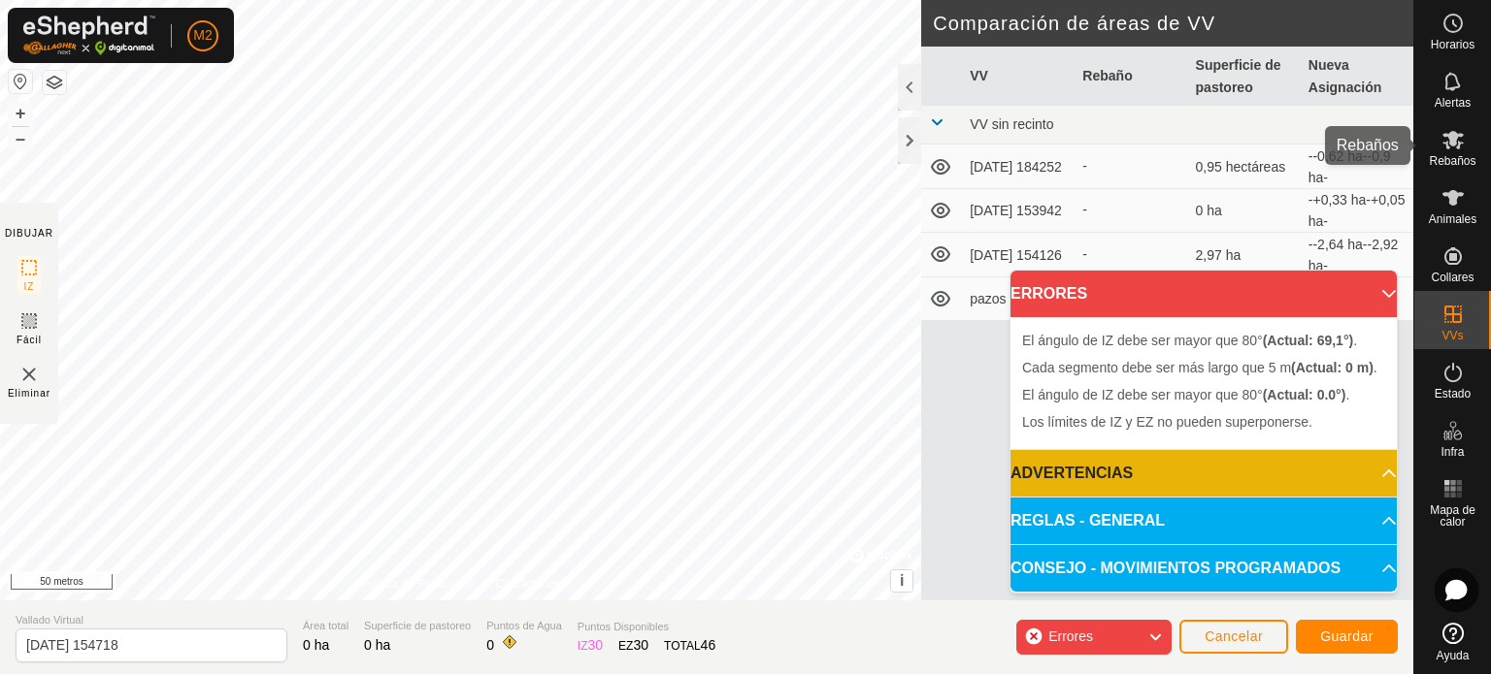
click at [1459, 159] on font "Rebaños" at bounding box center [1451, 161] width 47 height 14
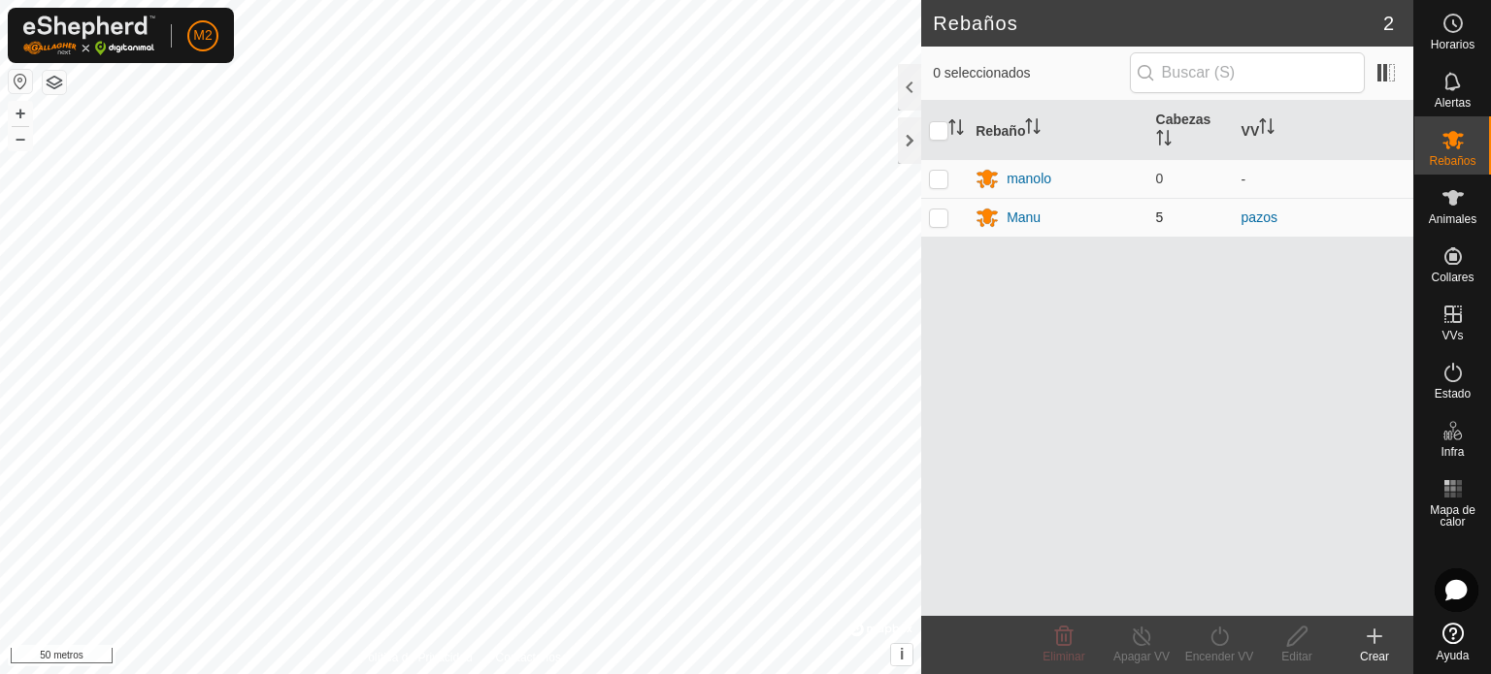
click at [939, 223] on p-checkbox at bounding box center [938, 218] width 19 height 16
checkbox input "true"
click at [1145, 640] on icon at bounding box center [1142, 636] width 24 height 23
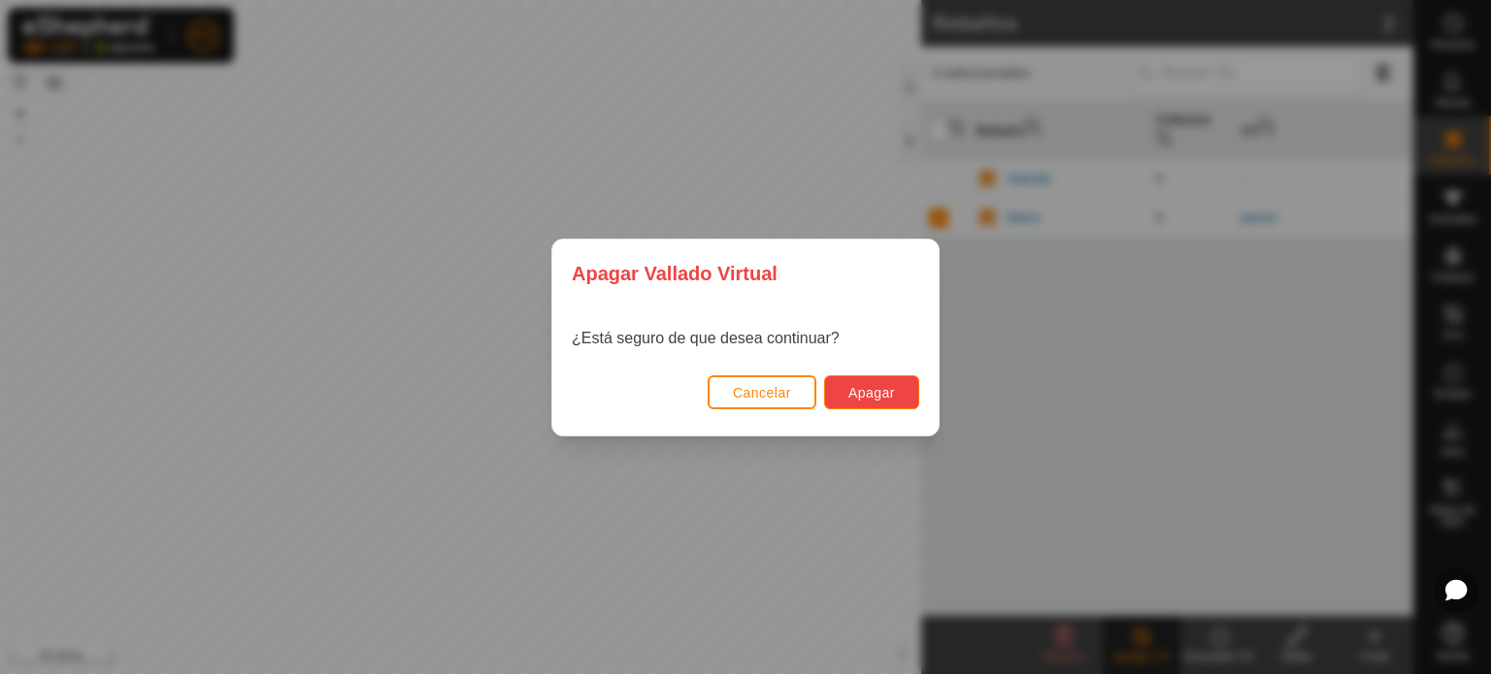
click at [851, 396] on font "Apagar" at bounding box center [871, 393] width 47 height 16
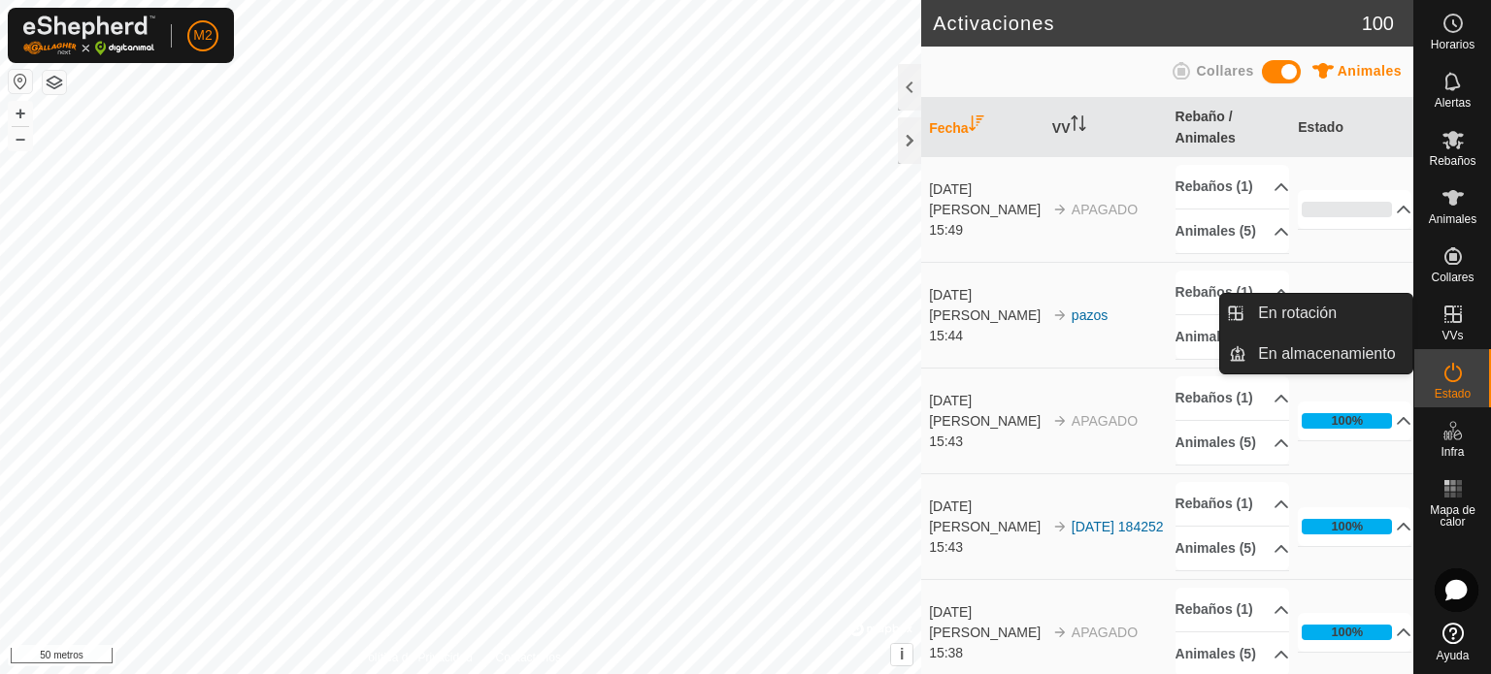
click at [1452, 318] on icon at bounding box center [1452, 314] width 17 height 17
click at [1309, 311] on link "En rotación" at bounding box center [1329, 313] width 166 height 39
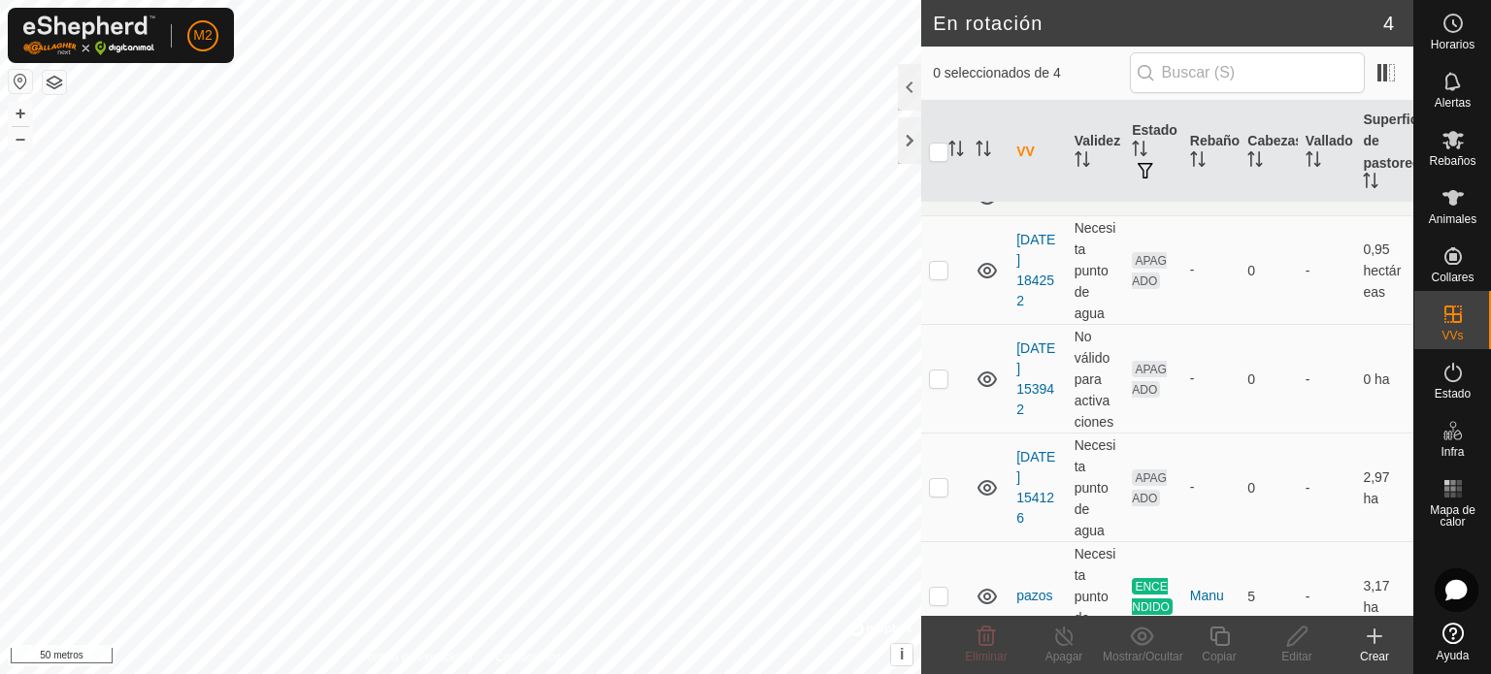
scroll to position [39, 0]
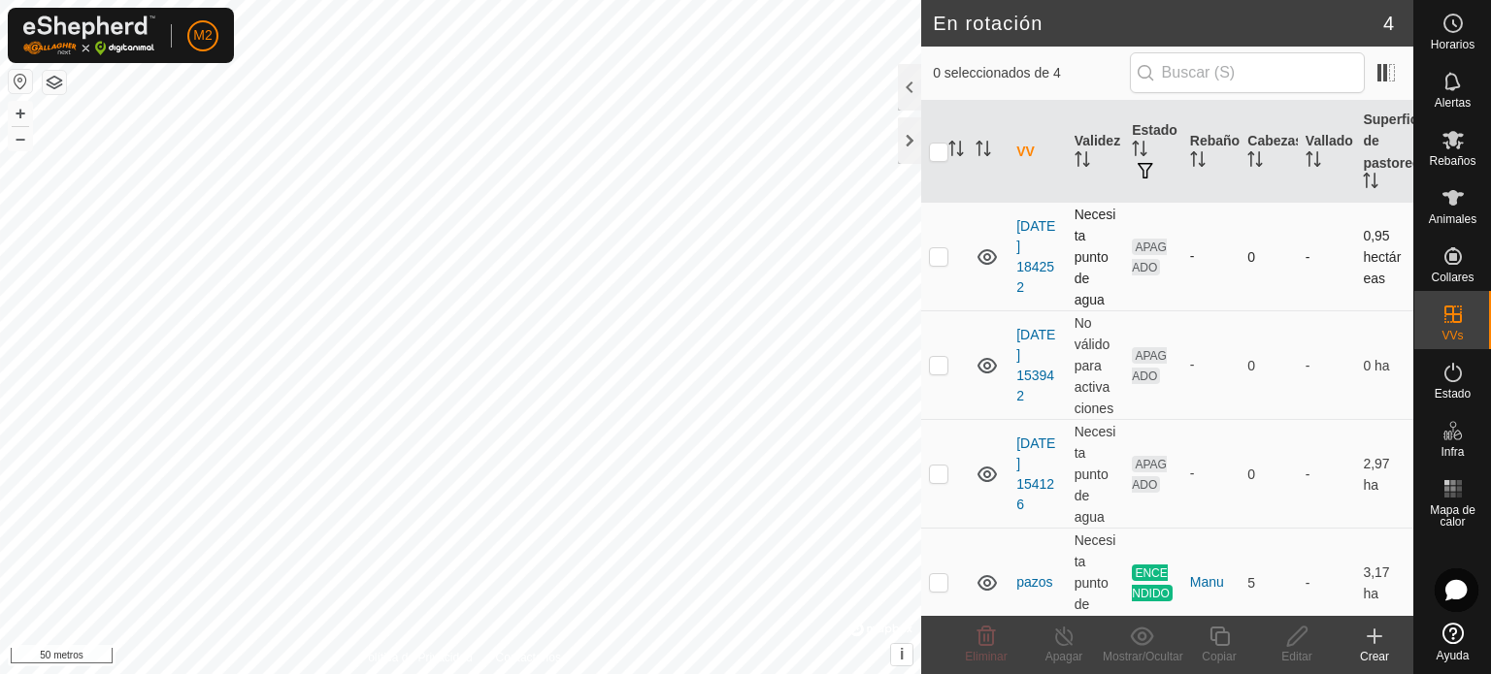
click at [942, 256] on p-checkbox at bounding box center [938, 256] width 19 height 16
checkbox input "true"
click at [947, 368] on p-checkbox at bounding box center [938, 365] width 19 height 16
checkbox input "true"
click at [945, 481] on p-checkbox at bounding box center [938, 474] width 19 height 16
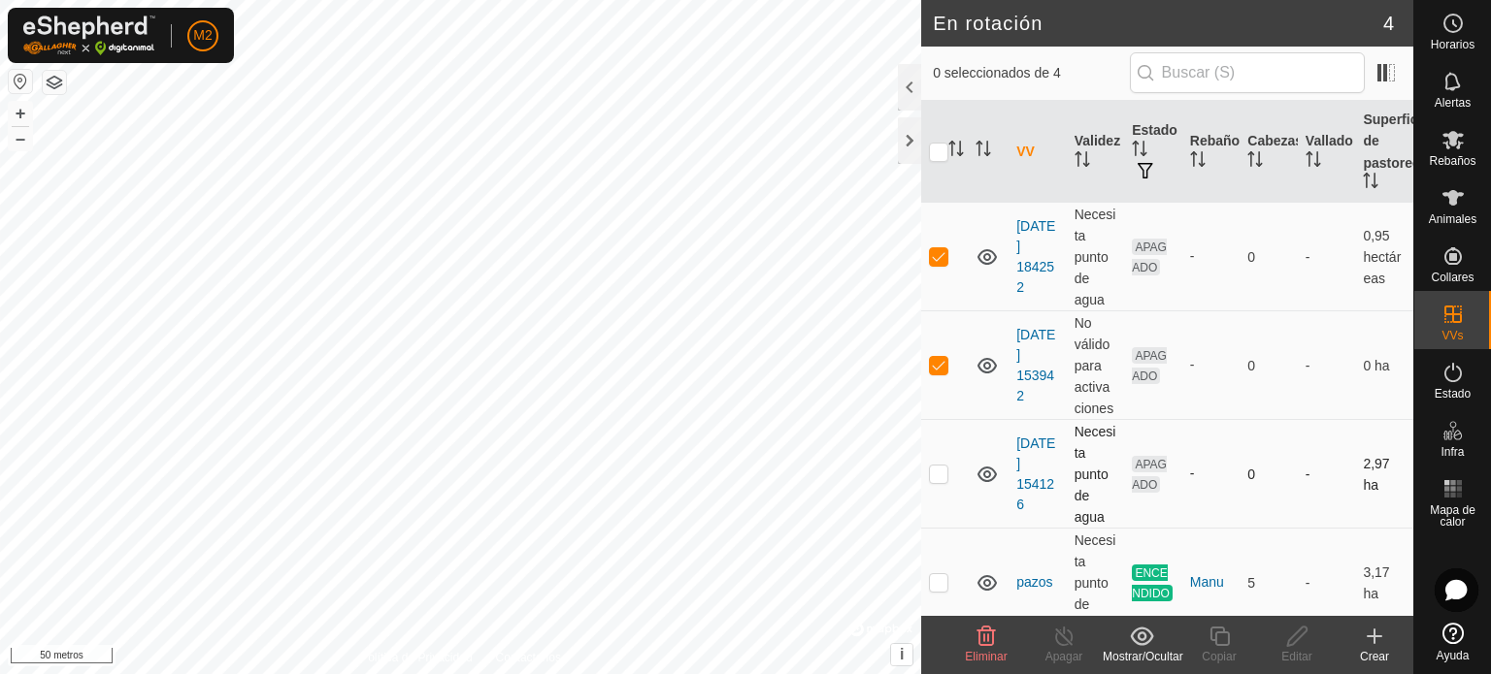
checkbox input "true"
click at [943, 372] on p-checkbox at bounding box center [938, 365] width 19 height 16
checkbox input "false"
click at [1385, 643] on icon at bounding box center [1373, 636] width 23 height 23
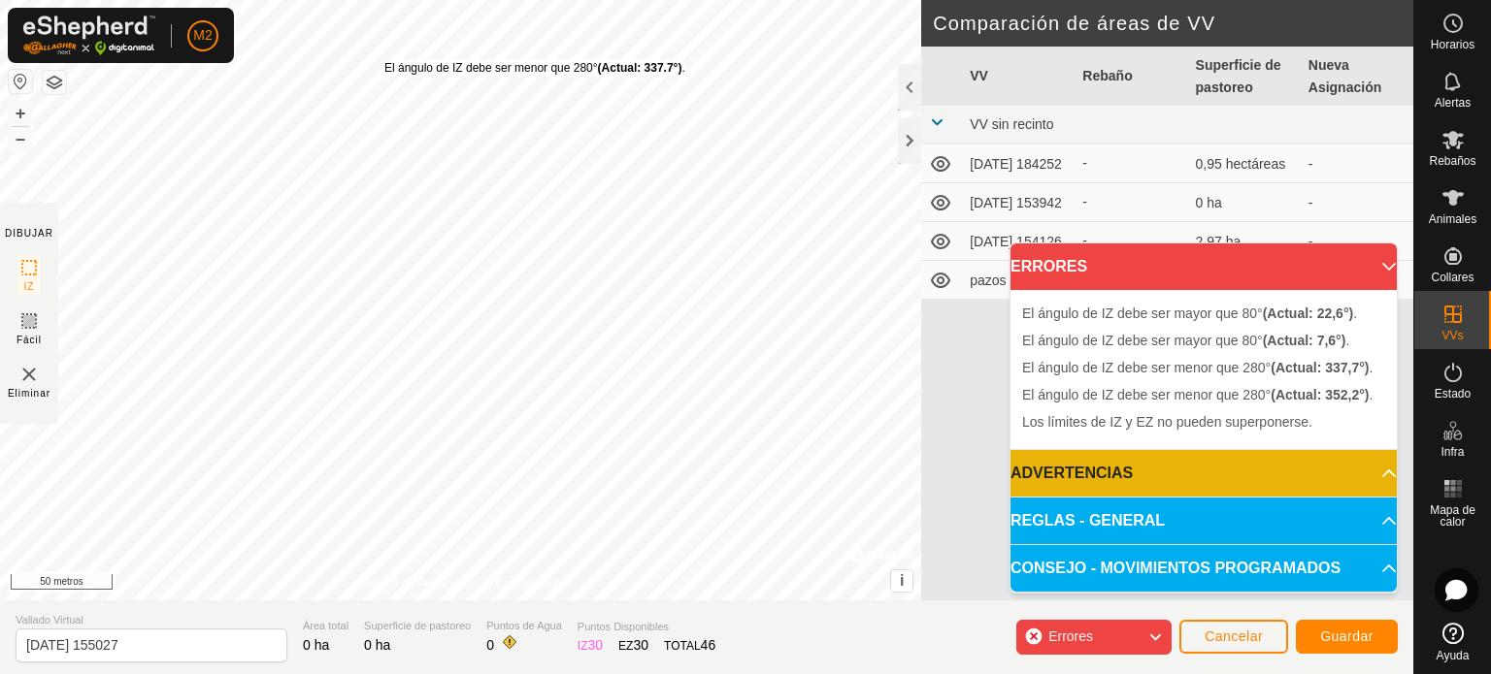
click at [384, 59] on div "El ángulo de IZ debe ser menor que 280° (Actual: 337.7°) ." at bounding box center [534, 67] width 301 height 17
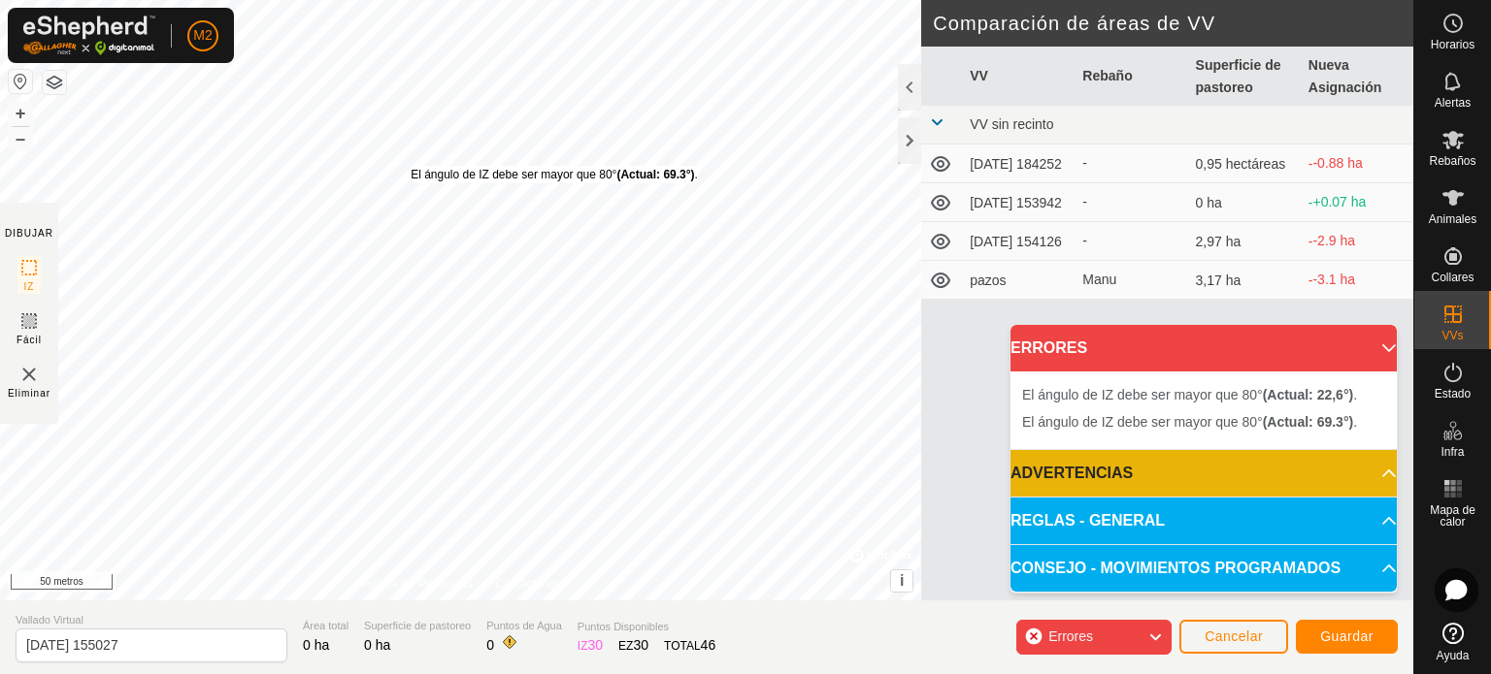
click at [410, 166] on div "El ángulo de IZ debe ser mayor que 80° (Actual: 69.3°) ." at bounding box center [553, 174] width 287 height 17
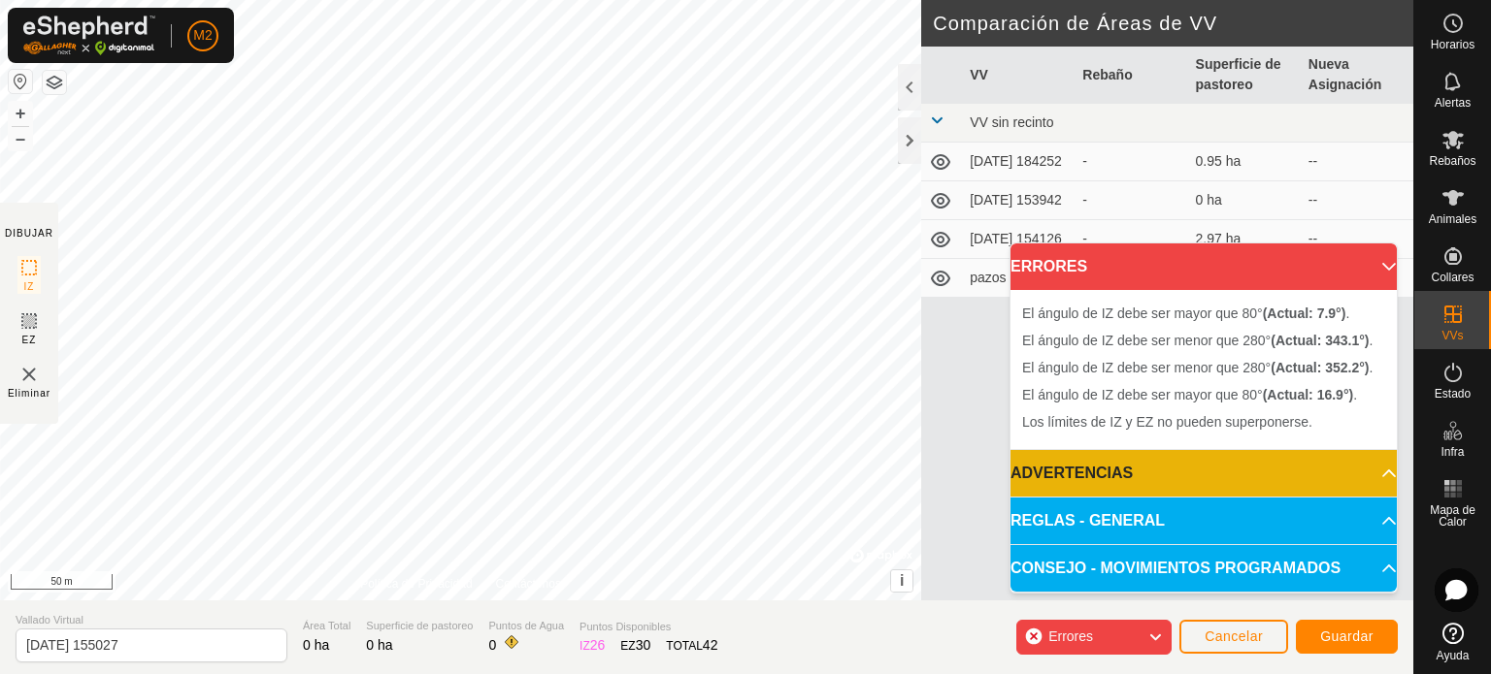
click at [279, 280] on div "El ángulo de IZ debe ser mayor que 80° (Actual: 16.9°) . + – ⇧ i © Mapbox , © O…" at bounding box center [460, 300] width 921 height 601
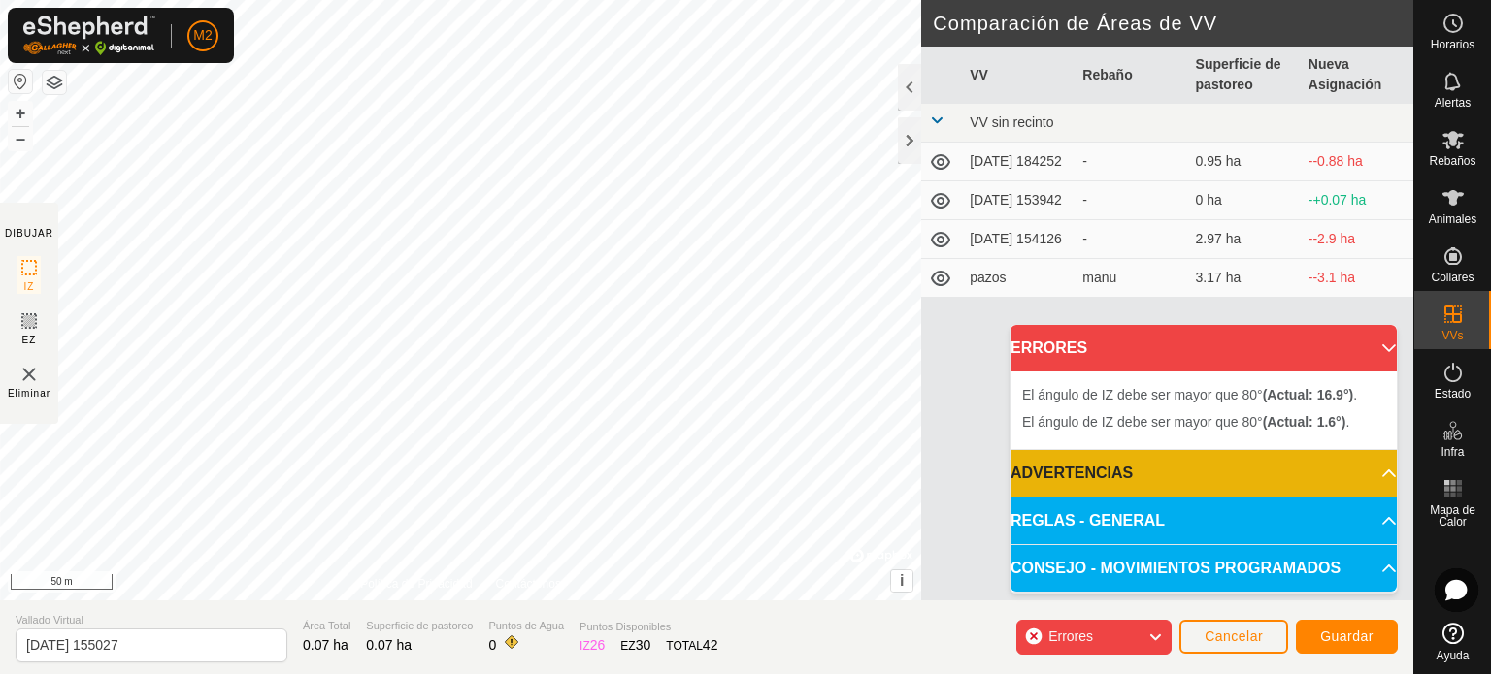
click at [497, 295] on div "El ángulo de IZ debe ser mayor que 80° (Actual: 1.6°) . + – ⇧ i © Mapbox , © Op…" at bounding box center [460, 300] width 921 height 601
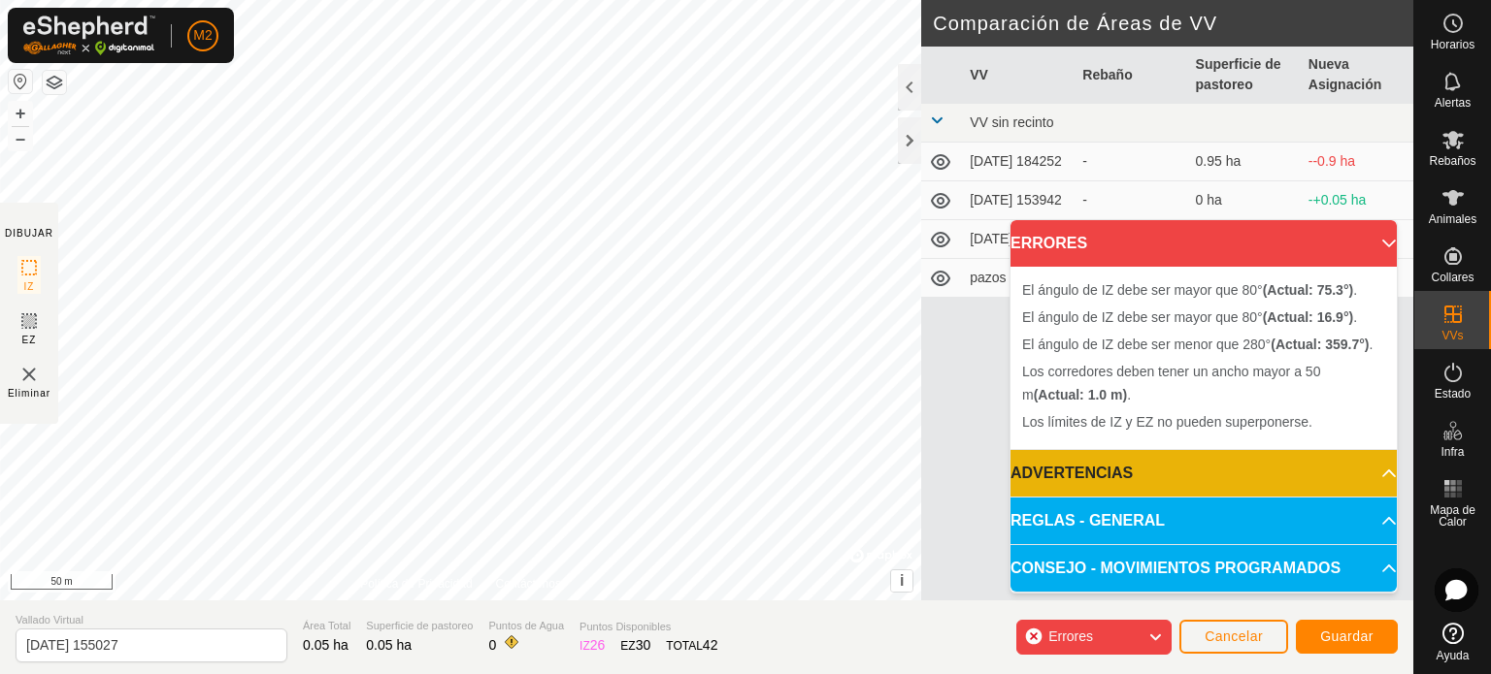
drag, startPoint x: 494, startPoint y: 340, endPoint x: 268, endPoint y: 287, distance: 232.1
click at [271, 286] on div "El ángulo de IZ debe ser mayor que 80° (Actual: 16.9°) . + – ⇧ i © Mapbox , © O…" at bounding box center [460, 300] width 921 height 601
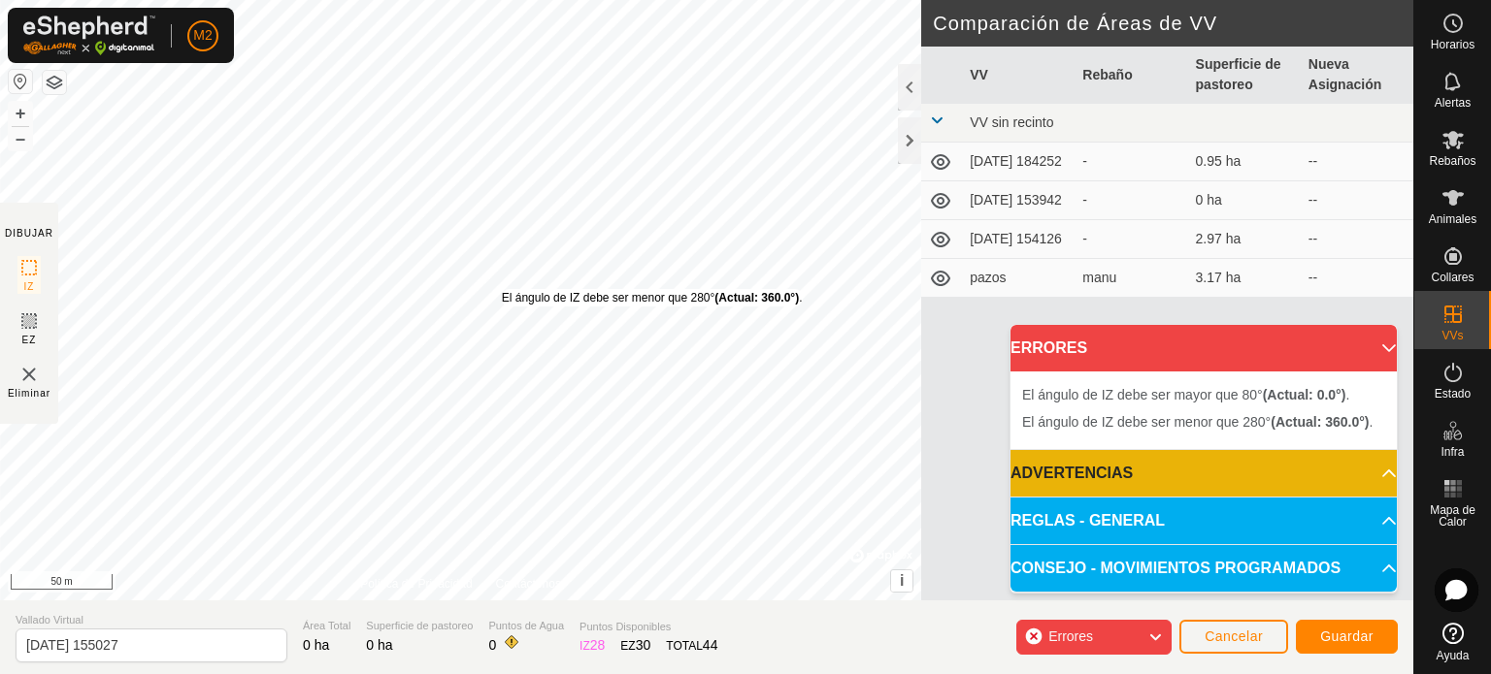
click at [502, 289] on div "El ángulo de IZ debe ser menor que 280° (Actual: 360.0°) ." at bounding box center [652, 297] width 301 height 17
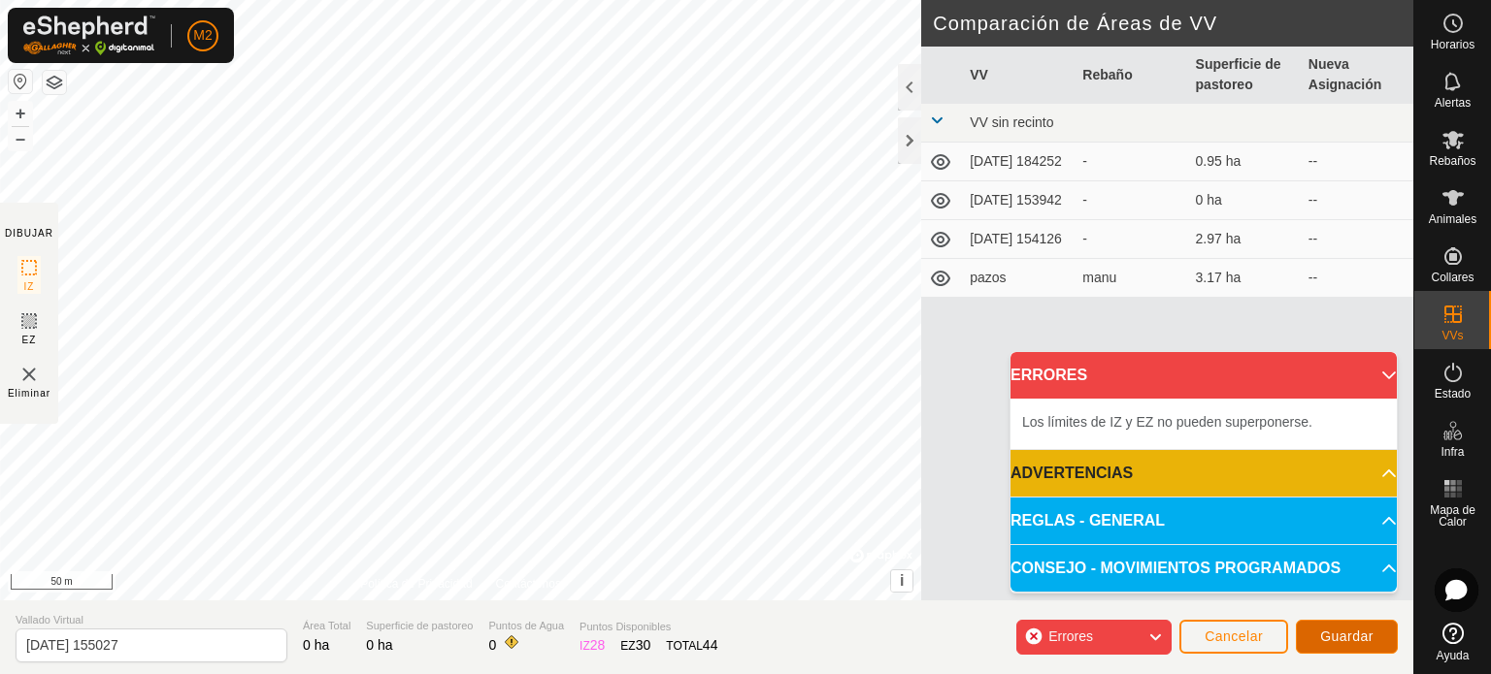
click at [1345, 634] on span "Guardar" at bounding box center [1346, 637] width 53 height 16
click at [1225, 651] on button "Cancelar" at bounding box center [1233, 637] width 109 height 34
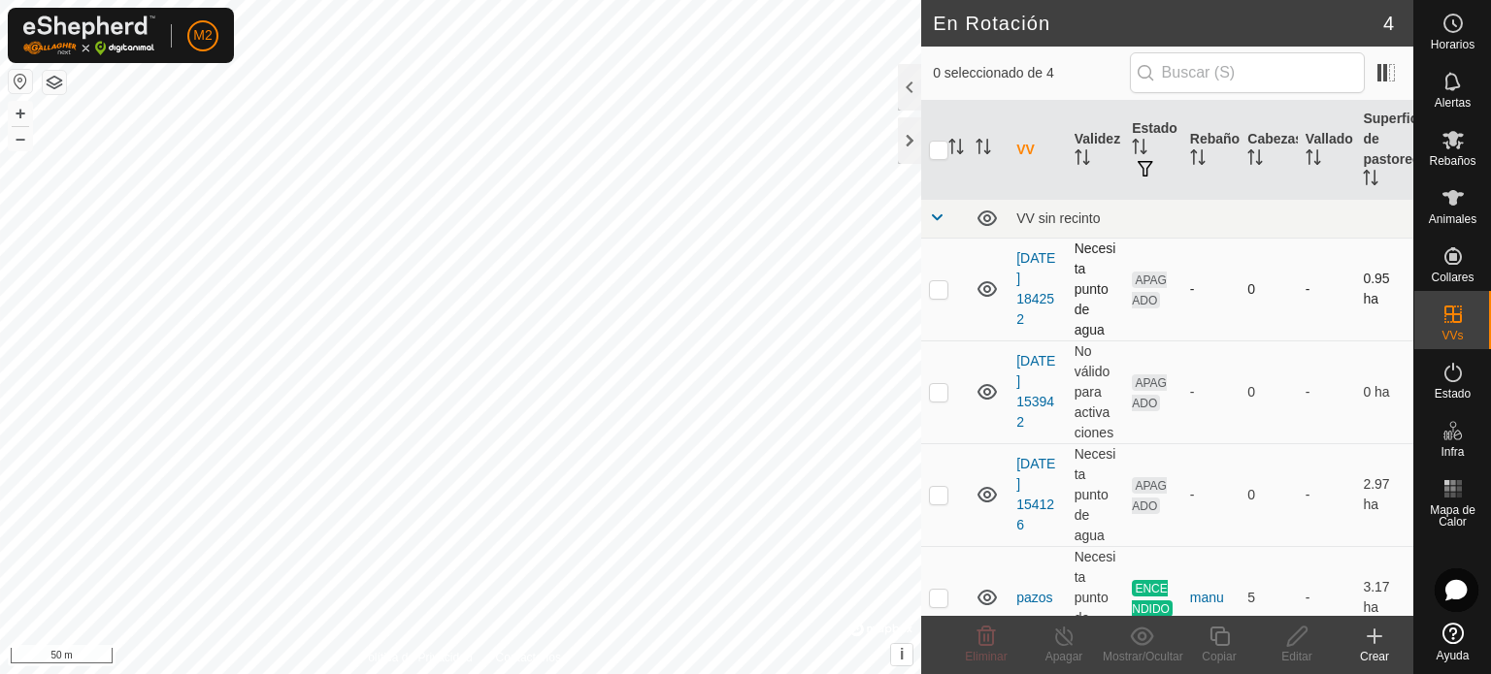
click at [936, 290] on p-checkbox at bounding box center [938, 289] width 19 height 16
checkbox input "true"
click at [938, 391] on p-checkbox at bounding box center [938, 392] width 19 height 16
checkbox input "true"
click at [939, 497] on p-checkbox at bounding box center [938, 495] width 19 height 16
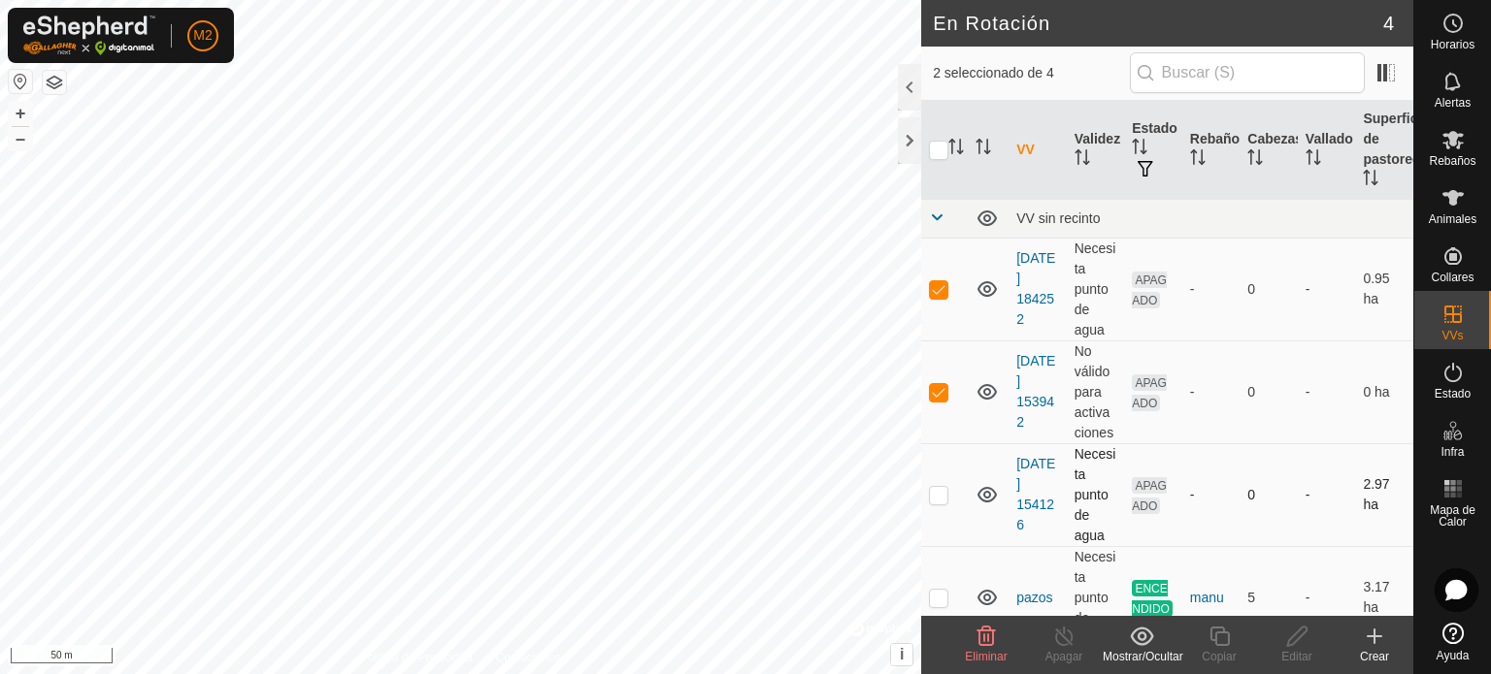
checkbox input "true"
click at [1377, 640] on icon at bounding box center [1373, 636] width 23 height 23
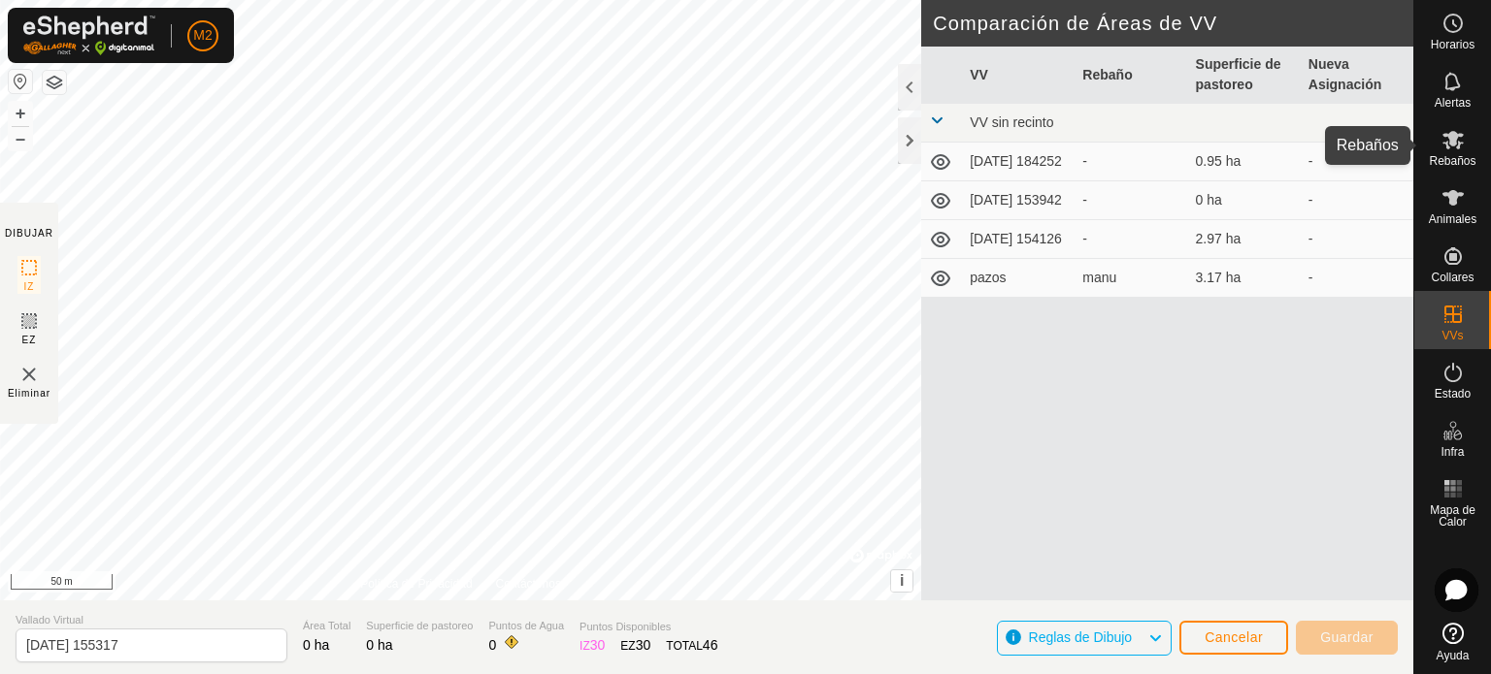
click at [1457, 146] on icon at bounding box center [1452, 140] width 21 height 18
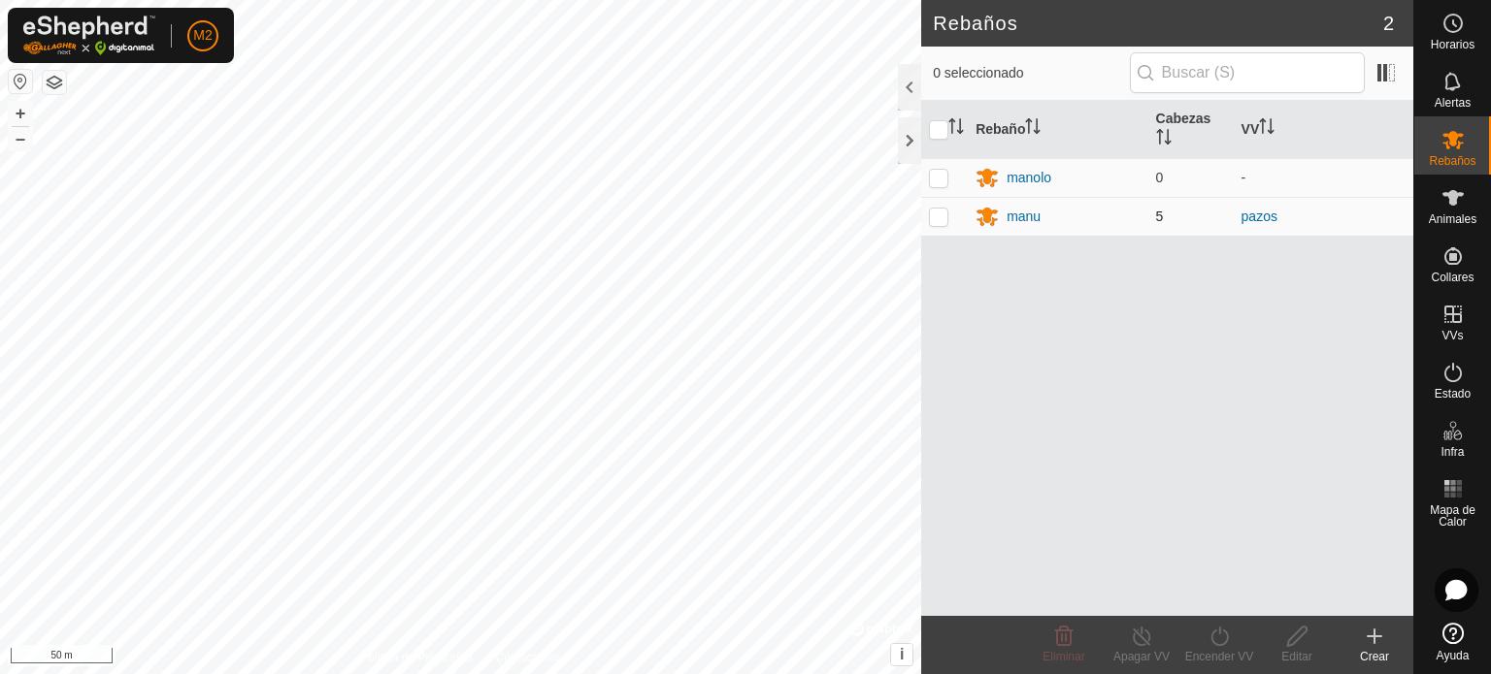
click at [937, 219] on p-checkbox at bounding box center [938, 217] width 19 height 16
checkbox input "true"
click at [1220, 634] on icon at bounding box center [1219, 636] width 24 height 23
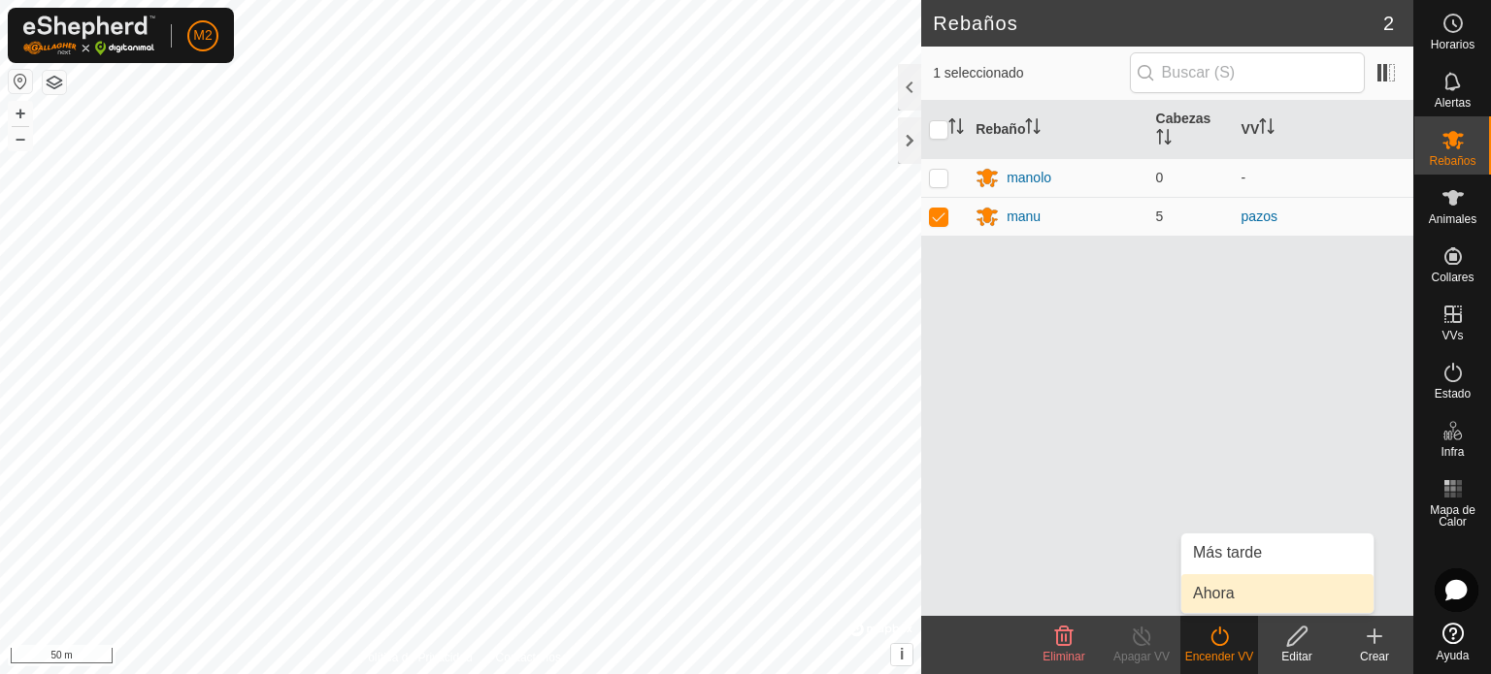
click at [1215, 597] on link "Ahora" at bounding box center [1277, 593] width 192 height 39
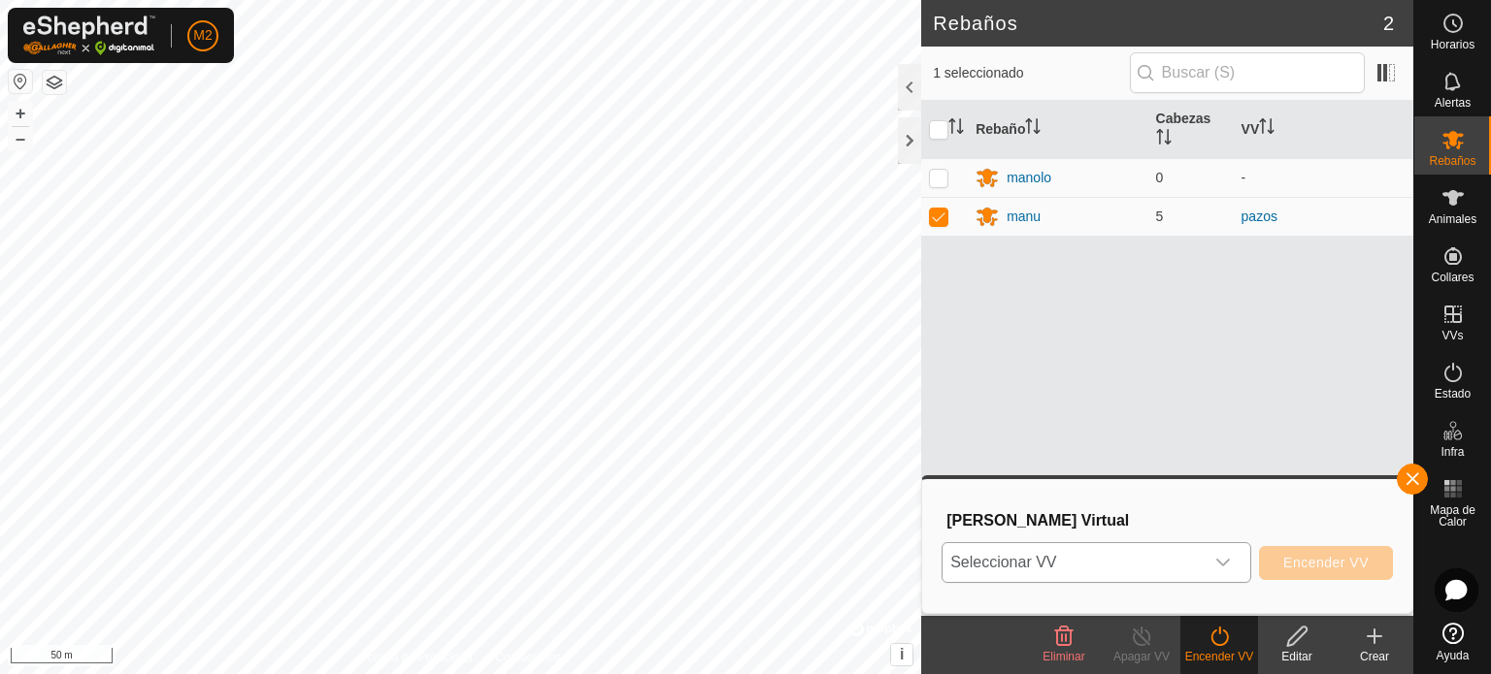
click at [1225, 562] on icon "dropdown trigger" at bounding box center [1223, 563] width 16 height 16
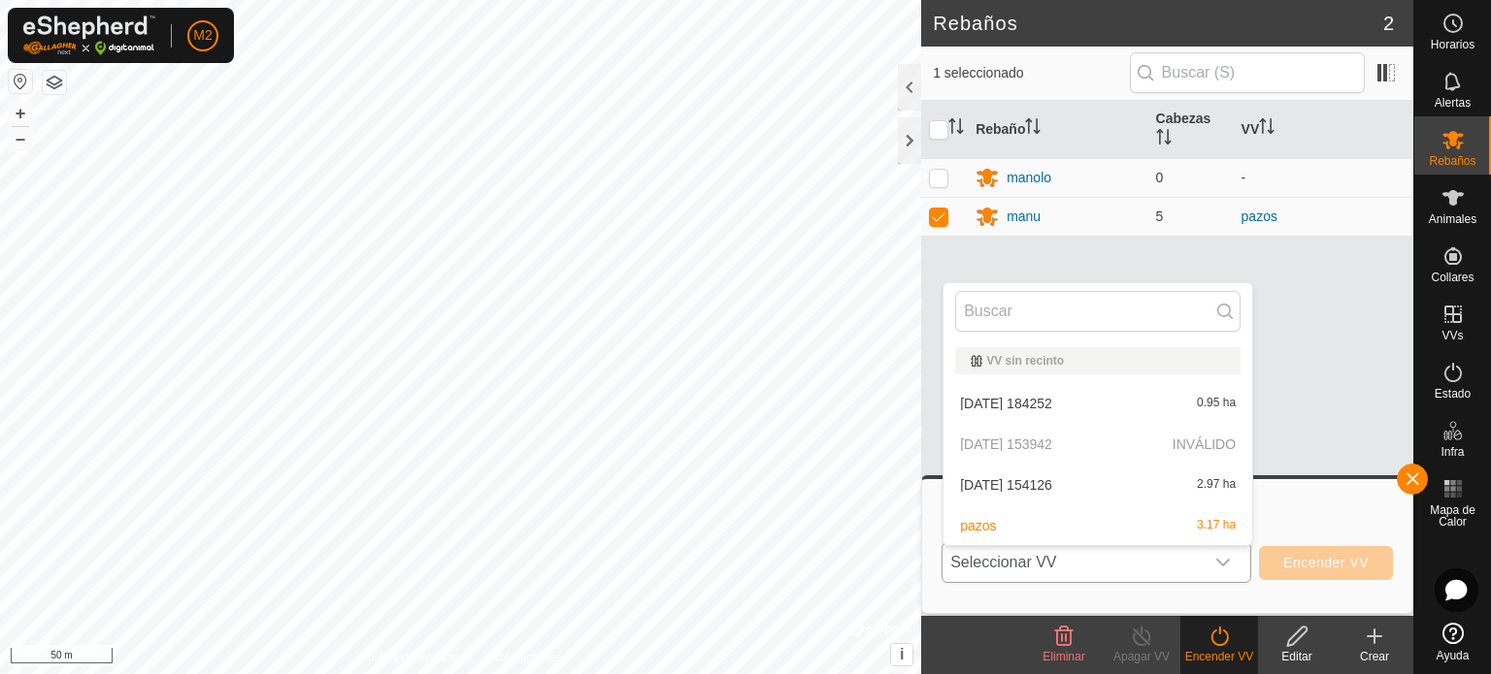
click at [1055, 485] on li "2025-08-19 154126 2.97 ha" at bounding box center [1097, 485] width 309 height 39
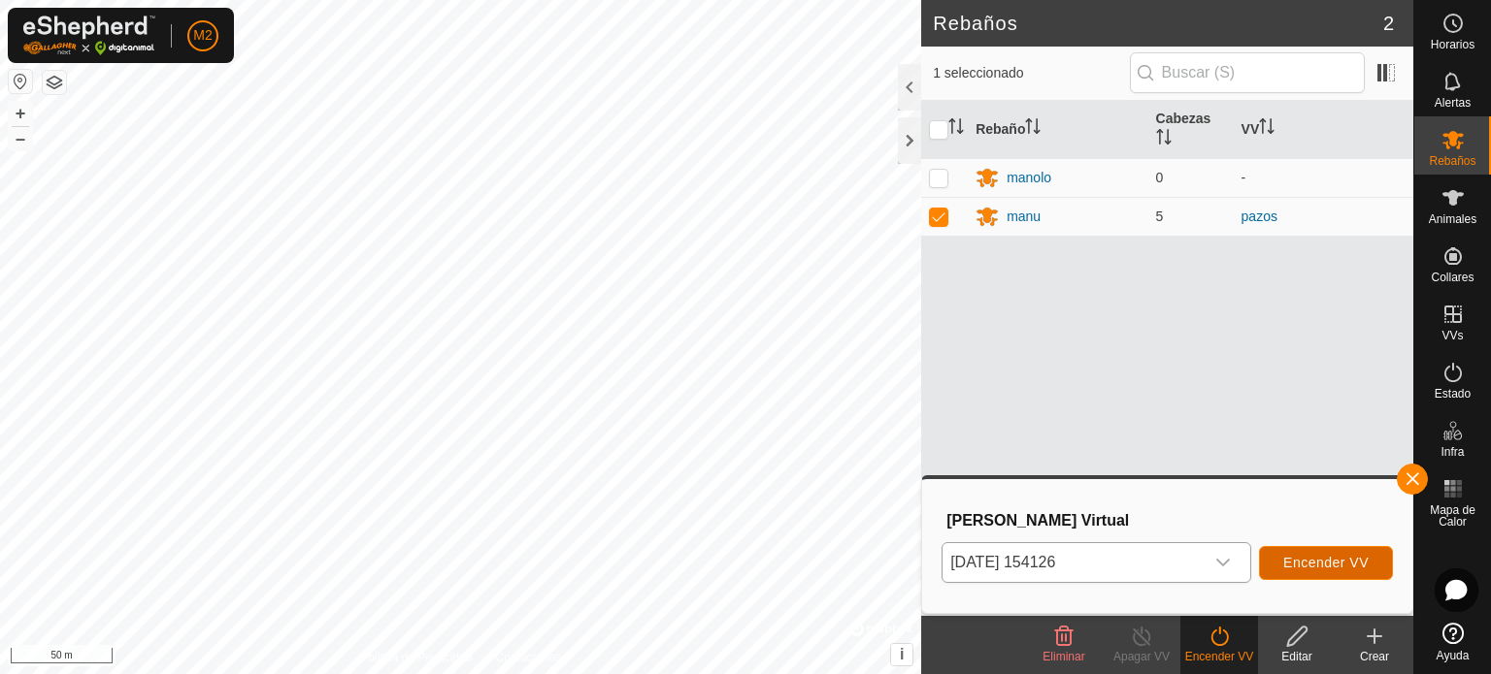
click at [1318, 570] on span "Encender VV" at bounding box center [1325, 563] width 85 height 16
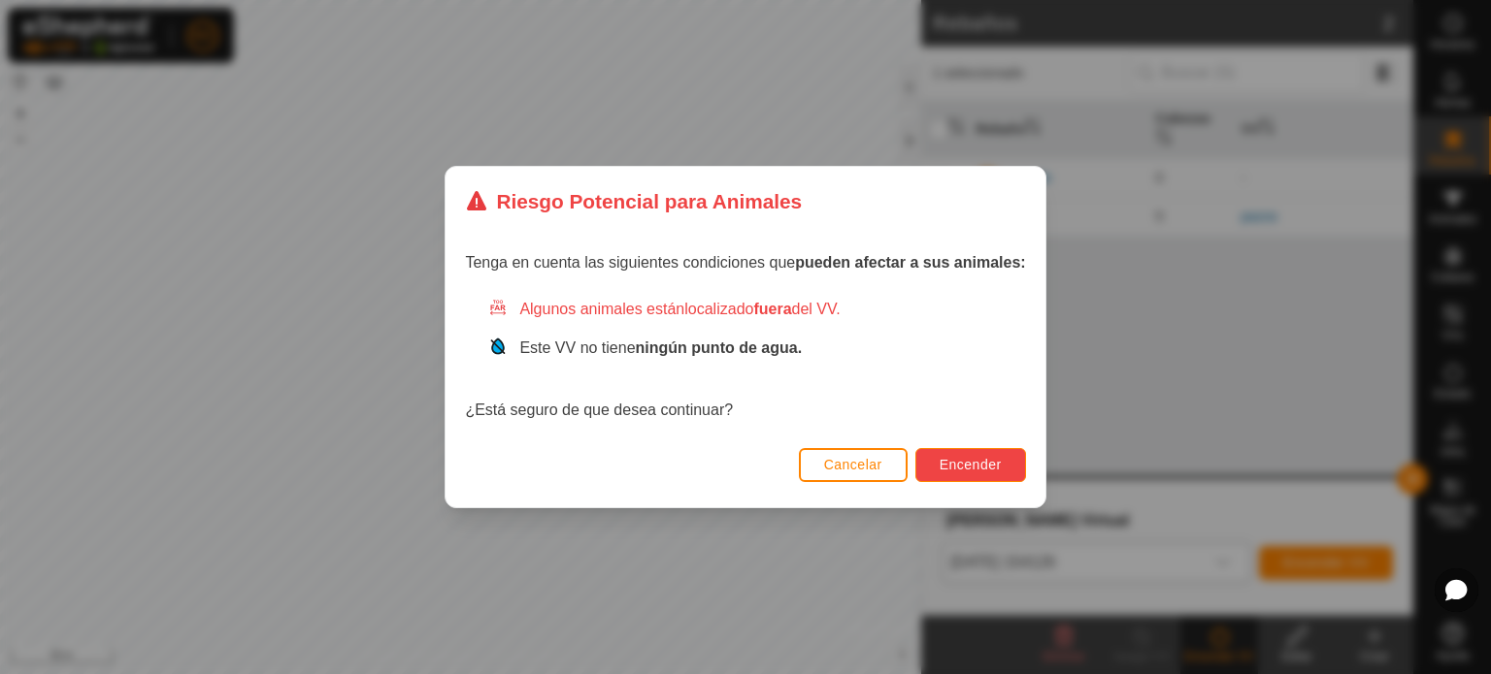
click at [955, 467] on span "Encender" at bounding box center [970, 465] width 62 height 16
